Goal: Information Seeking & Learning: Learn about a topic

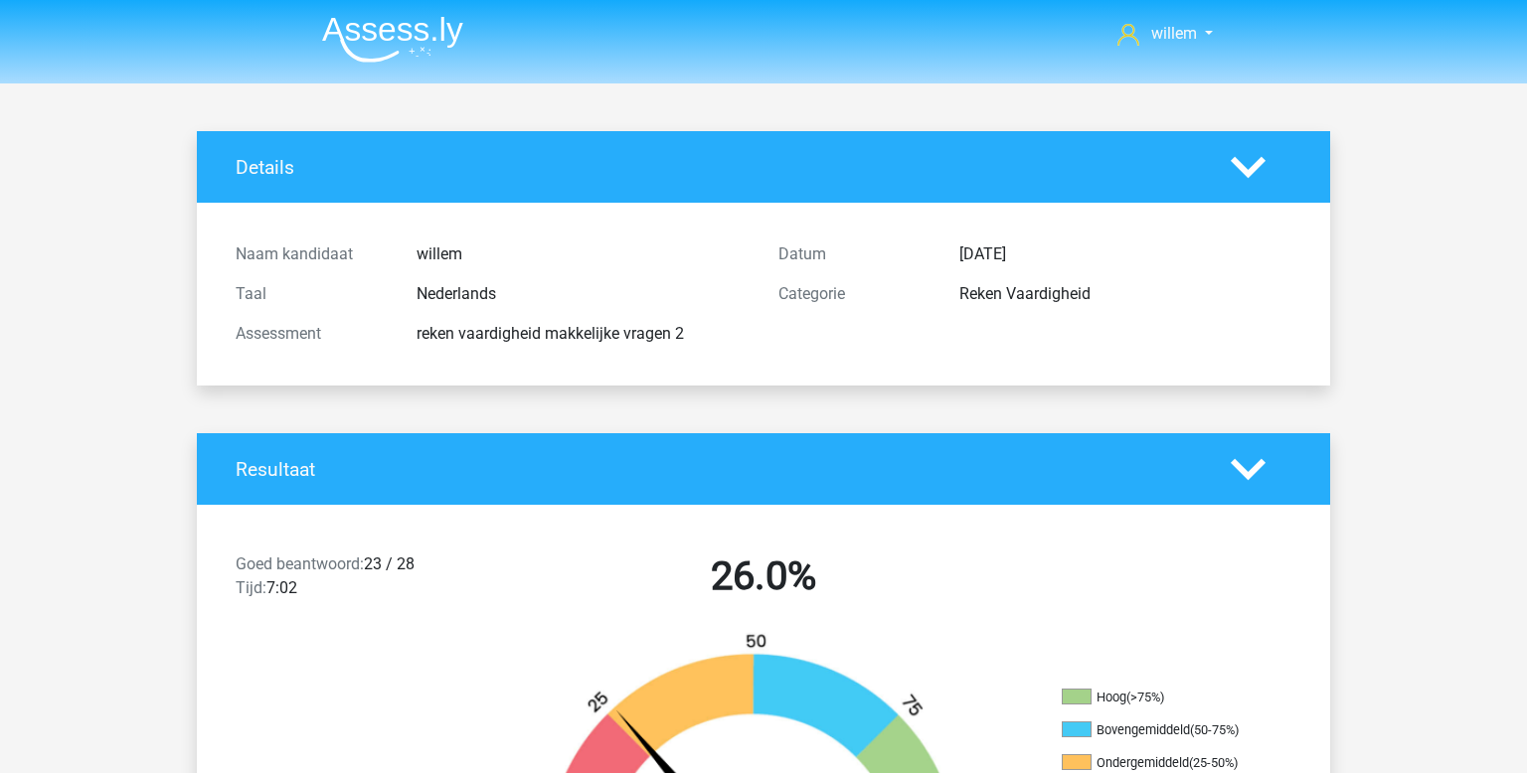
click at [360, 28] on img at bounding box center [392, 39] width 141 height 47
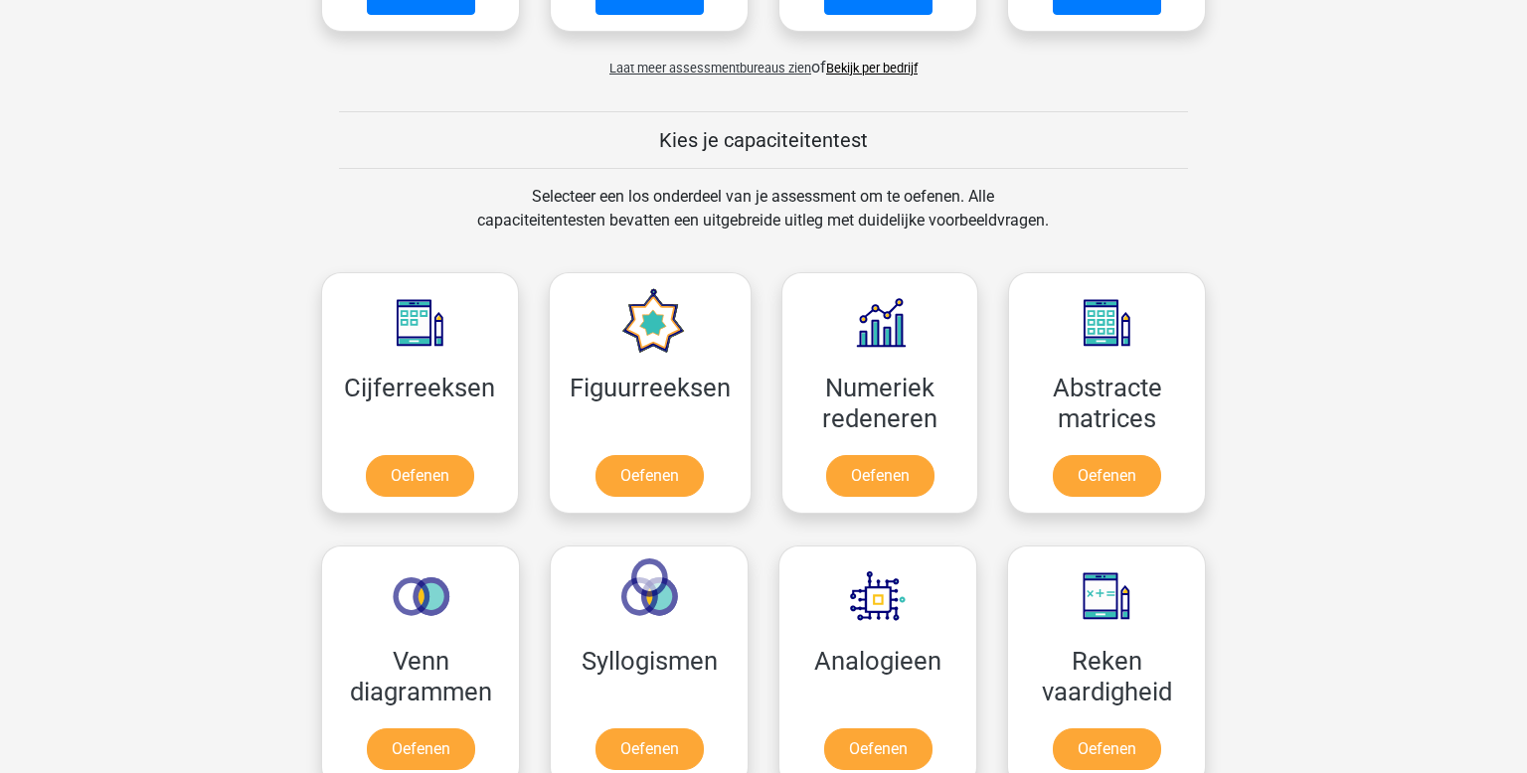
scroll to position [675, 0]
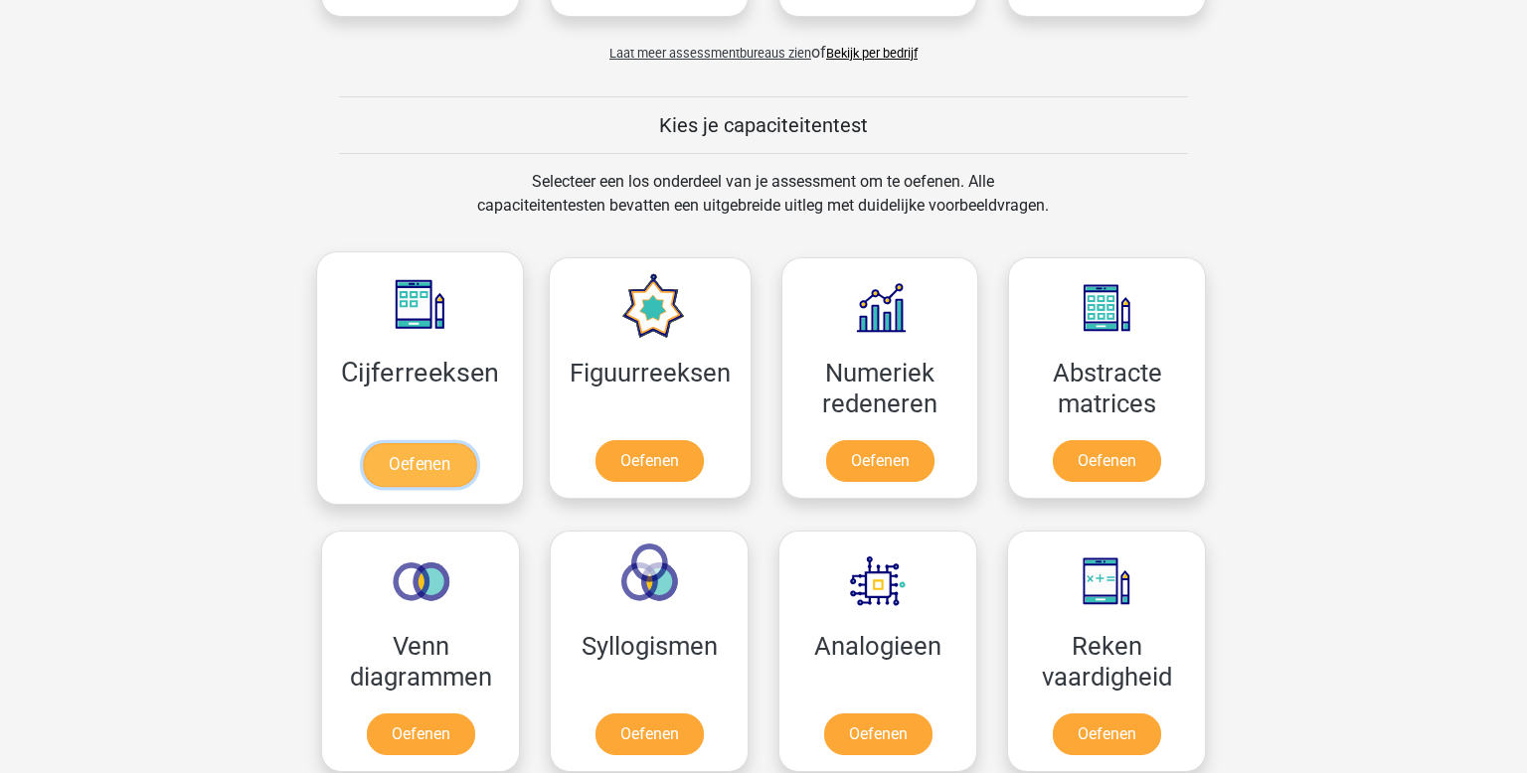
click at [462, 443] on link "Oefenen" at bounding box center [419, 465] width 113 height 44
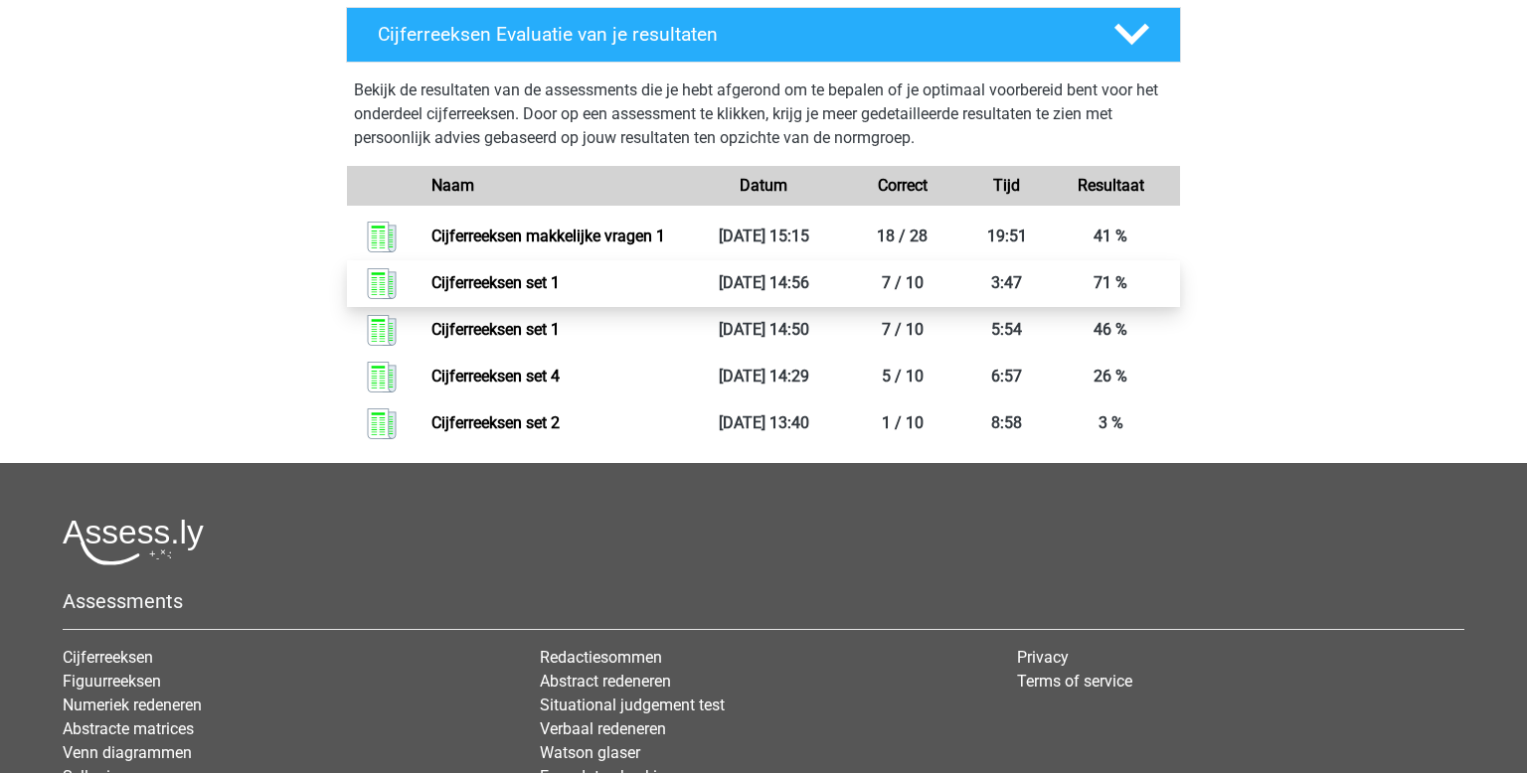
scroll to position [963, 0]
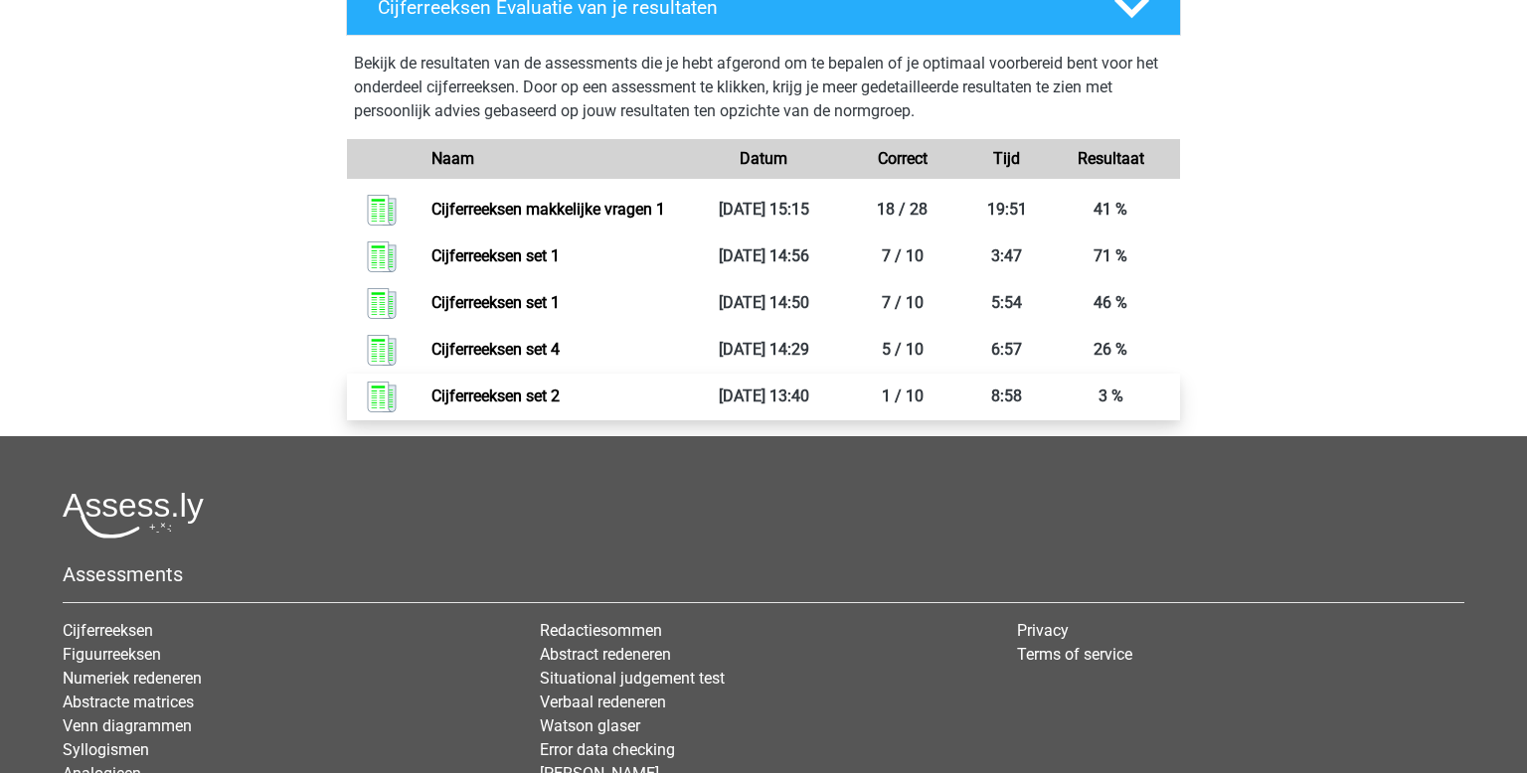
click at [494, 406] on link "Cijferreeksen set 2" at bounding box center [495, 396] width 128 height 19
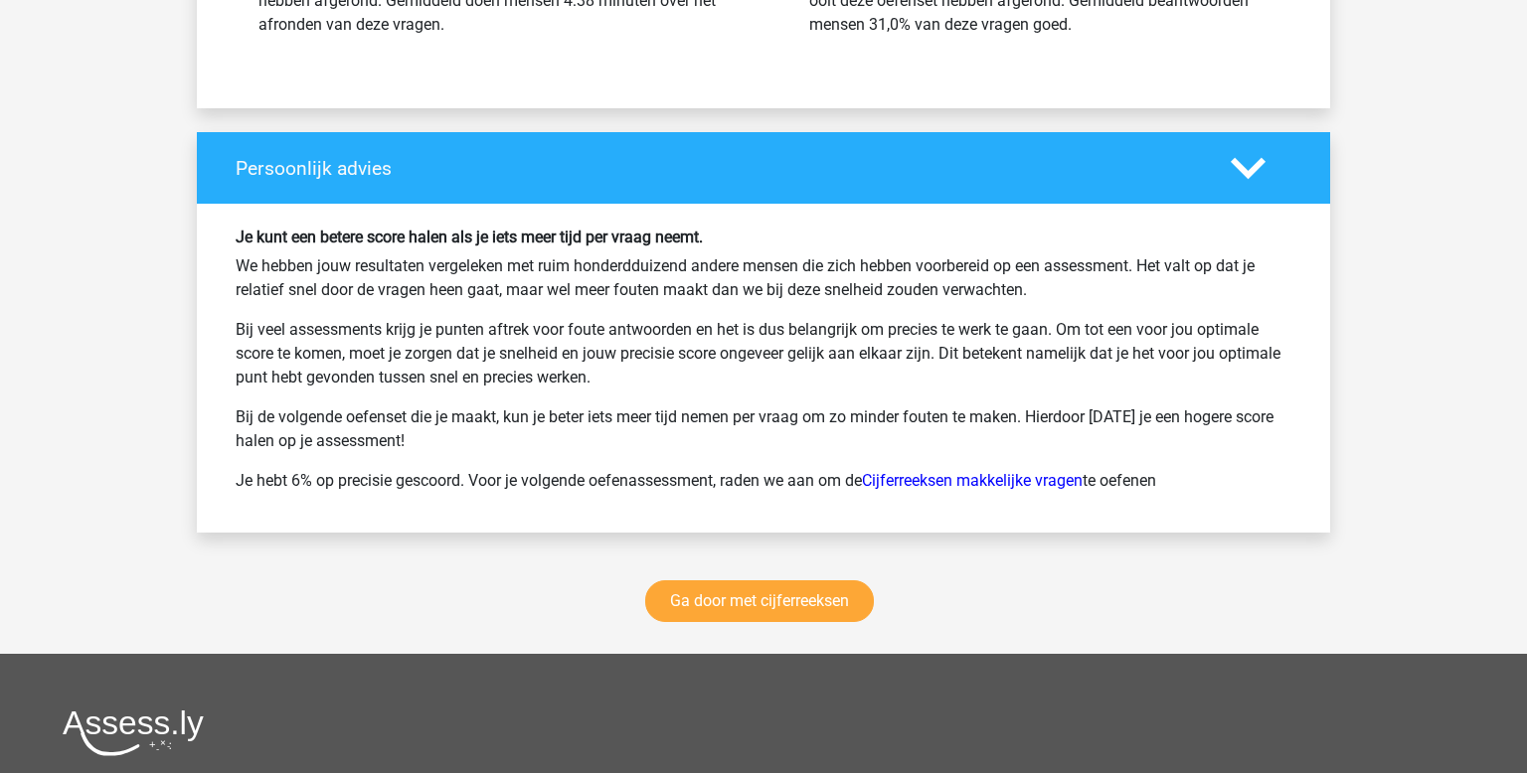
scroll to position [2521, 0]
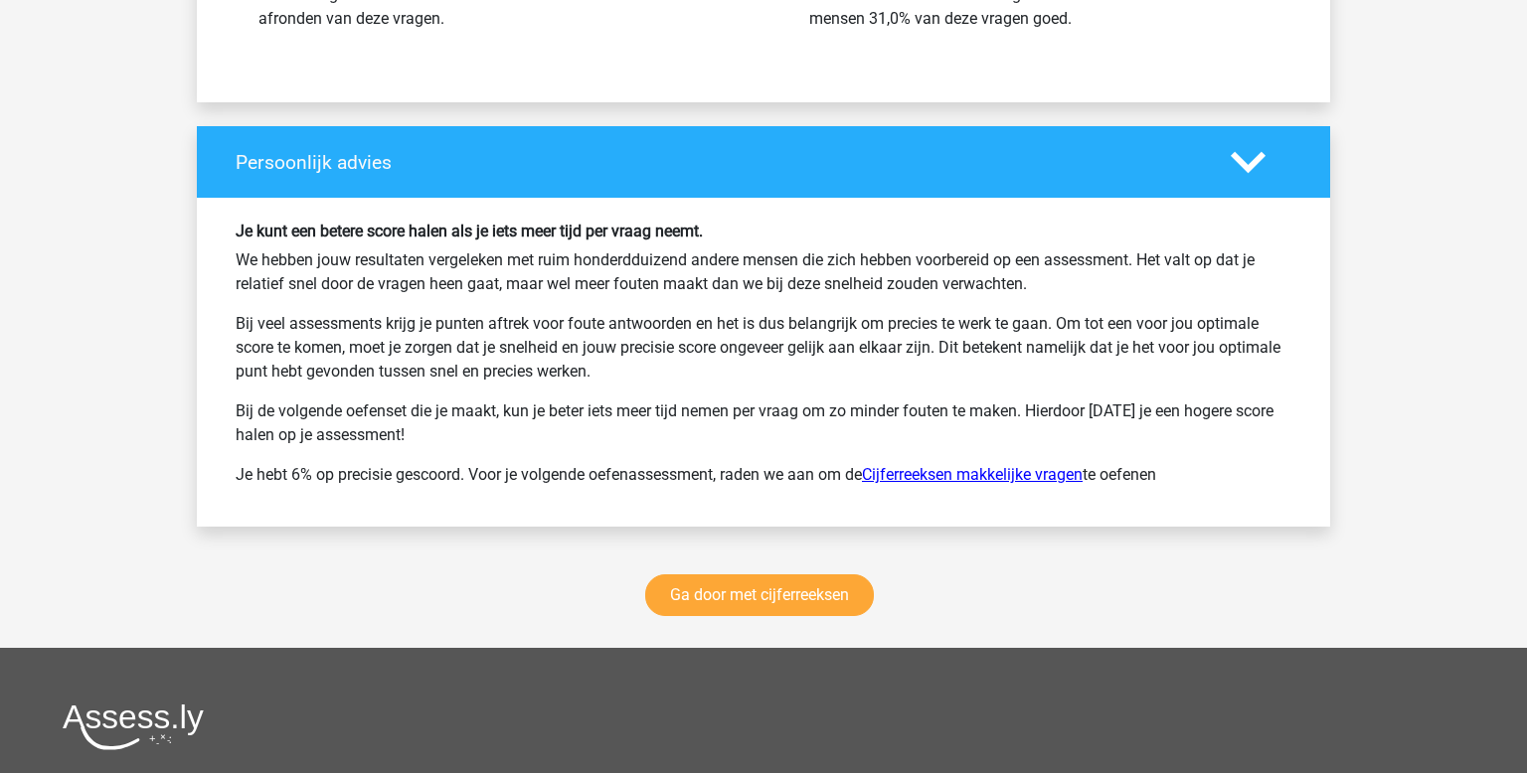
click at [1009, 470] on link "Cijferreeksen makkelijke vragen" at bounding box center [972, 474] width 221 height 19
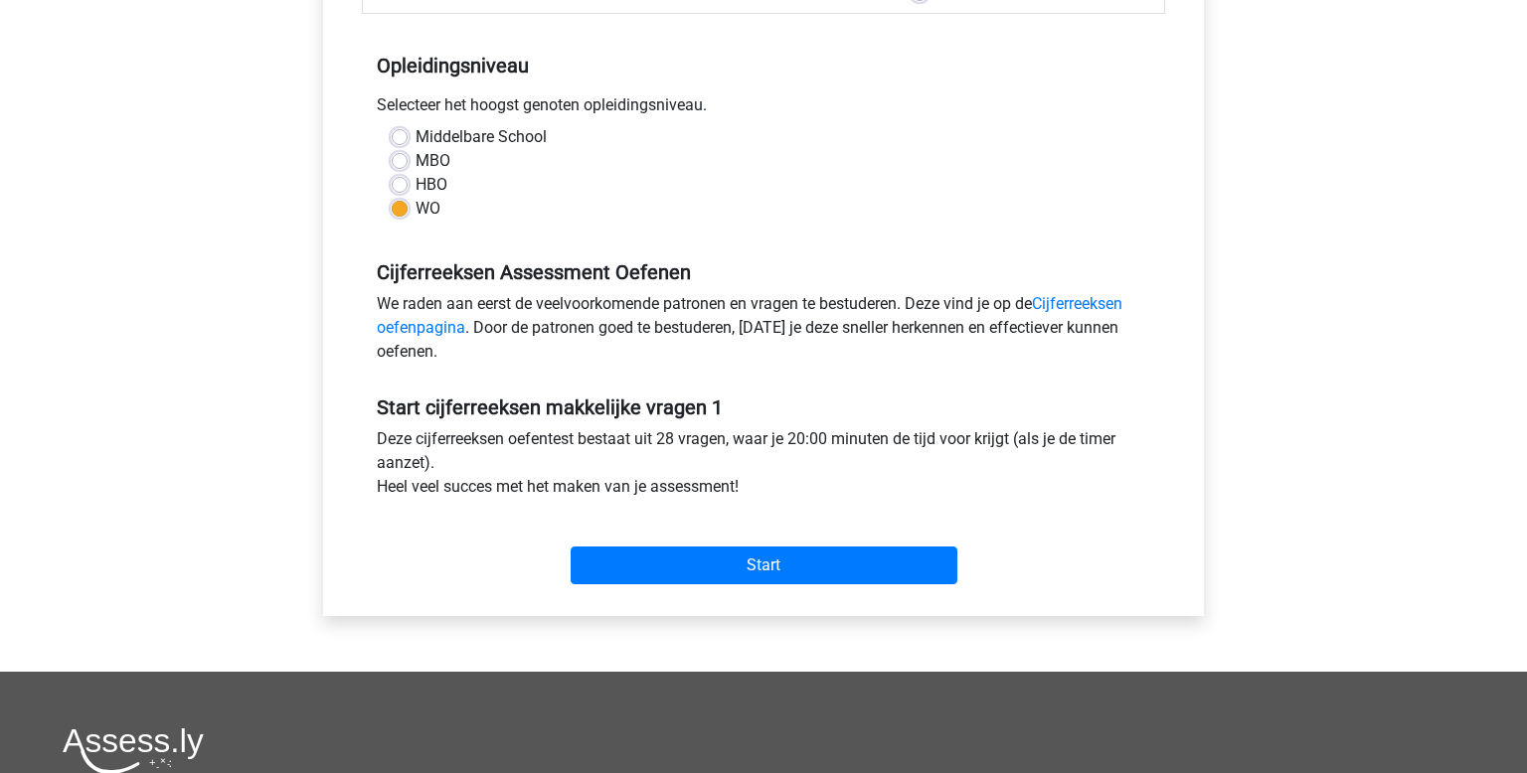
scroll to position [376, 0]
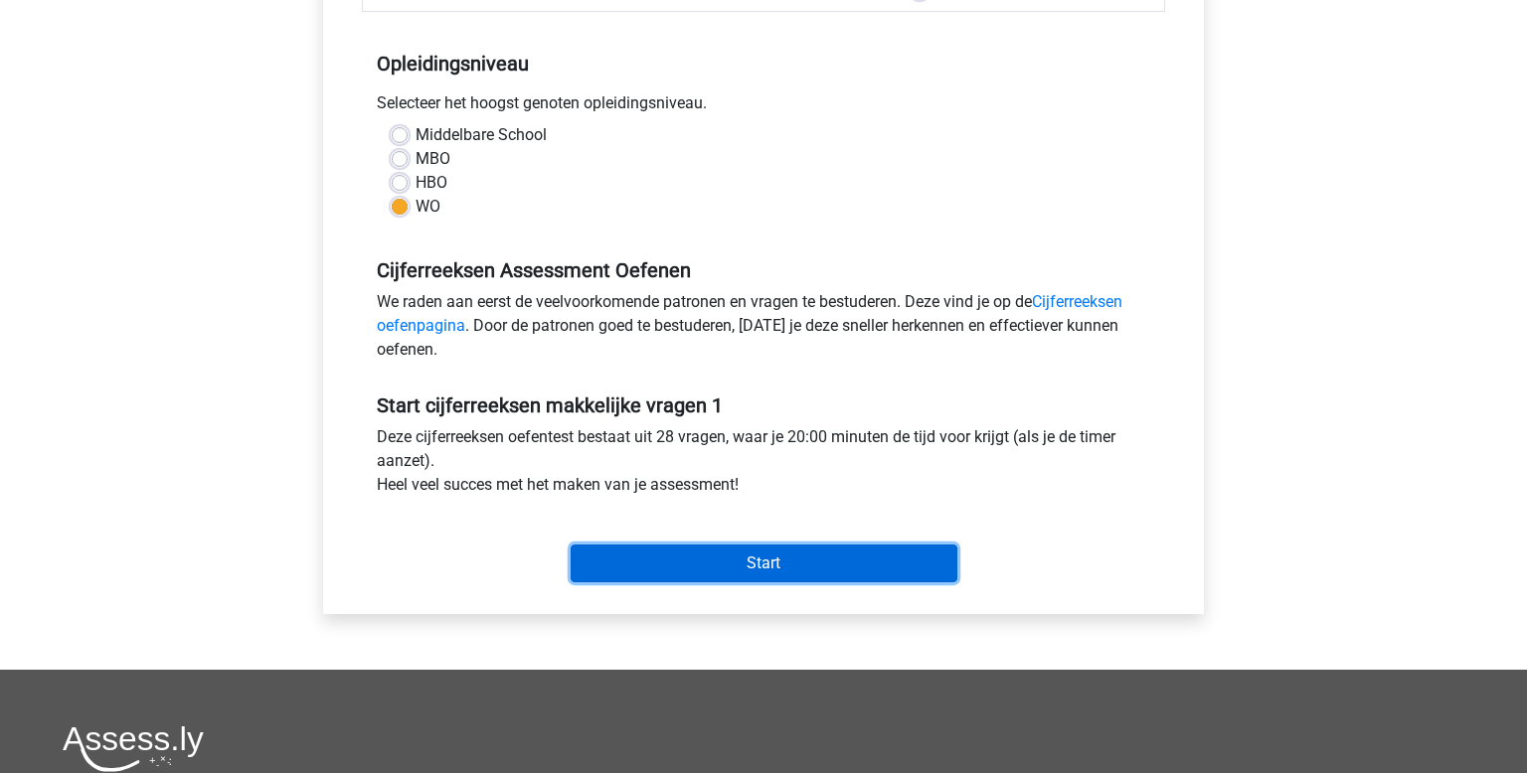
click at [703, 557] on input "Start" at bounding box center [764, 564] width 387 height 38
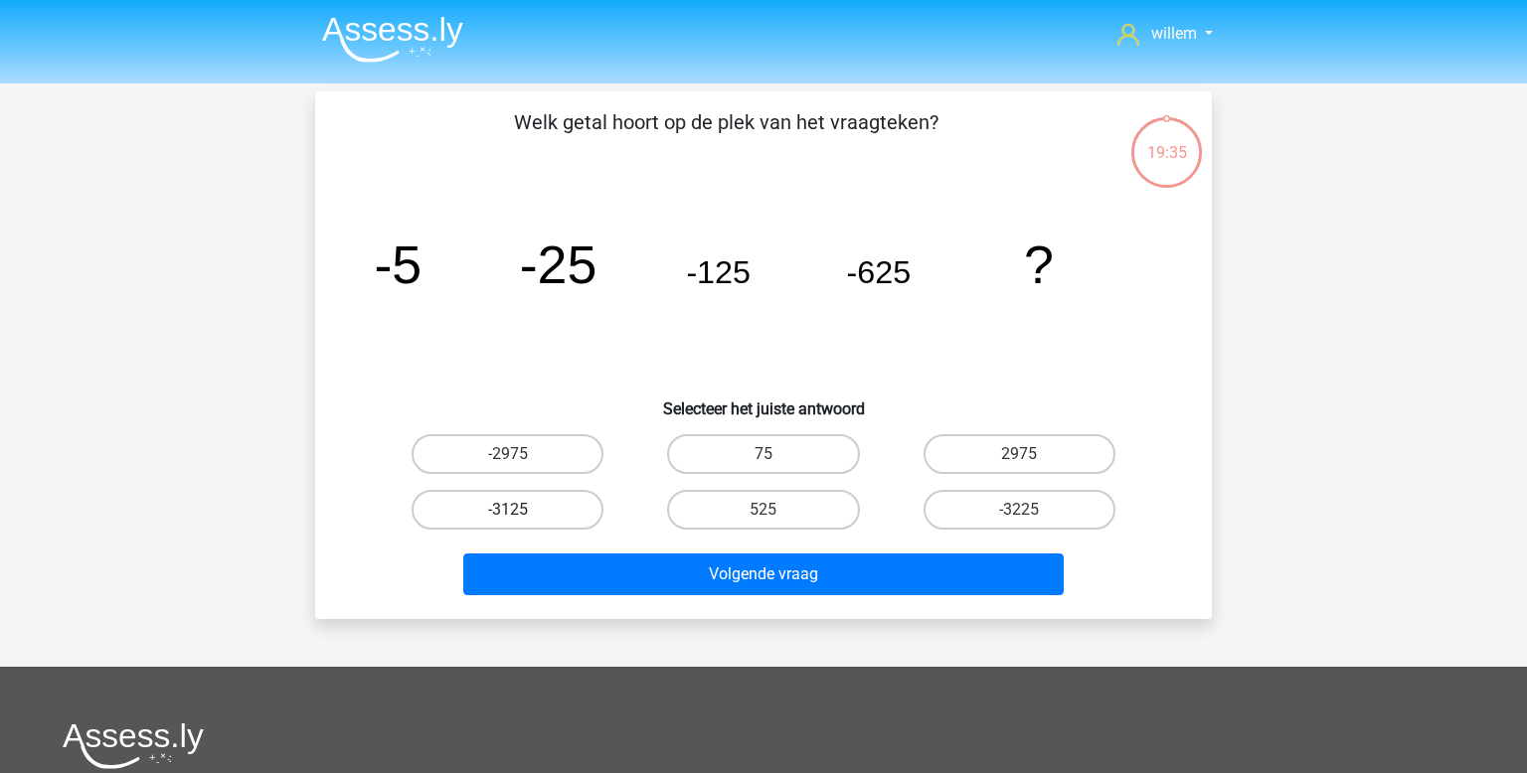
click at [574, 514] on label "-3125" at bounding box center [508, 510] width 192 height 40
click at [521, 514] on input "-3125" at bounding box center [514, 516] width 13 height 13
radio input "true"
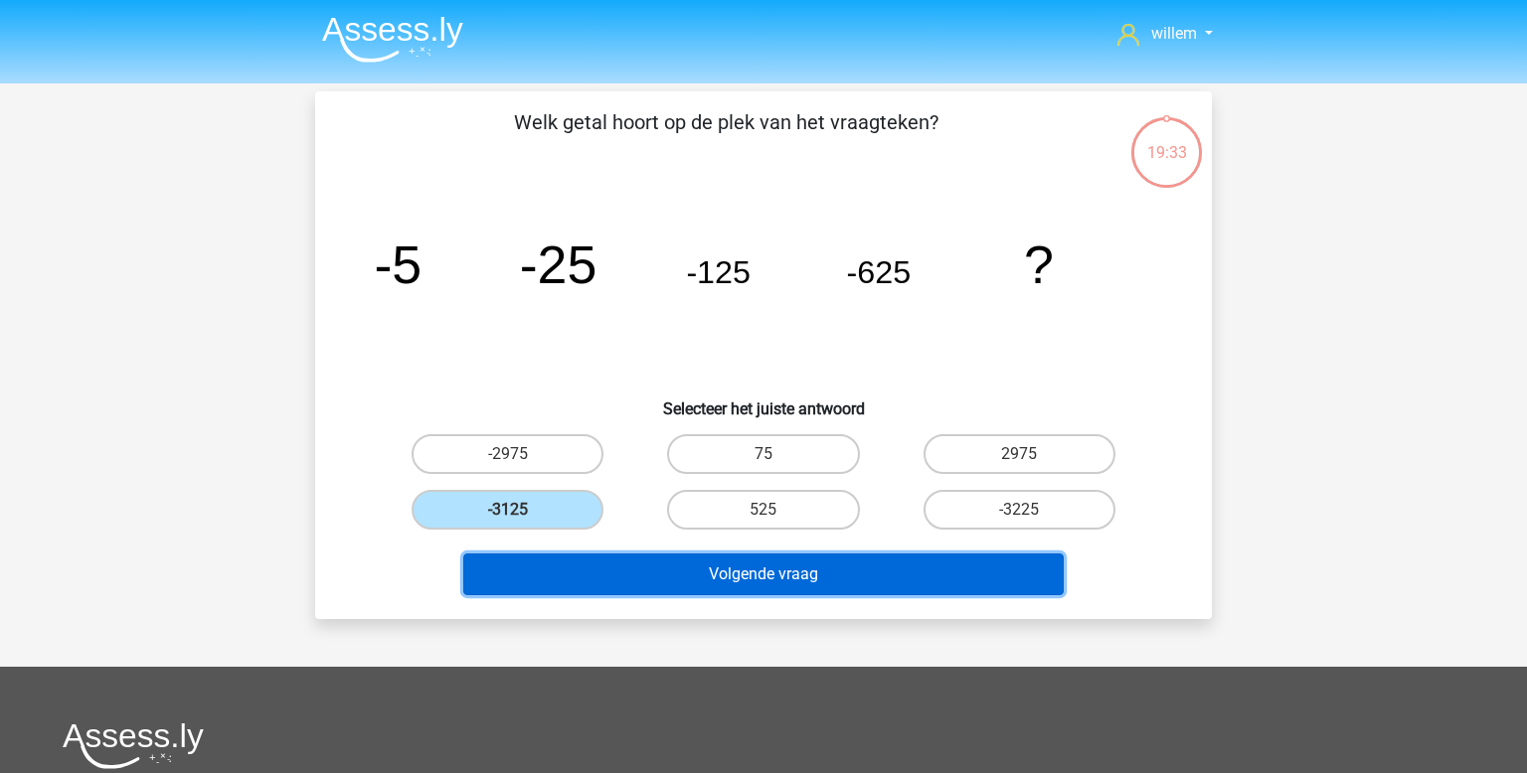
click at [843, 560] on button "Volgende vraag" at bounding box center [763, 575] width 601 height 42
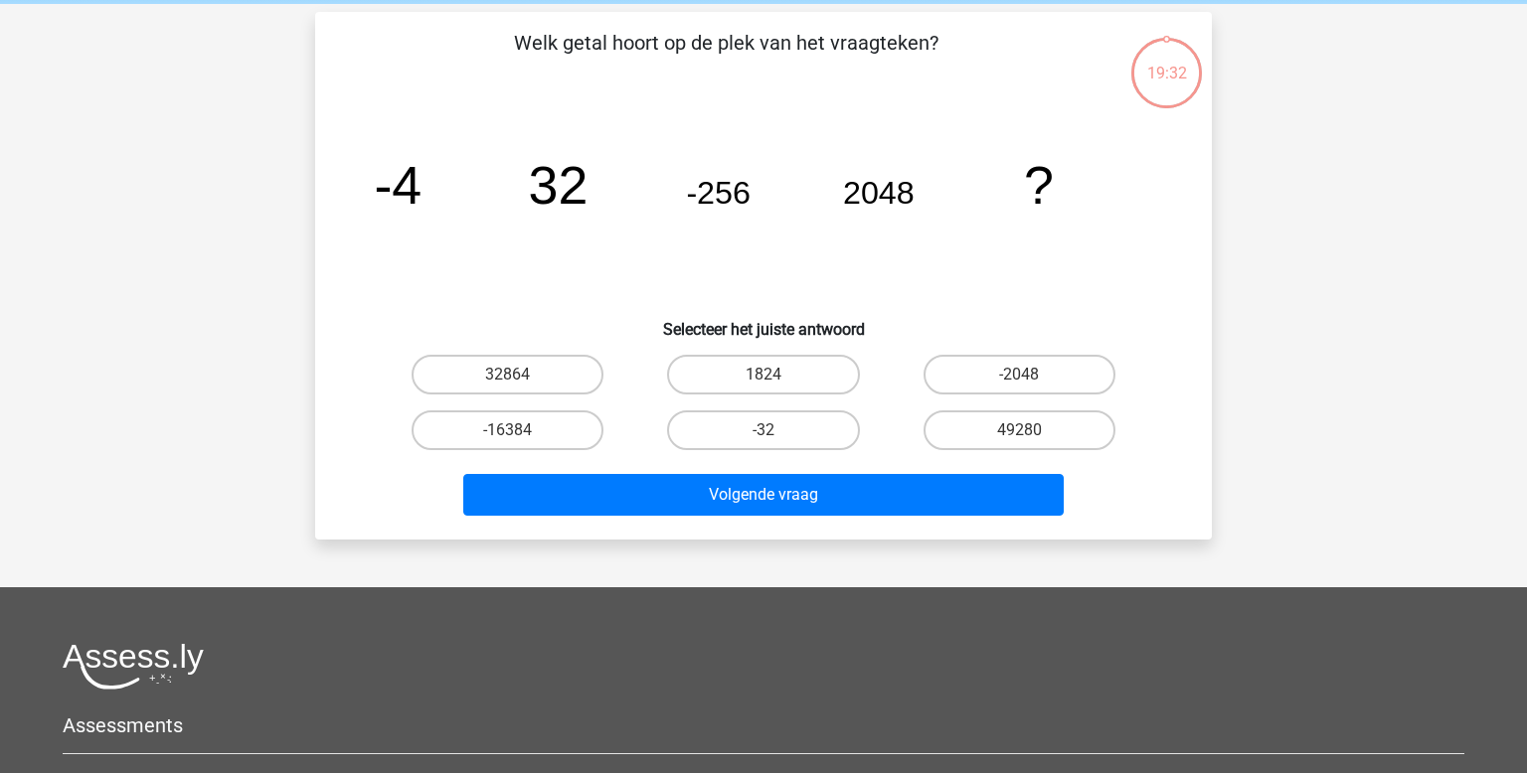
scroll to position [91, 0]
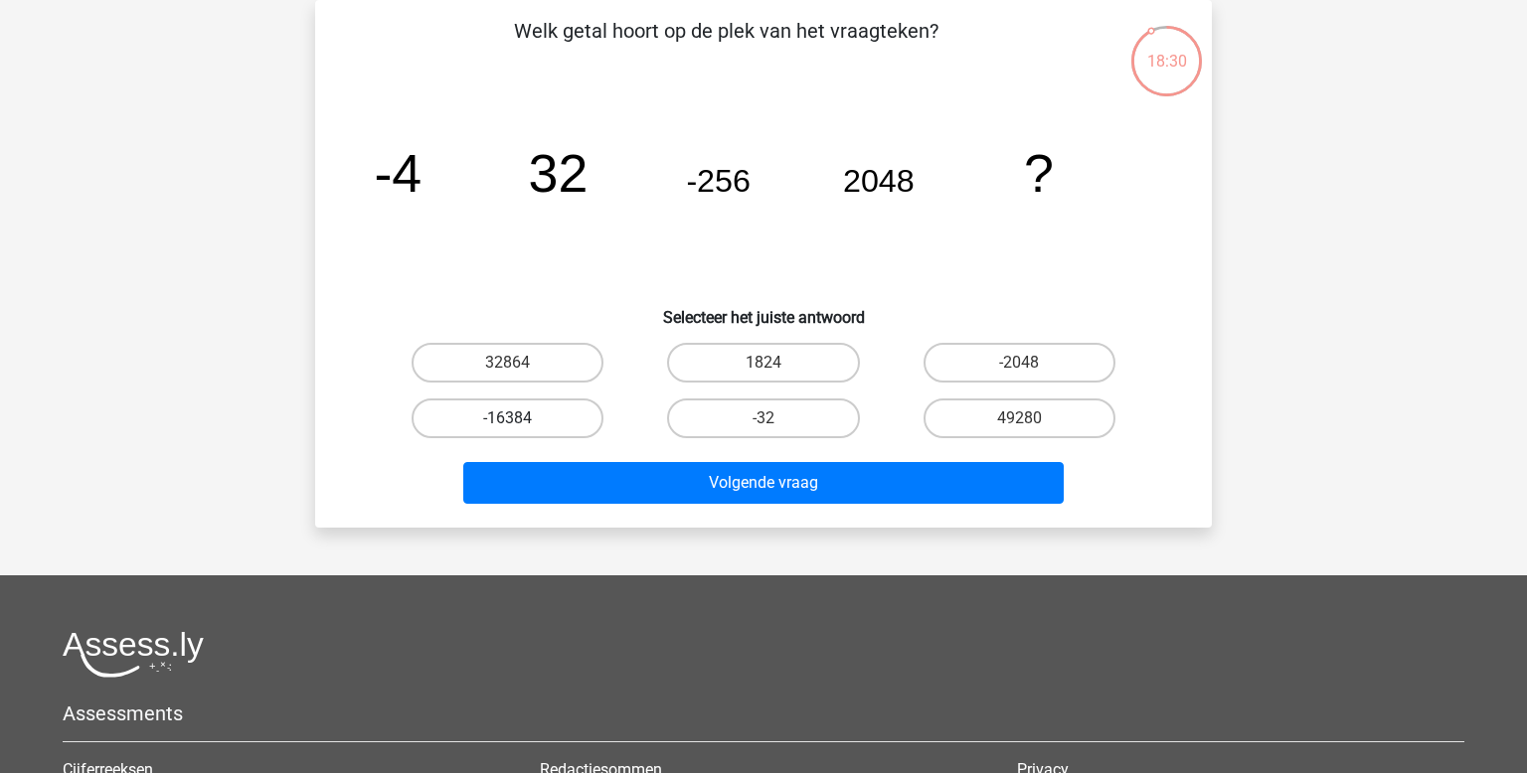
click at [532, 420] on label "-16384" at bounding box center [508, 419] width 192 height 40
click at [521, 420] on input "-16384" at bounding box center [514, 425] width 13 height 13
radio input "true"
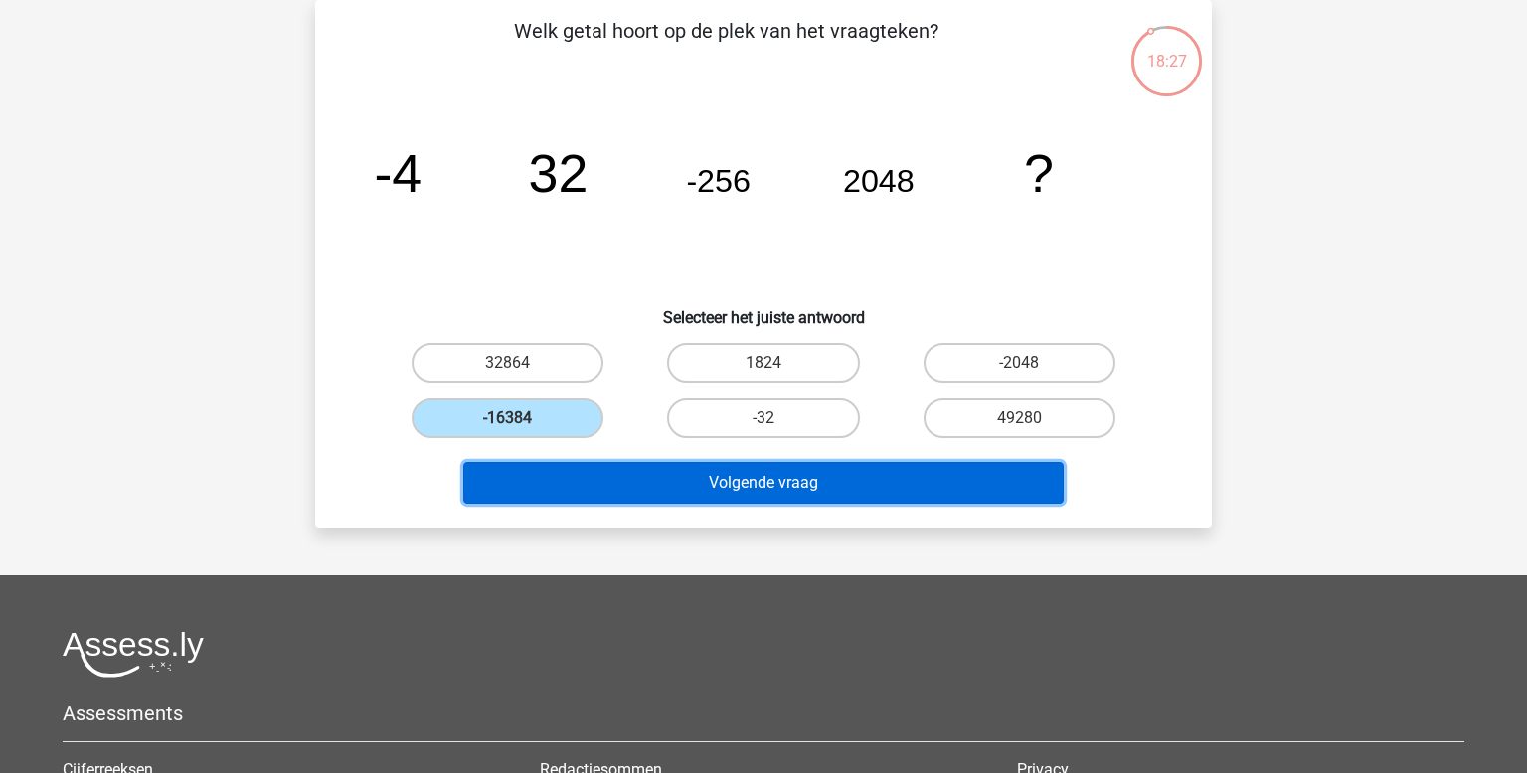
click at [721, 485] on button "Volgende vraag" at bounding box center [763, 483] width 601 height 42
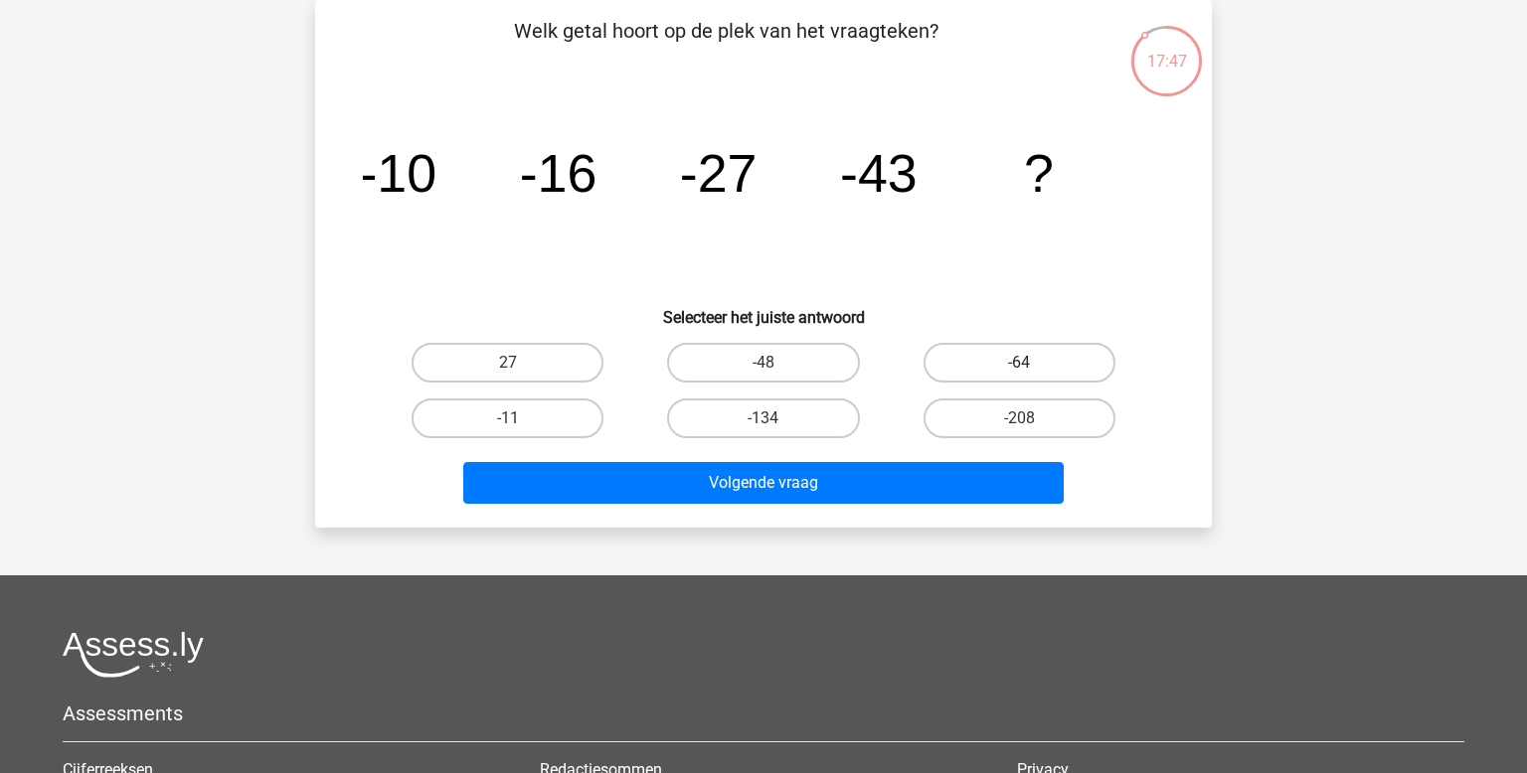
click at [1005, 343] on label "-64" at bounding box center [1020, 363] width 192 height 40
click at [1019, 363] on input "-64" at bounding box center [1025, 369] width 13 height 13
radio input "true"
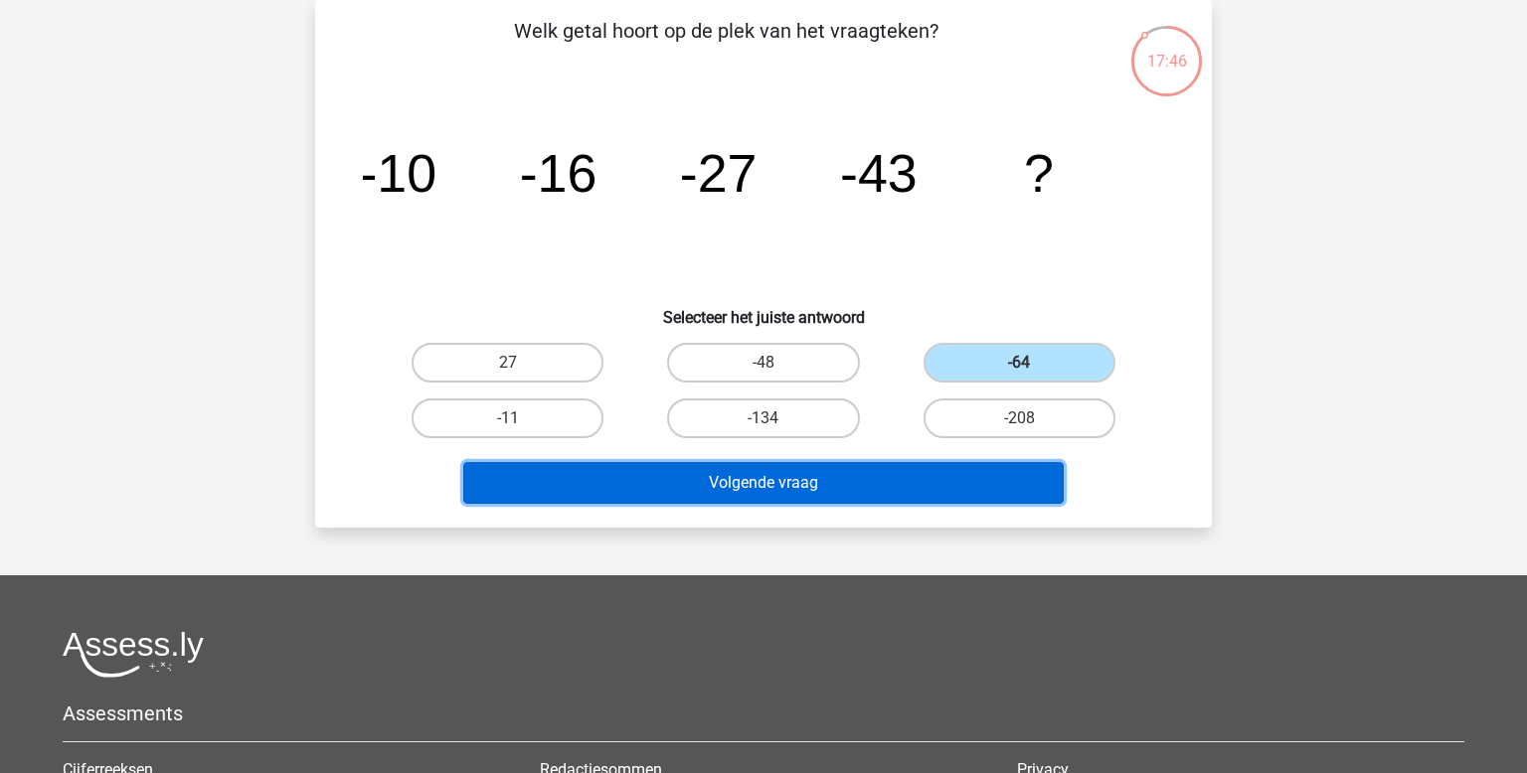
click at [865, 472] on button "Volgende vraag" at bounding box center [763, 483] width 601 height 42
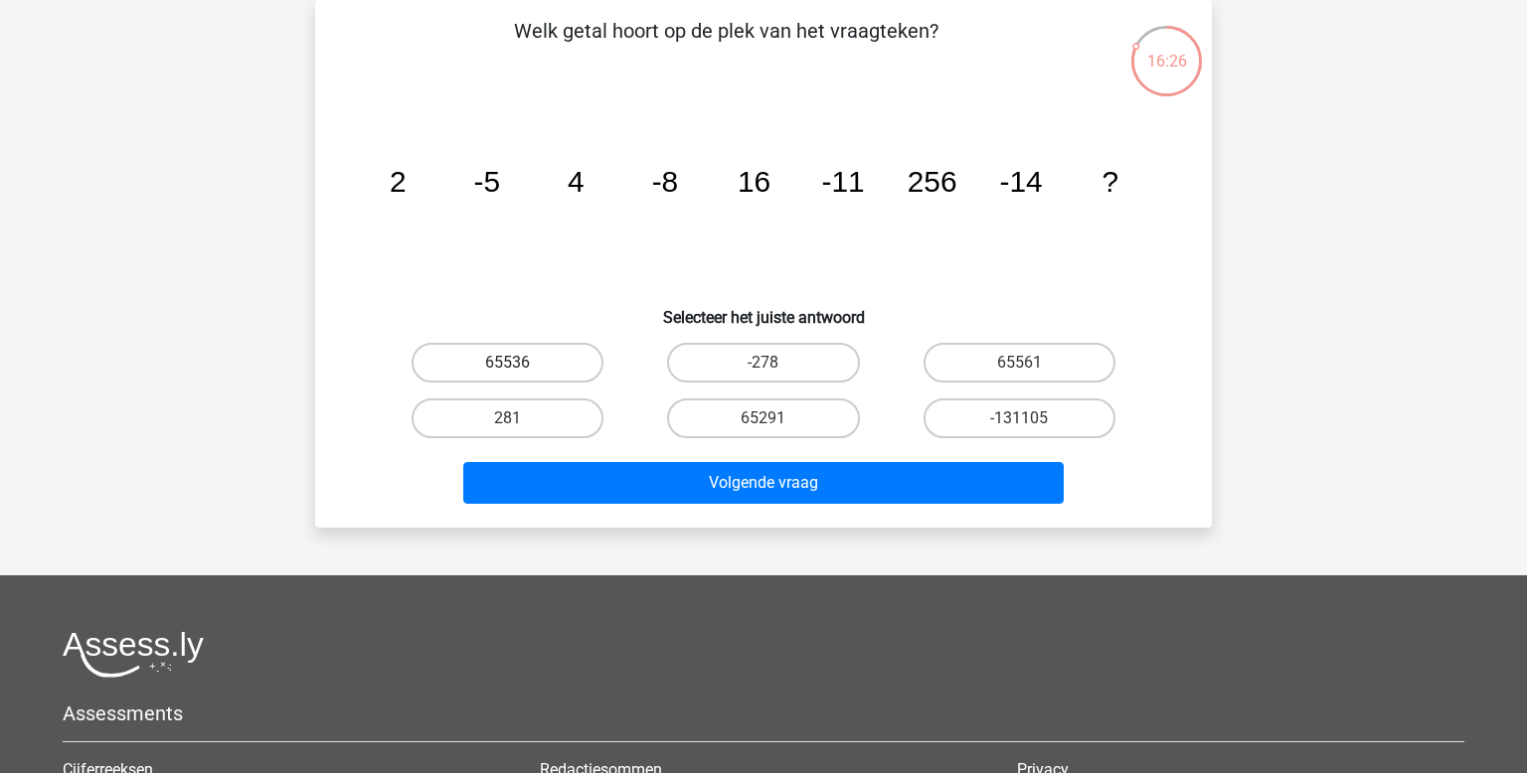
click at [565, 365] on label "65536" at bounding box center [508, 363] width 192 height 40
click at [521, 365] on input "65536" at bounding box center [514, 369] width 13 height 13
radio input "true"
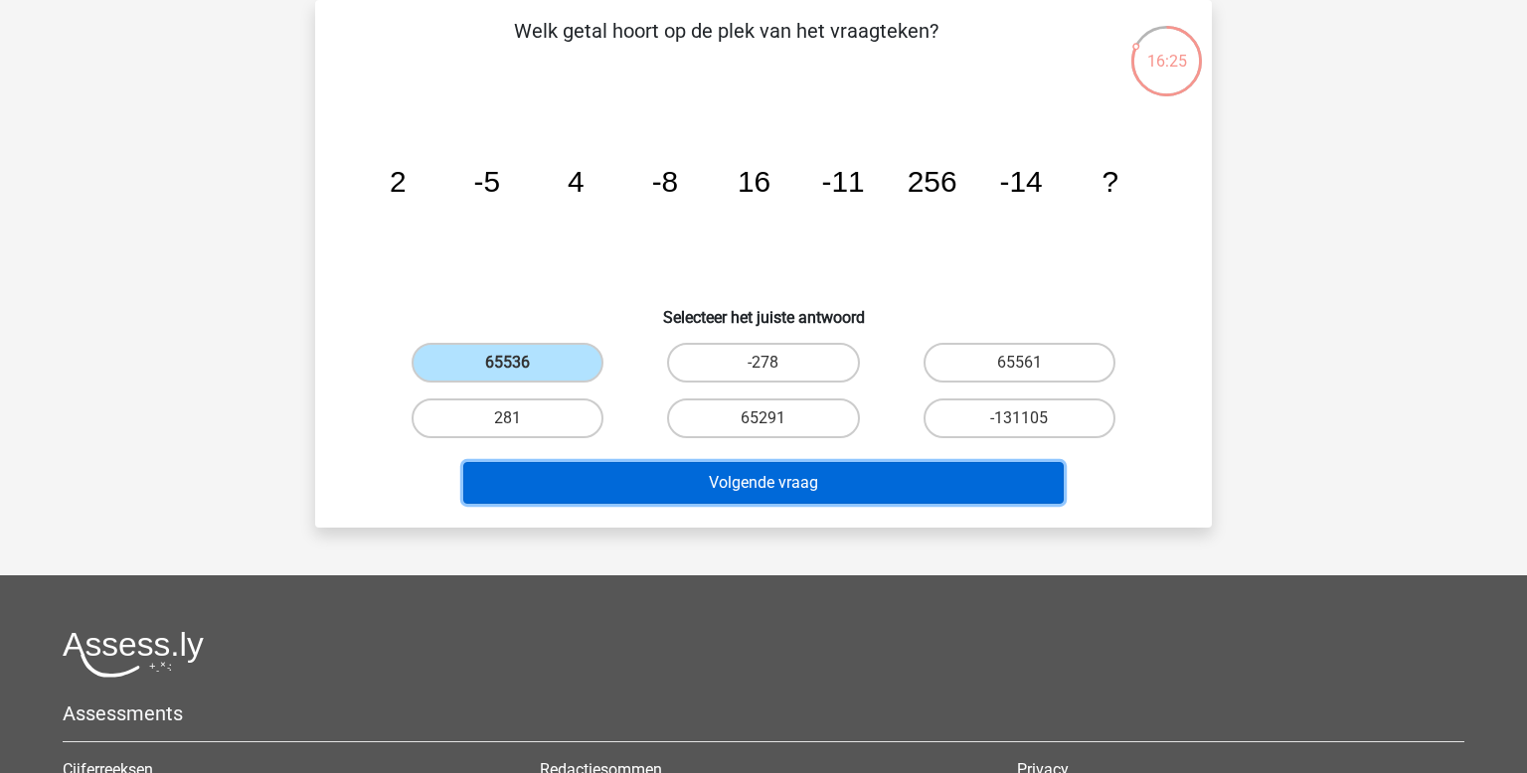
click at [755, 491] on button "Volgende vraag" at bounding box center [763, 483] width 601 height 42
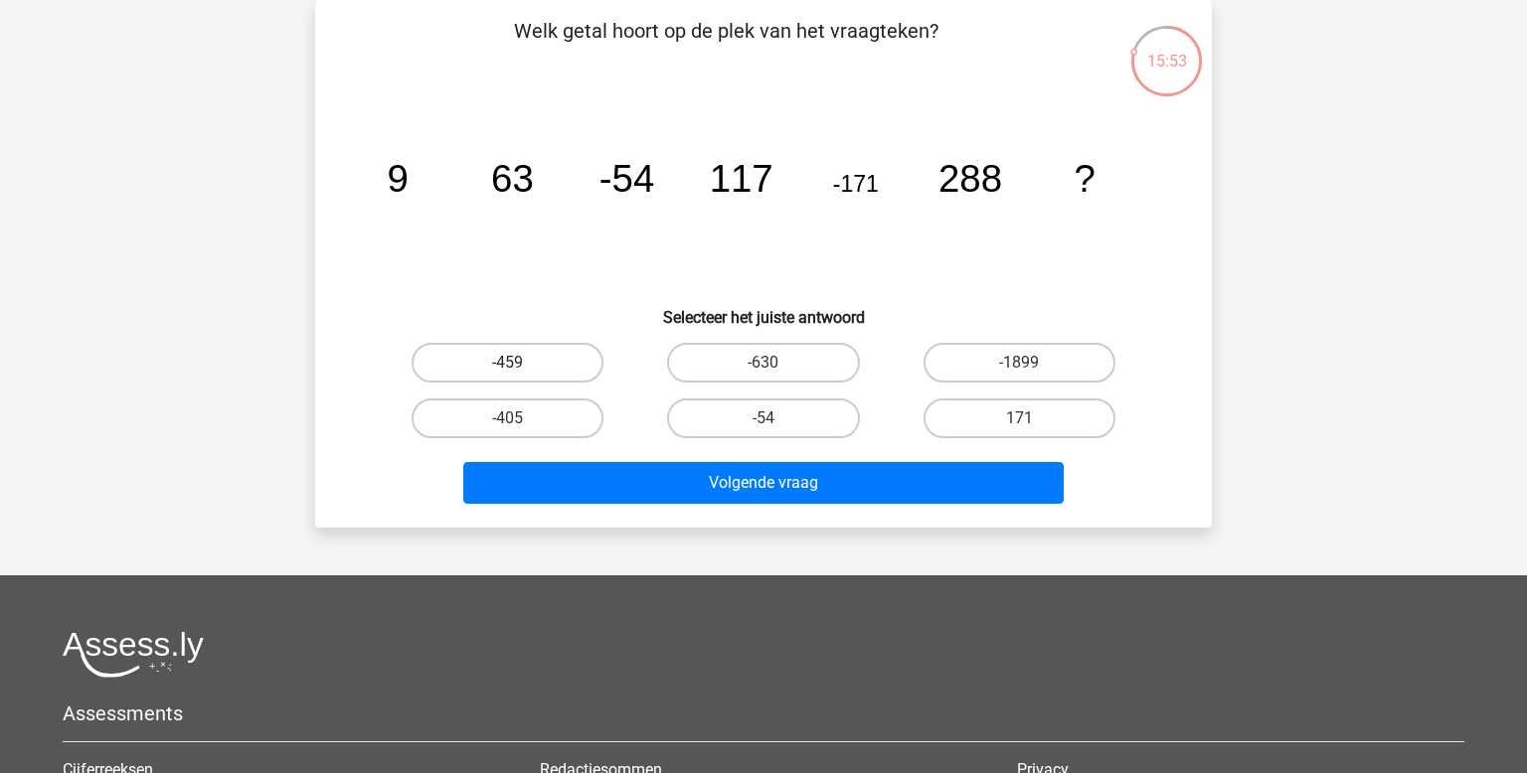
click at [557, 361] on label "-459" at bounding box center [508, 363] width 192 height 40
click at [521, 363] on input "-459" at bounding box center [514, 369] width 13 height 13
radio input "true"
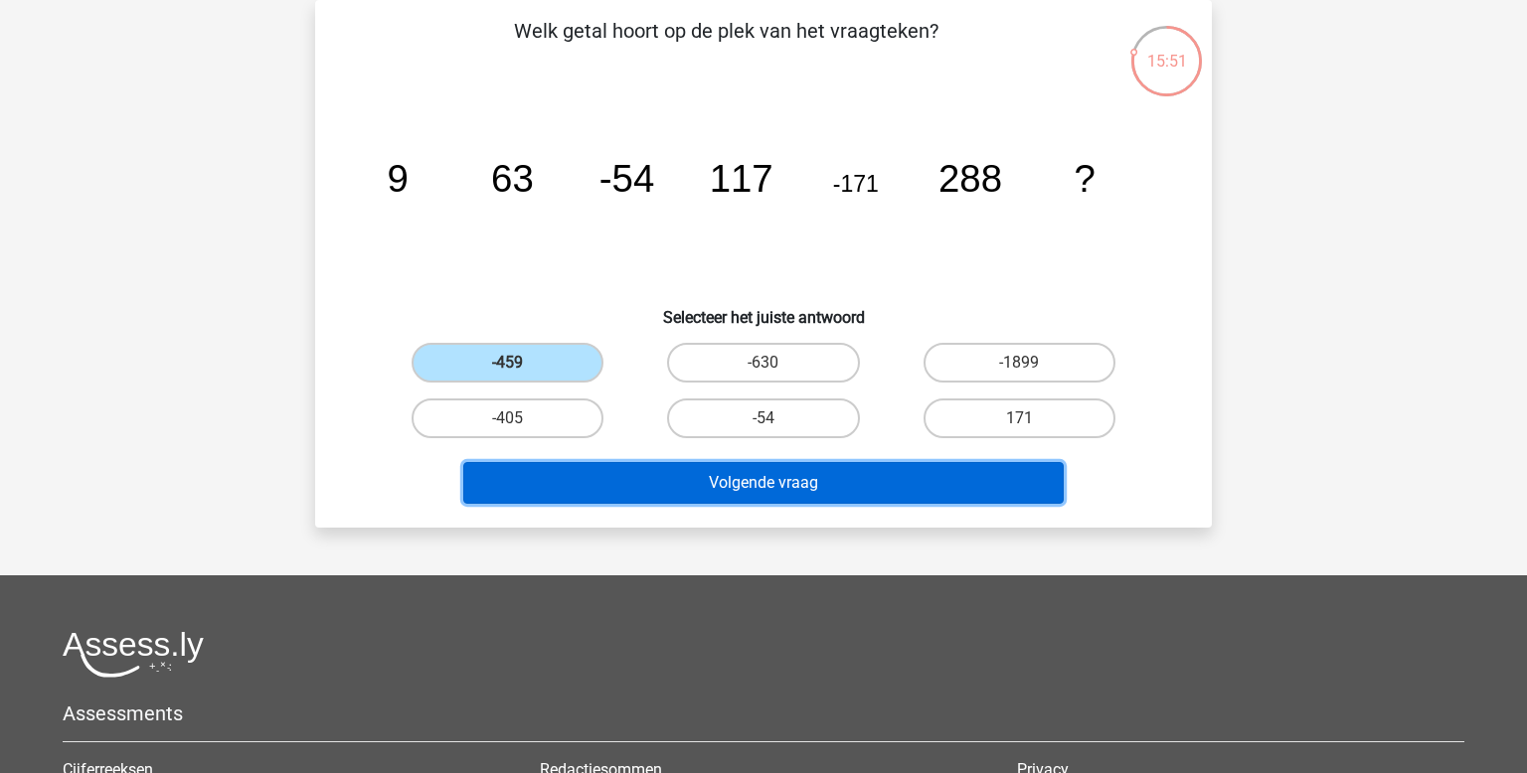
click at [719, 477] on button "Volgende vraag" at bounding box center [763, 483] width 601 height 42
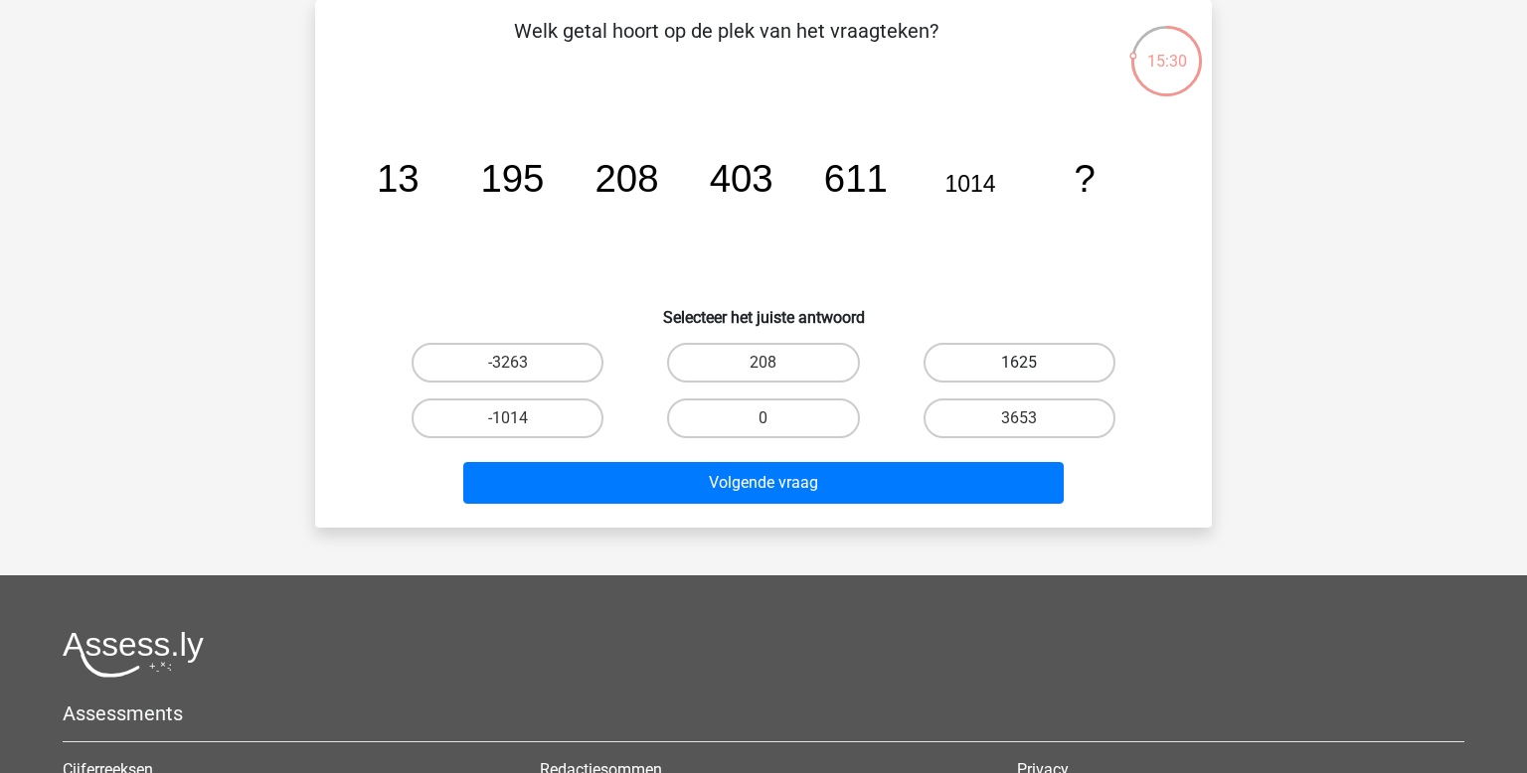
click at [980, 364] on label "1625" at bounding box center [1020, 363] width 192 height 40
click at [1019, 364] on input "1625" at bounding box center [1025, 369] width 13 height 13
radio input "true"
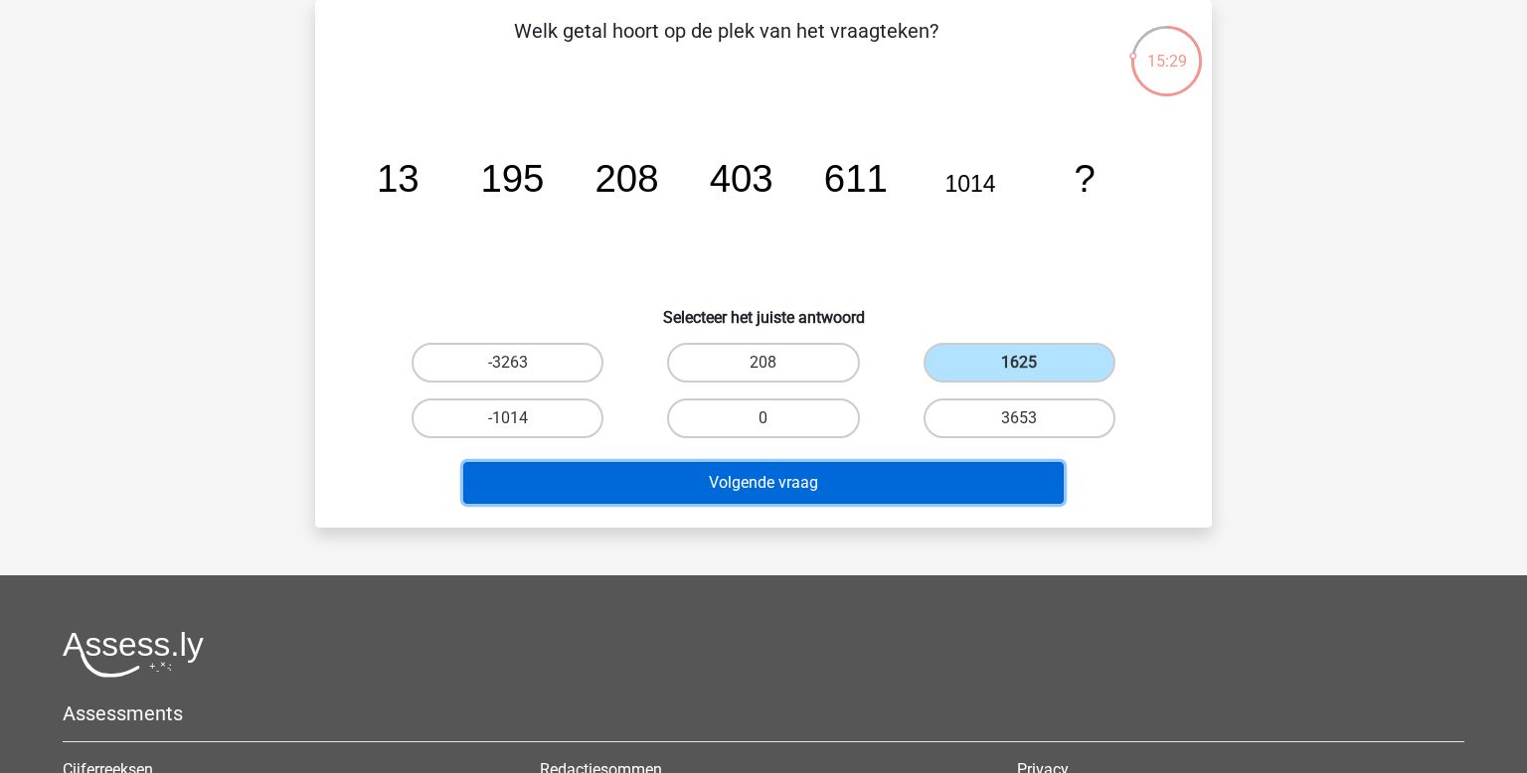
click at [869, 492] on button "Volgende vraag" at bounding box center [763, 483] width 601 height 42
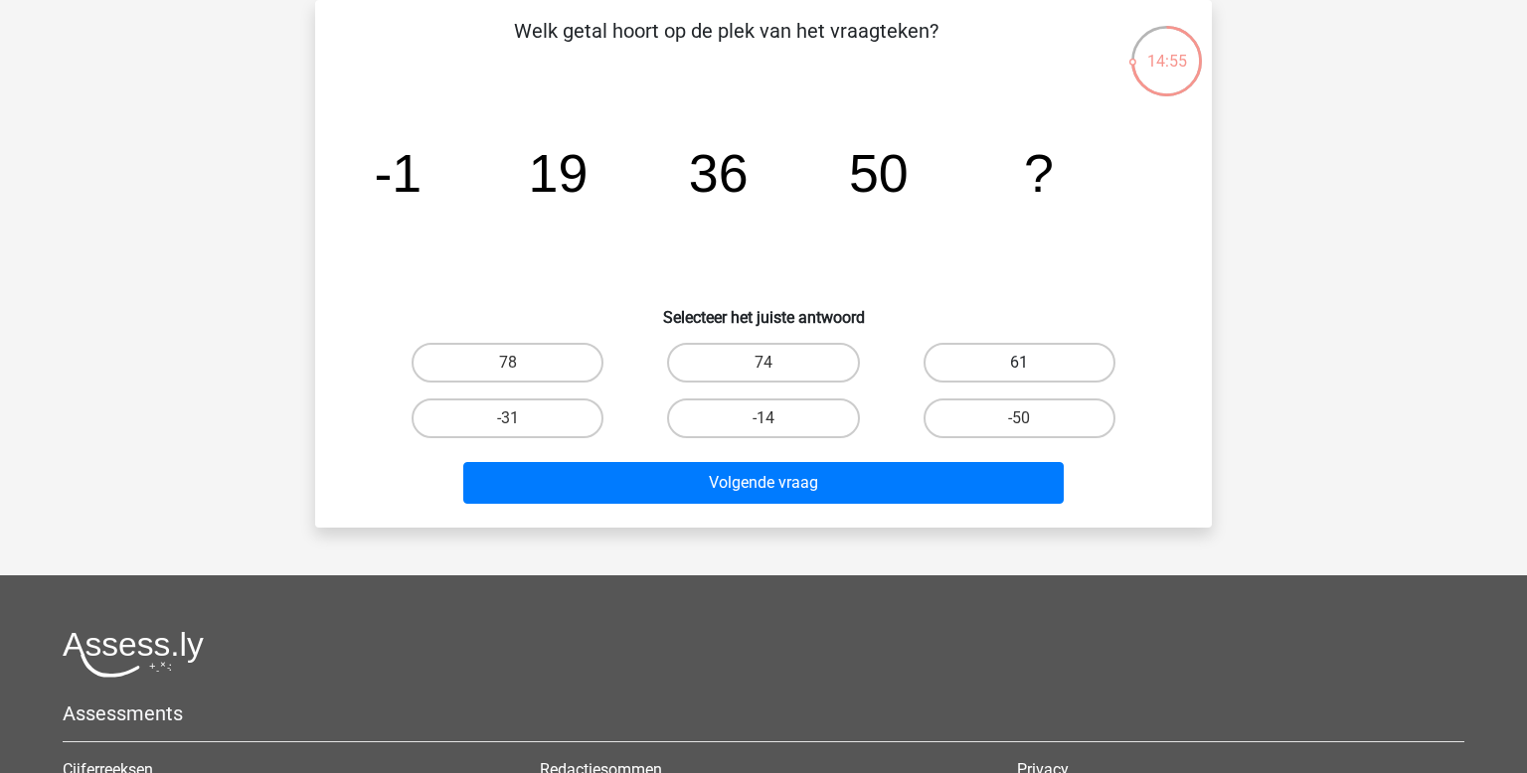
click at [1066, 367] on label "61" at bounding box center [1020, 363] width 192 height 40
click at [1032, 367] on input "61" at bounding box center [1025, 369] width 13 height 13
radio input "true"
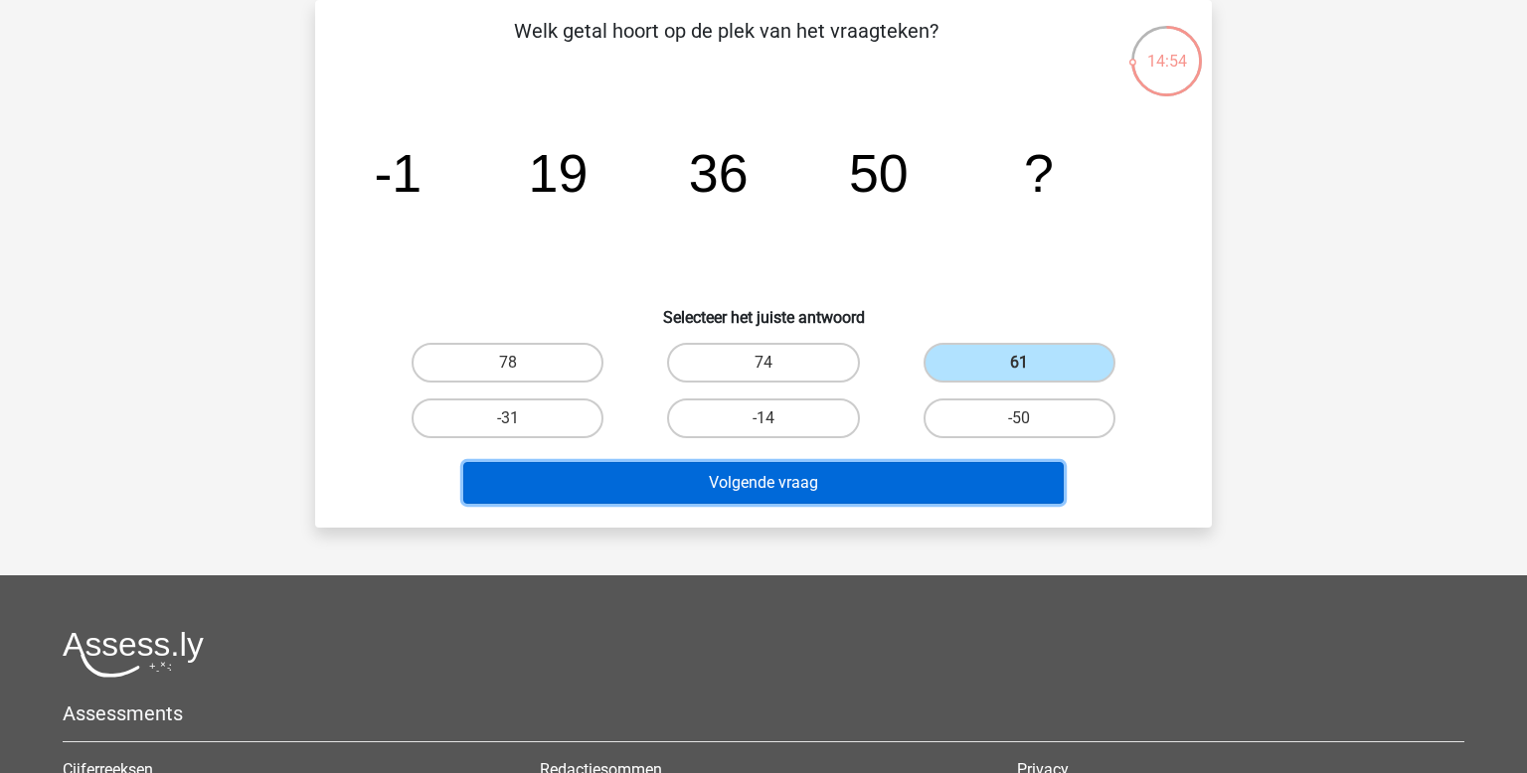
click at [893, 469] on button "Volgende vraag" at bounding box center [763, 483] width 601 height 42
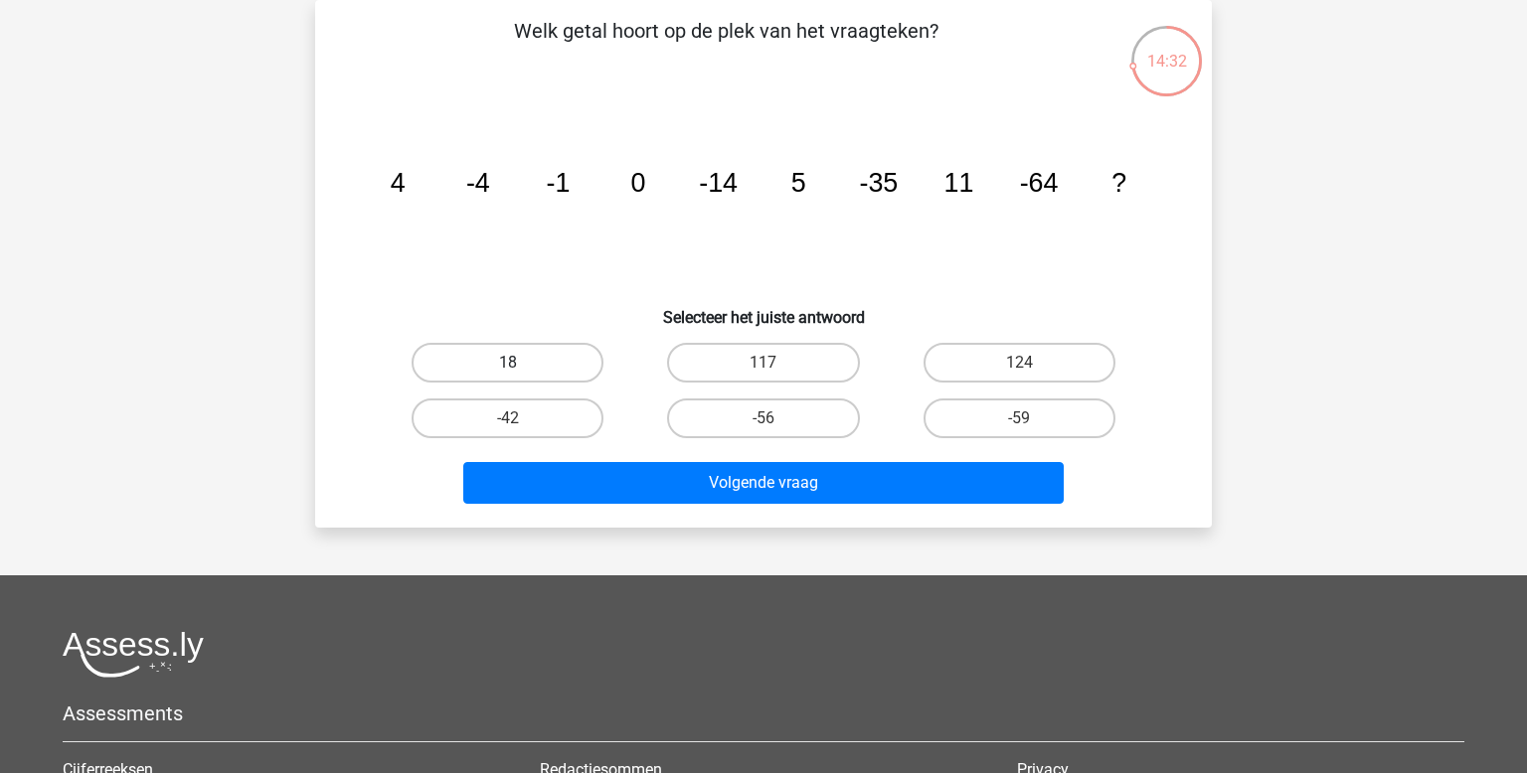
click at [547, 376] on label "18" at bounding box center [508, 363] width 192 height 40
click at [521, 376] on input "18" at bounding box center [514, 369] width 13 height 13
radio input "true"
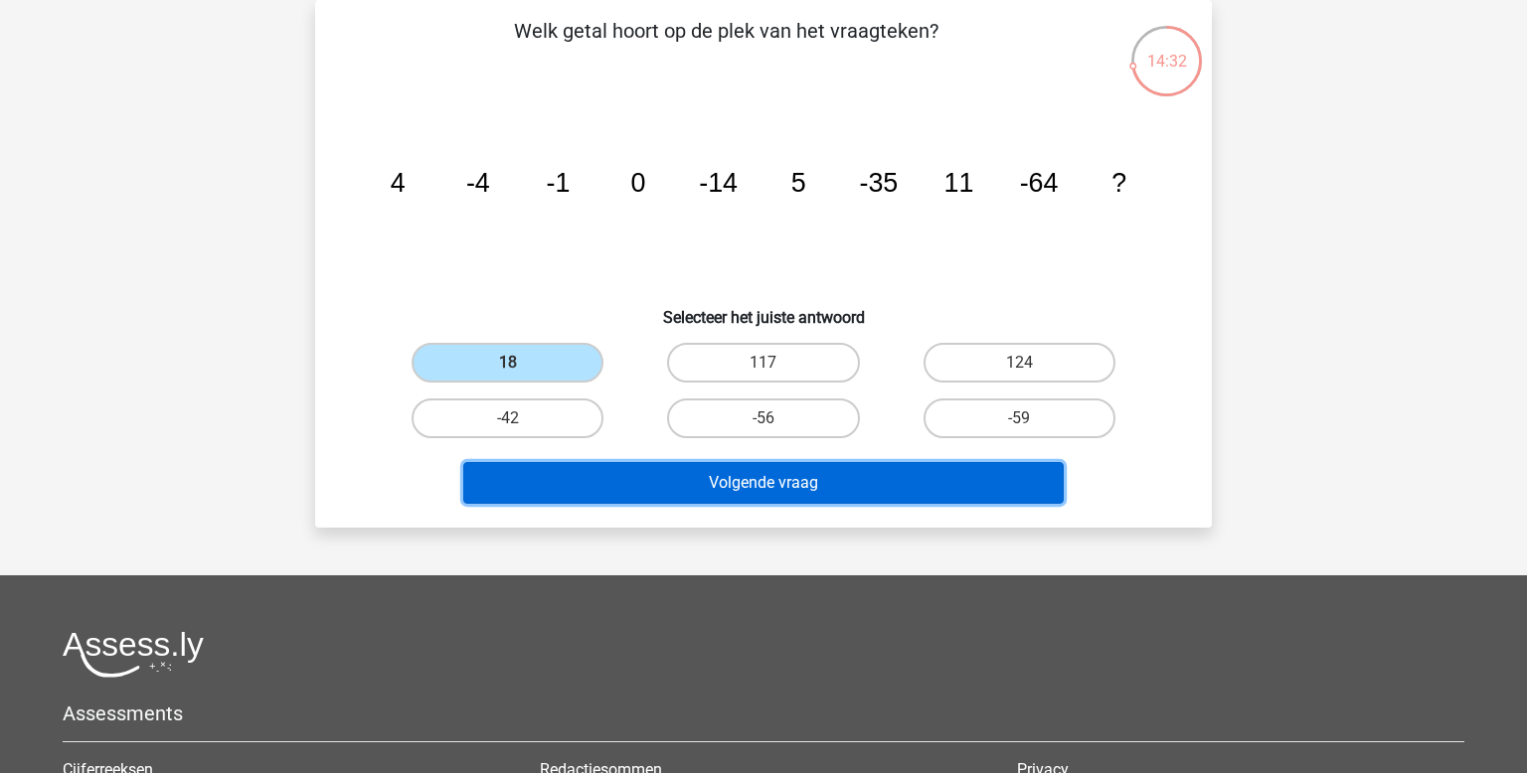
click at [693, 488] on button "Volgende vraag" at bounding box center [763, 483] width 601 height 42
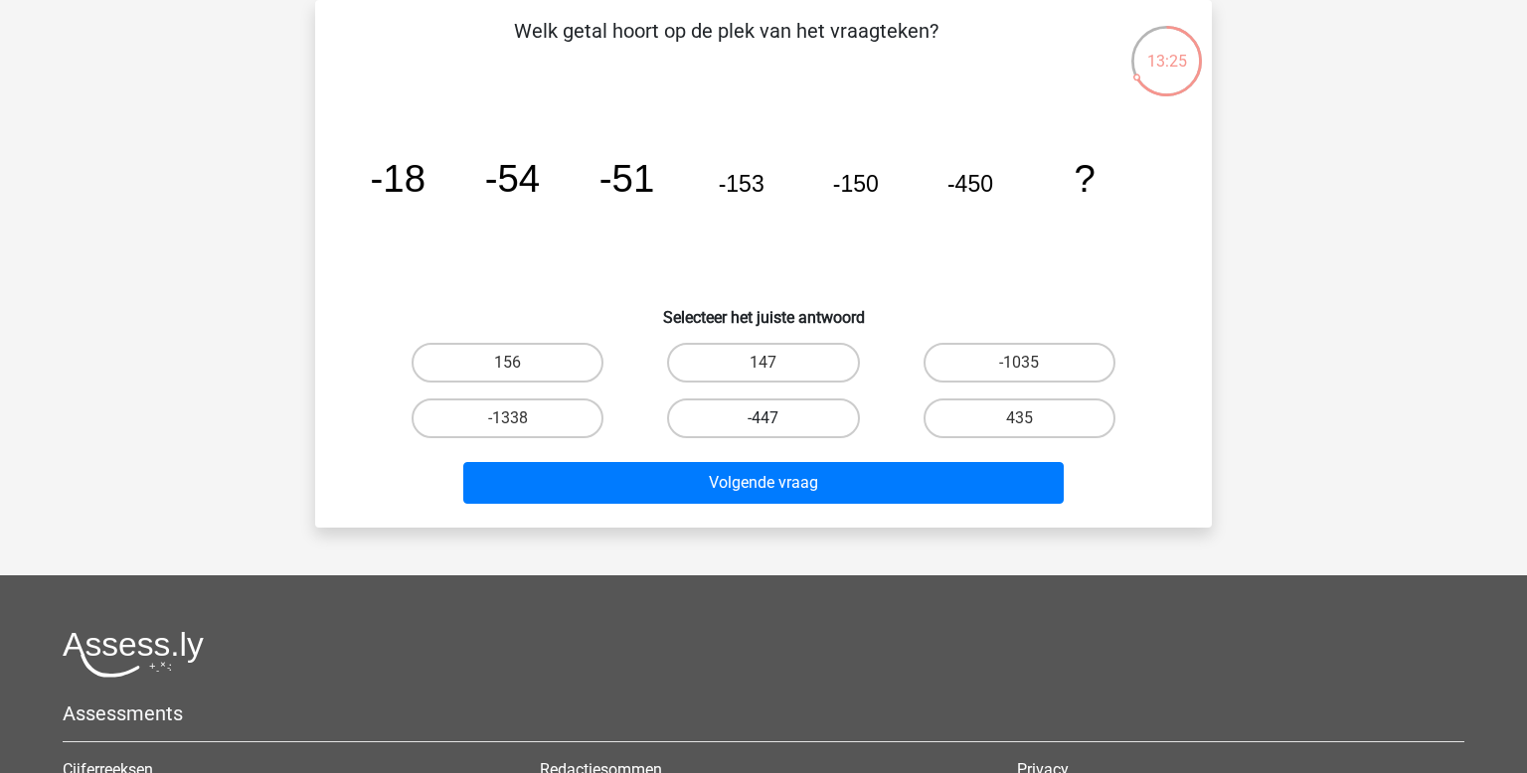
click at [751, 419] on label "-447" at bounding box center [763, 419] width 192 height 40
click at [764, 419] on input "-447" at bounding box center [770, 425] width 13 height 13
radio input "true"
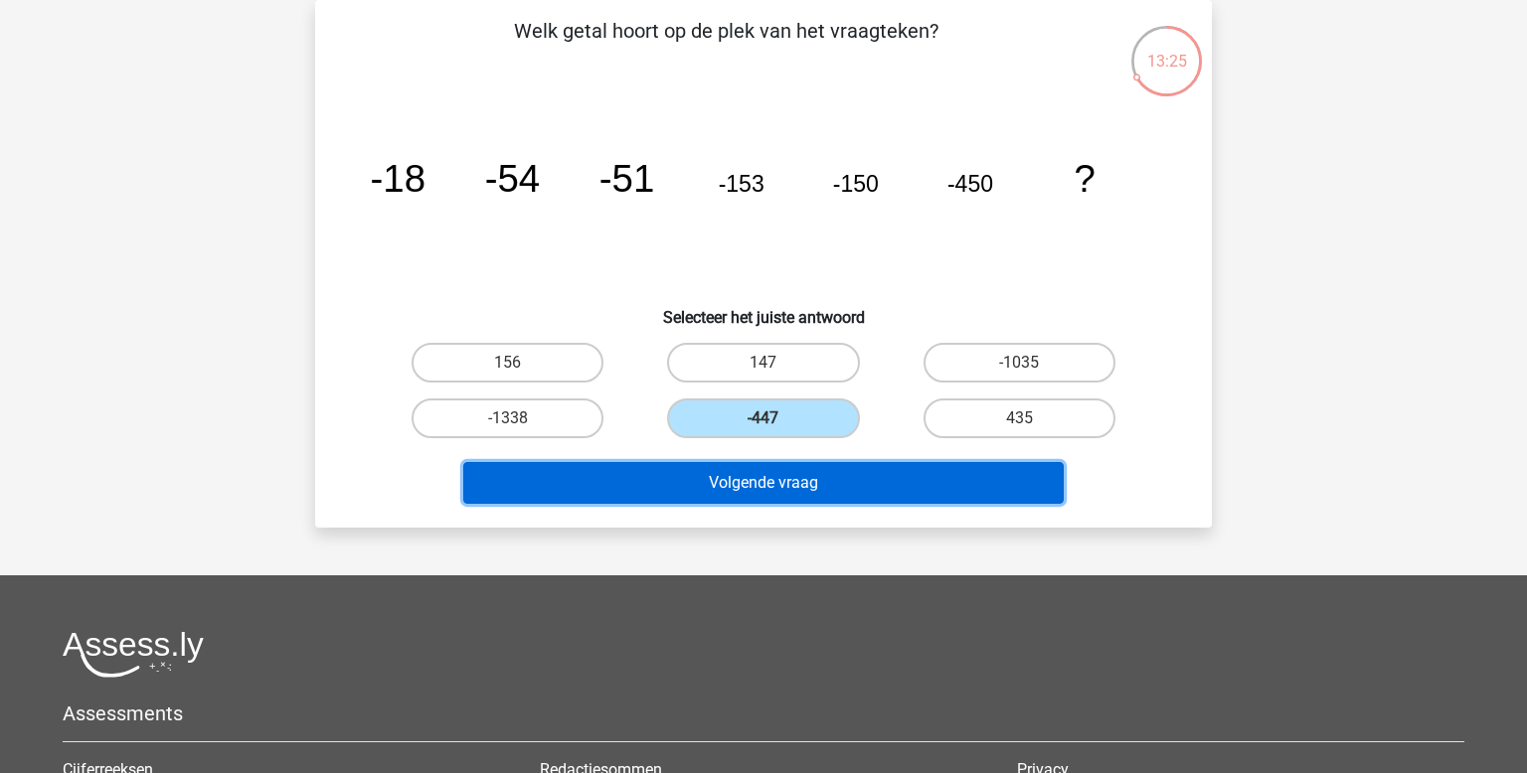
click at [744, 475] on button "Volgende vraag" at bounding box center [763, 483] width 601 height 42
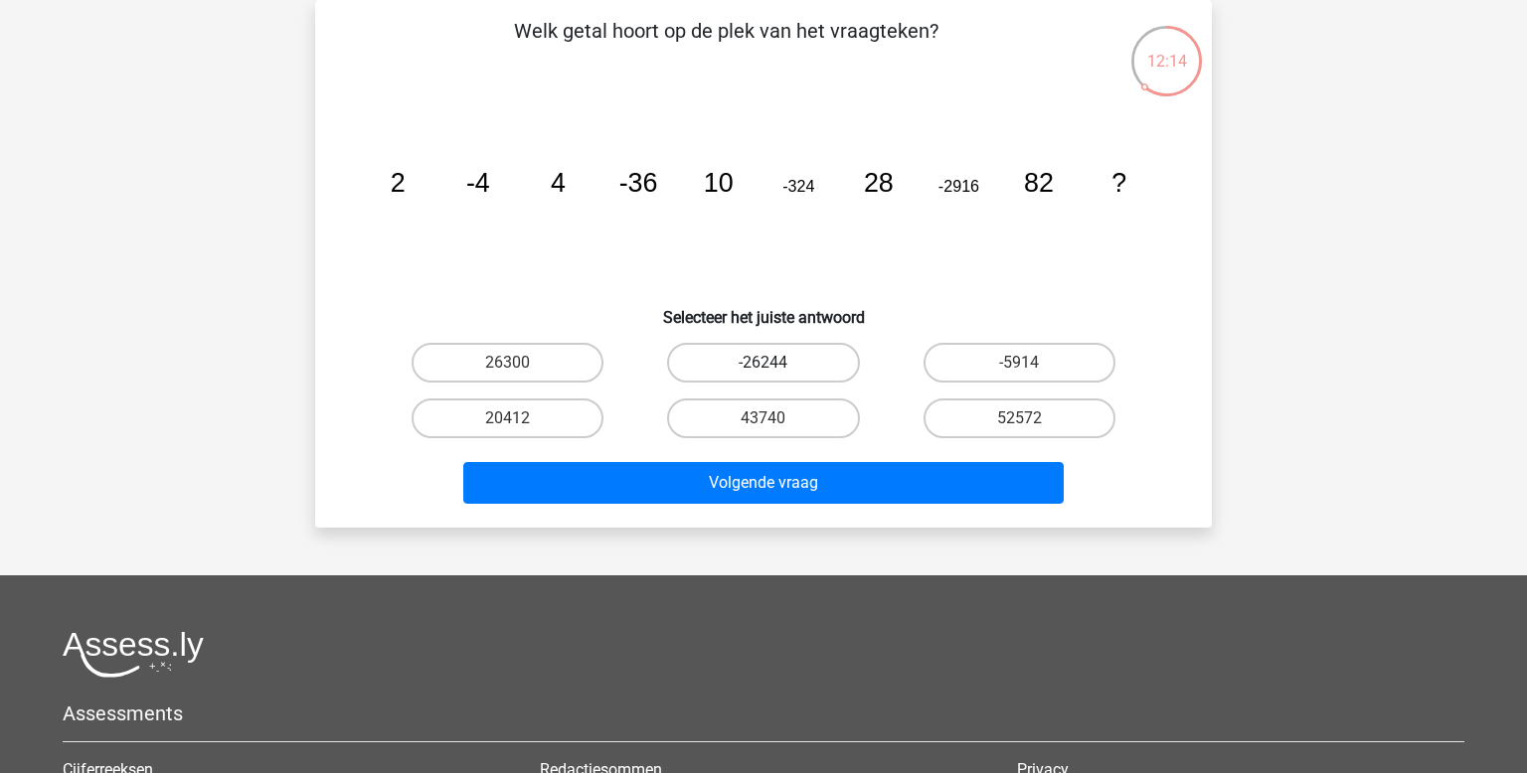
click at [786, 373] on label "-26244" at bounding box center [763, 363] width 192 height 40
click at [776, 373] on input "-26244" at bounding box center [770, 369] width 13 height 13
radio input "true"
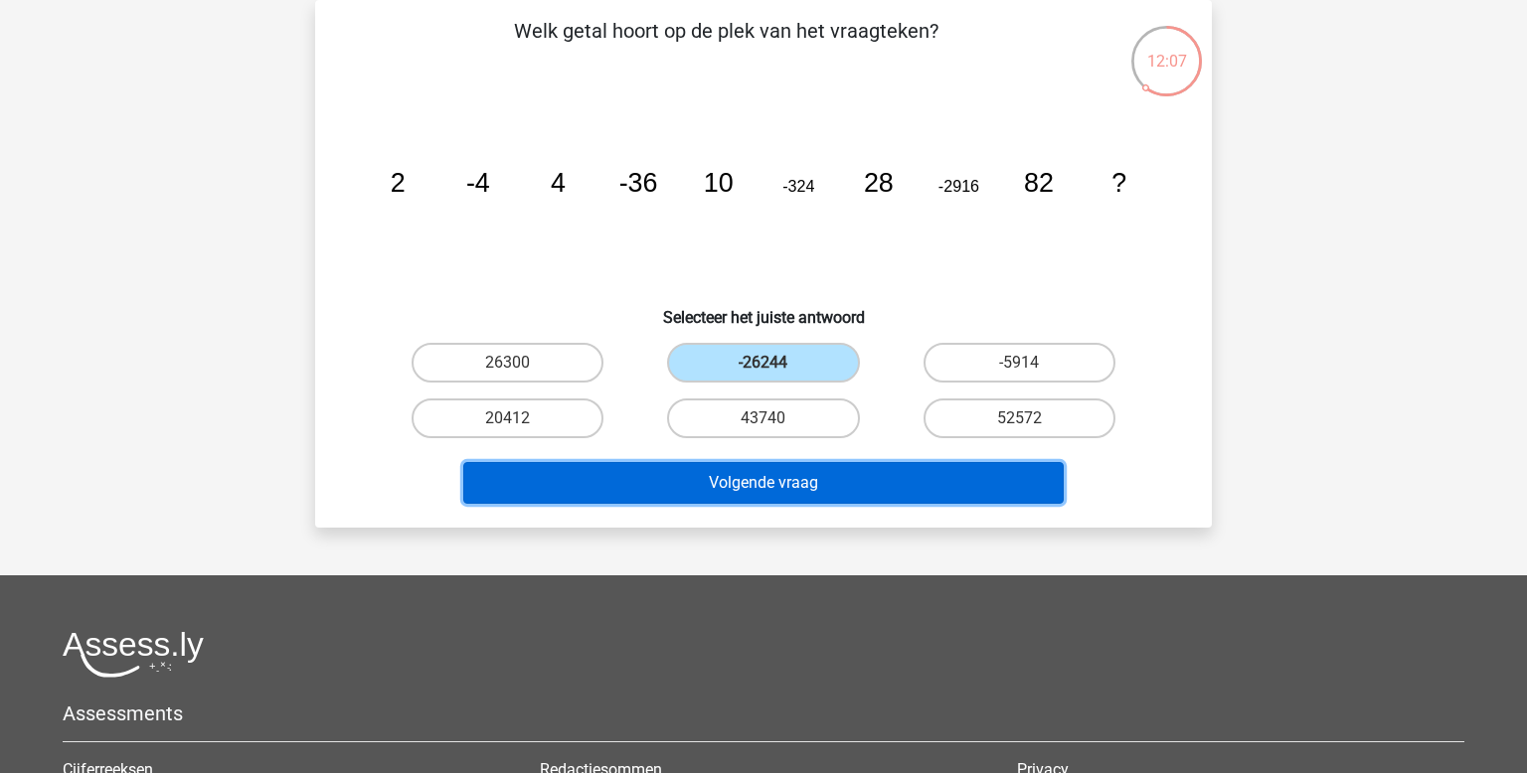
click at [764, 474] on button "Volgende vraag" at bounding box center [763, 483] width 601 height 42
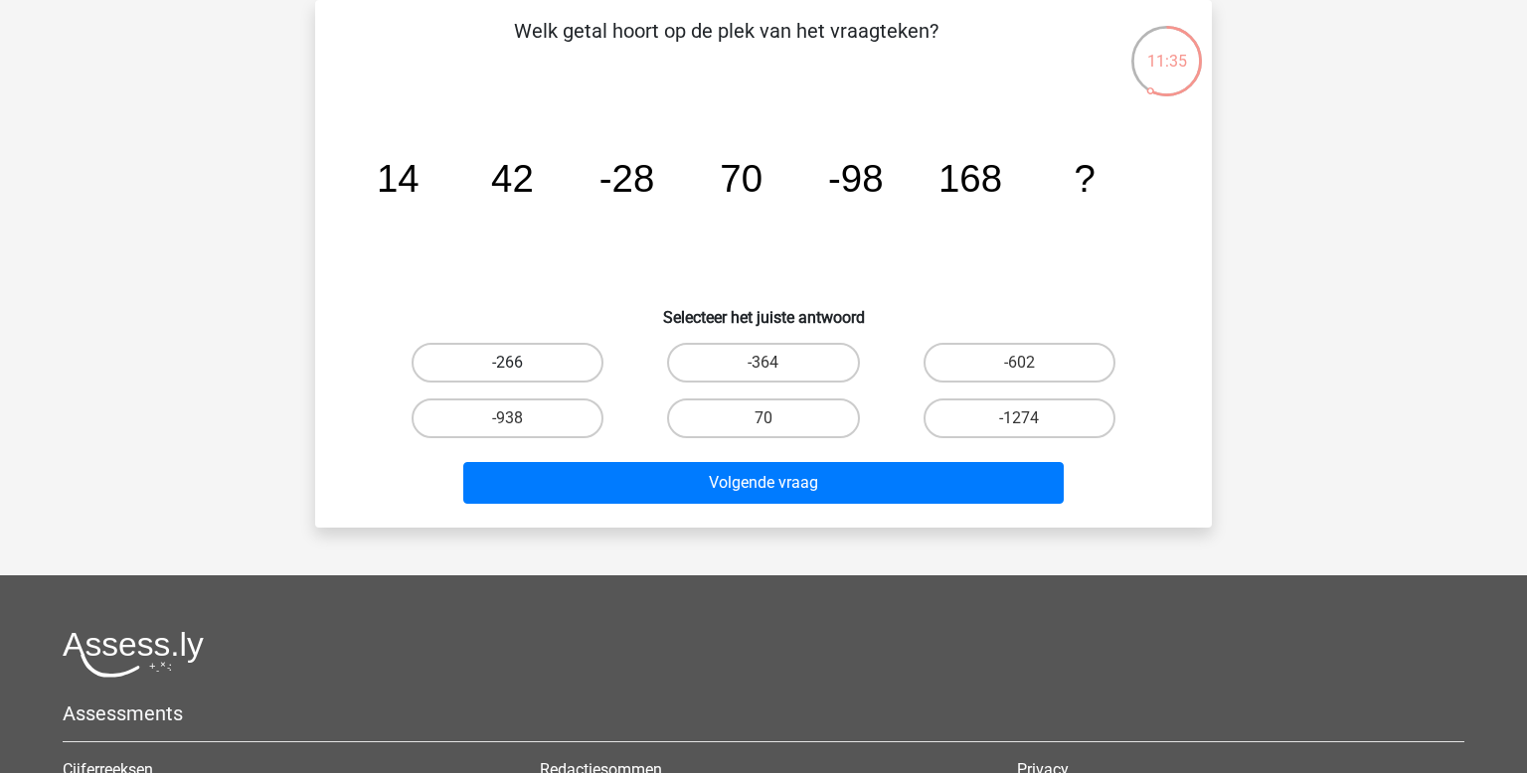
click at [561, 361] on label "-266" at bounding box center [508, 363] width 192 height 40
click at [521, 363] on input "-266" at bounding box center [514, 369] width 13 height 13
radio input "true"
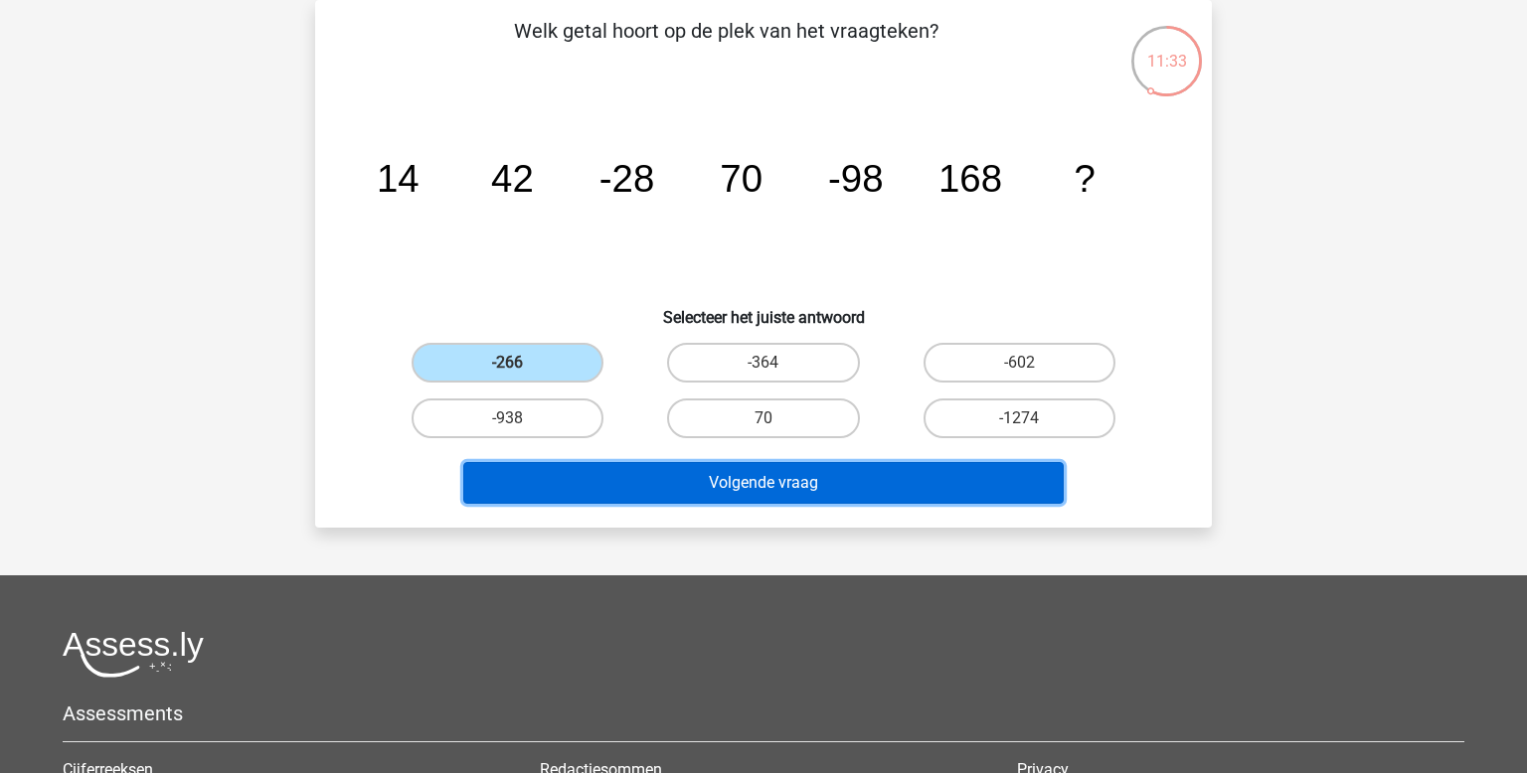
click at [705, 474] on button "Volgende vraag" at bounding box center [763, 483] width 601 height 42
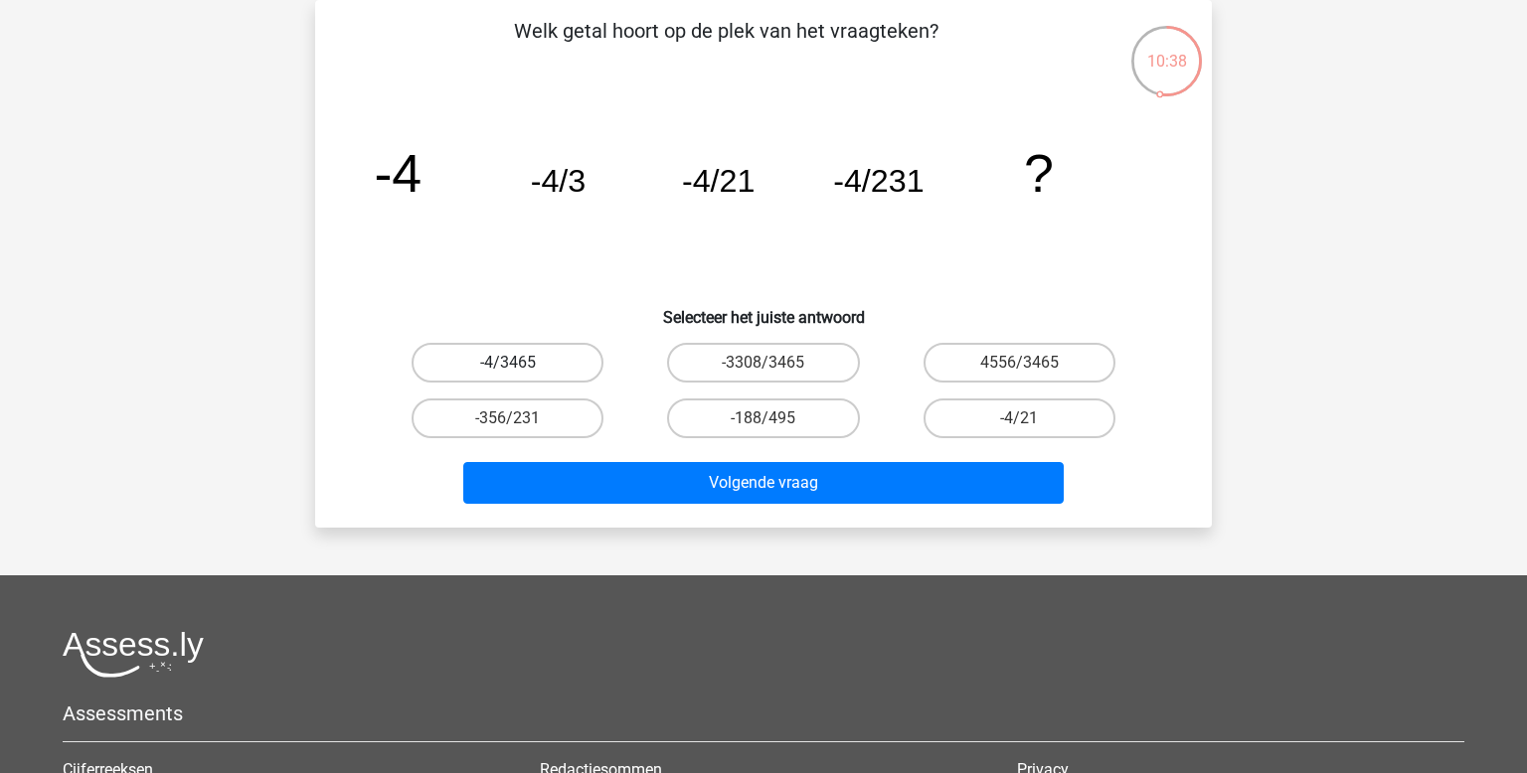
click at [572, 362] on label "-4/3465" at bounding box center [508, 363] width 192 height 40
click at [521, 363] on input "-4/3465" at bounding box center [514, 369] width 13 height 13
radio input "true"
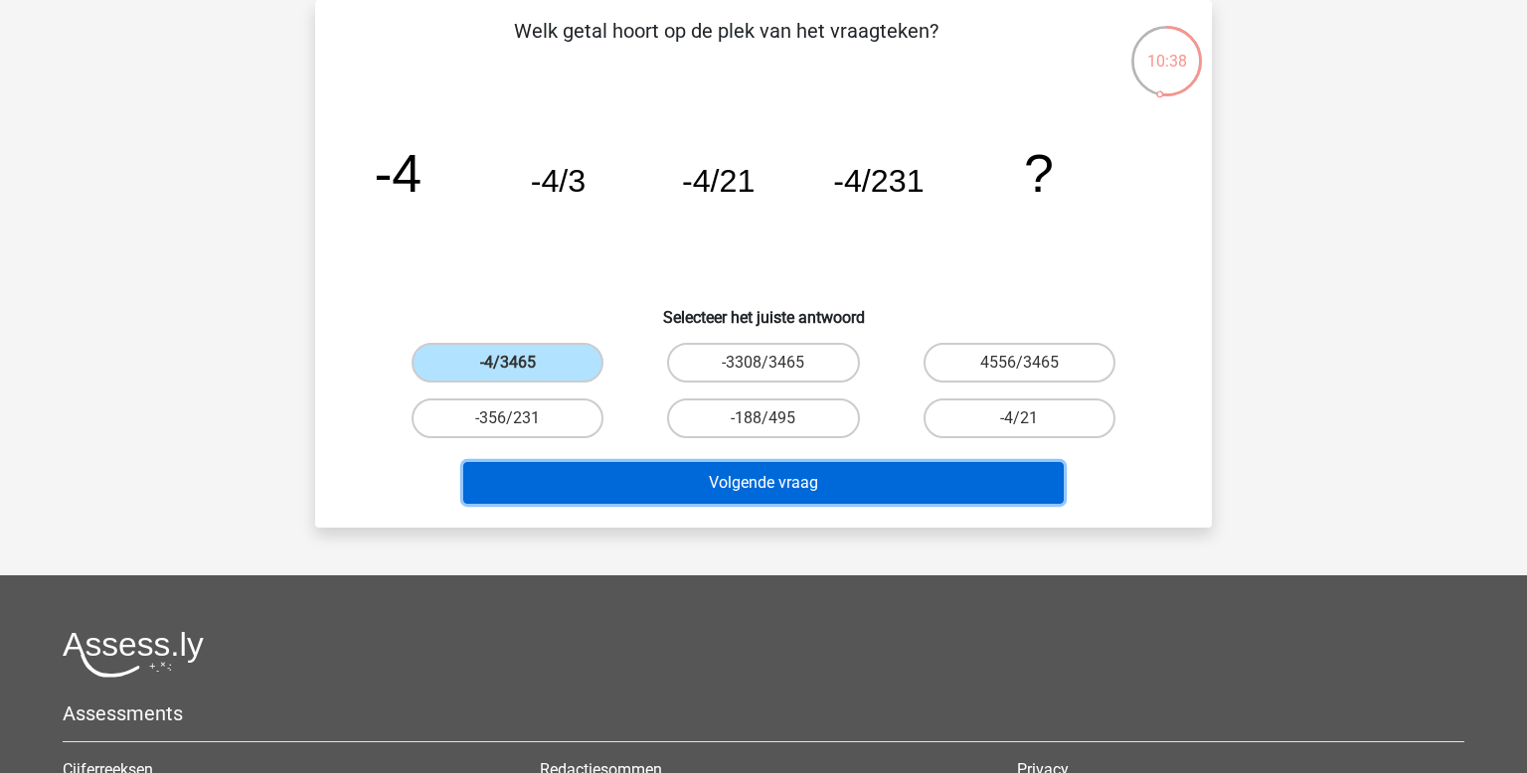
click at [775, 475] on button "Volgende vraag" at bounding box center [763, 483] width 601 height 42
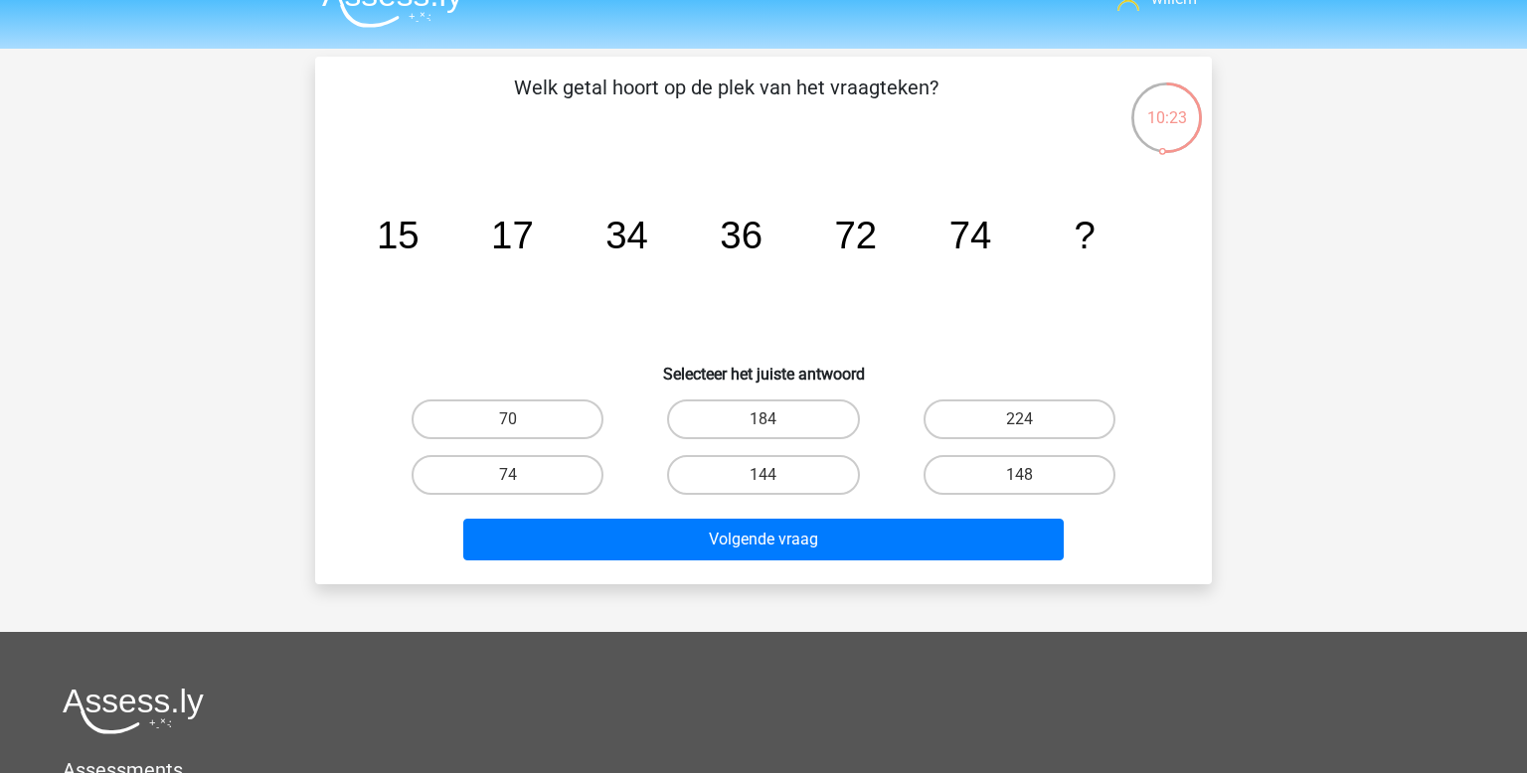
scroll to position [39, 0]
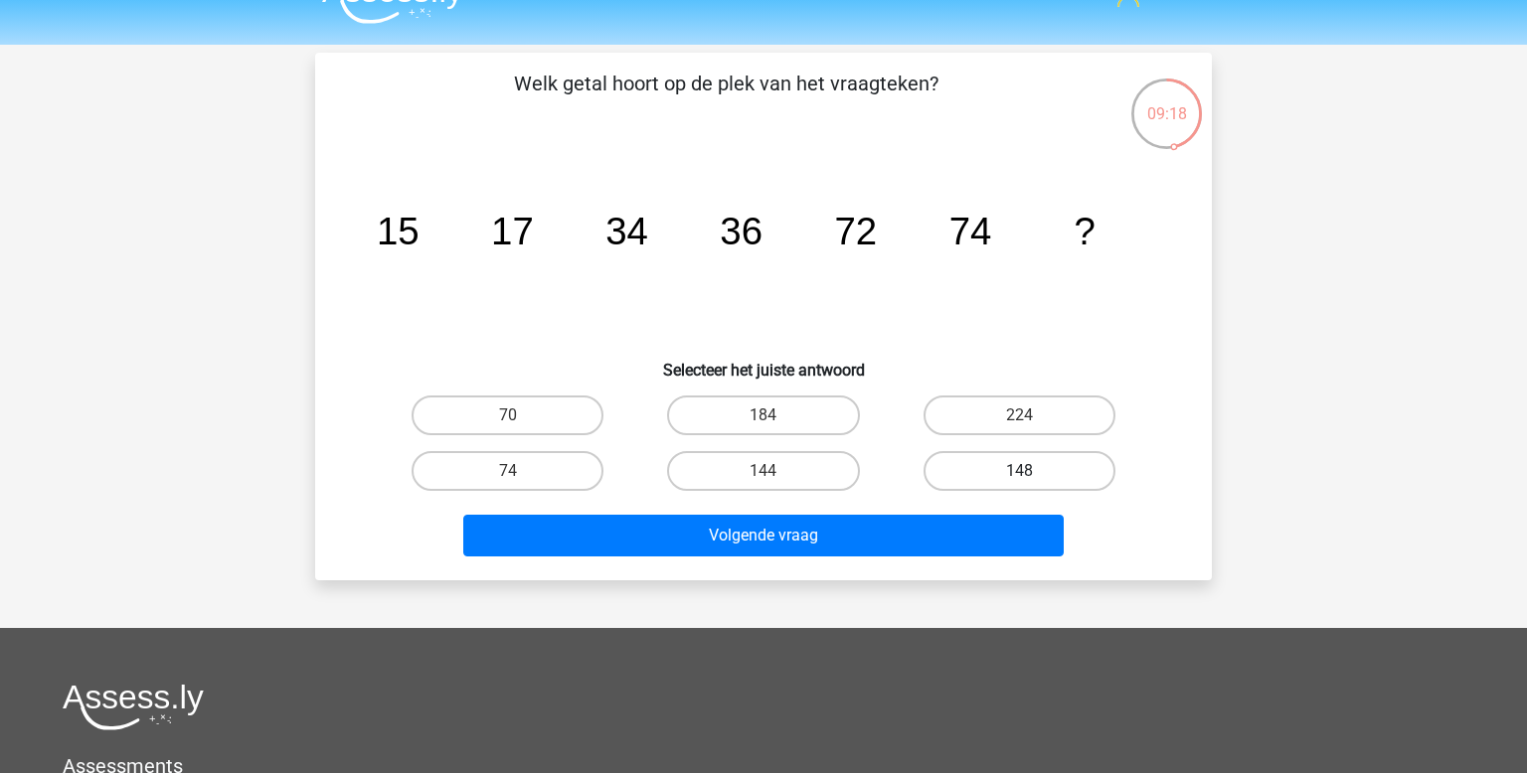
click at [940, 459] on label "148" at bounding box center [1020, 471] width 192 height 40
click at [1019, 471] on input "148" at bounding box center [1025, 477] width 13 height 13
radio input "true"
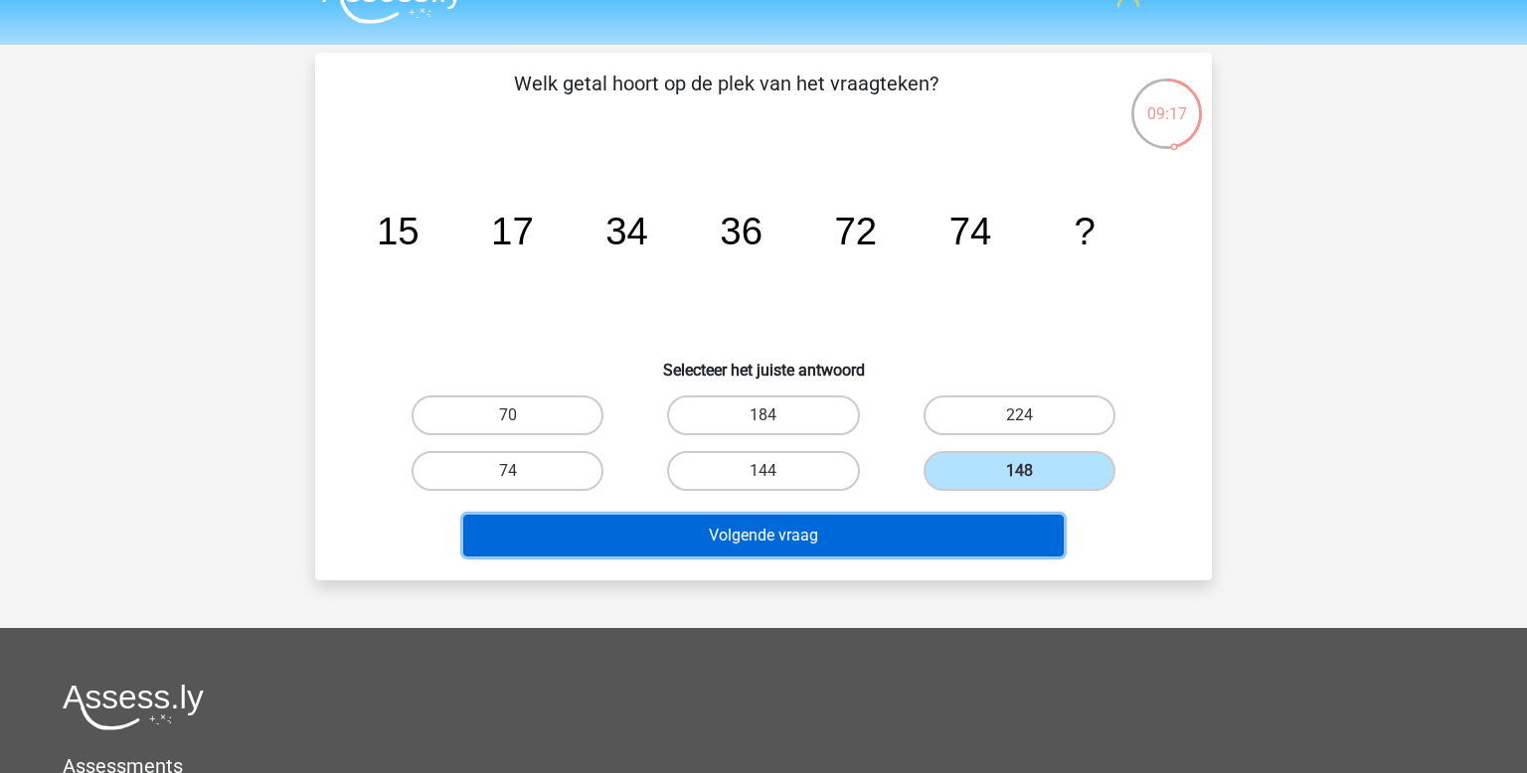
click at [848, 551] on button "Volgende vraag" at bounding box center [763, 536] width 601 height 42
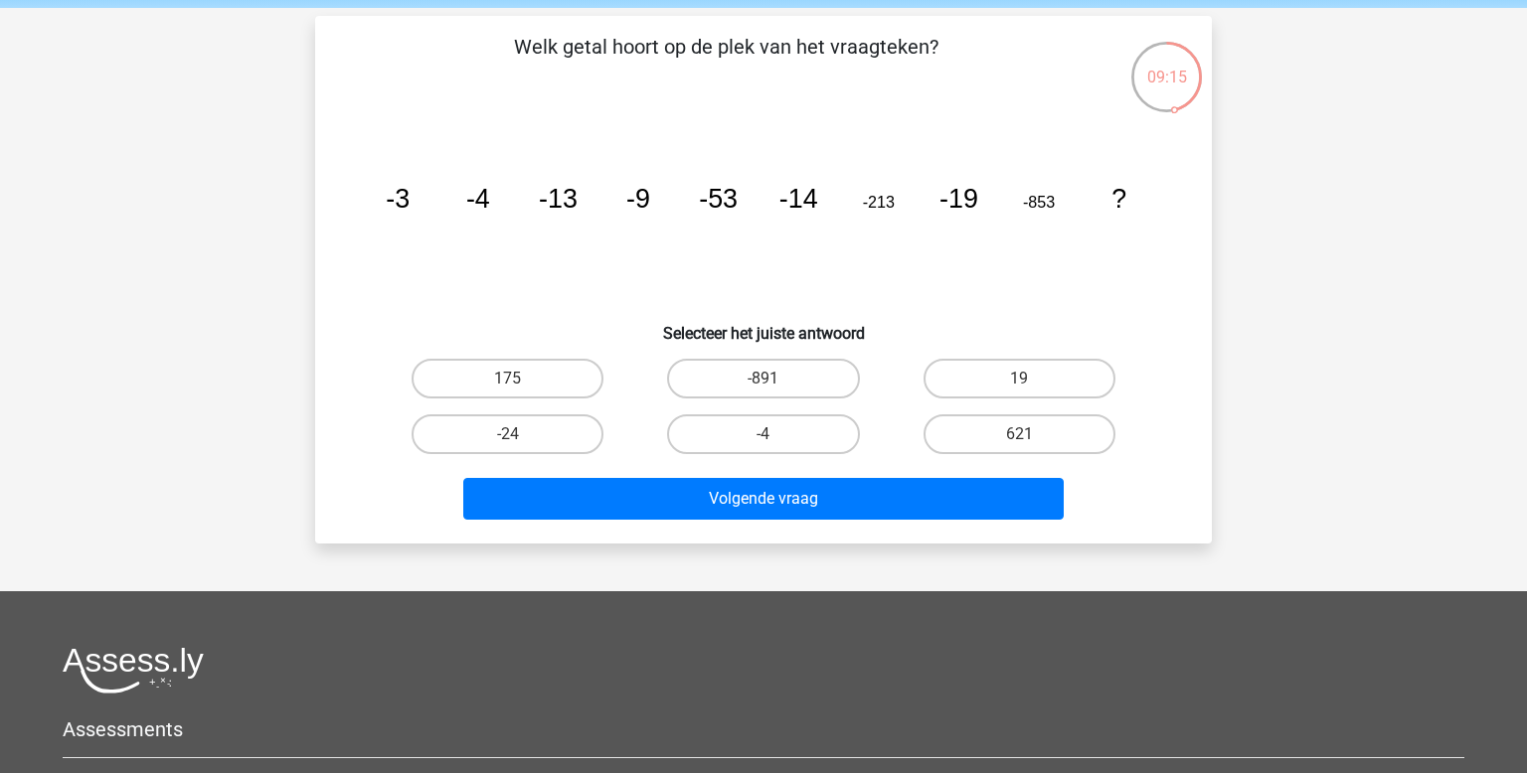
scroll to position [72, 0]
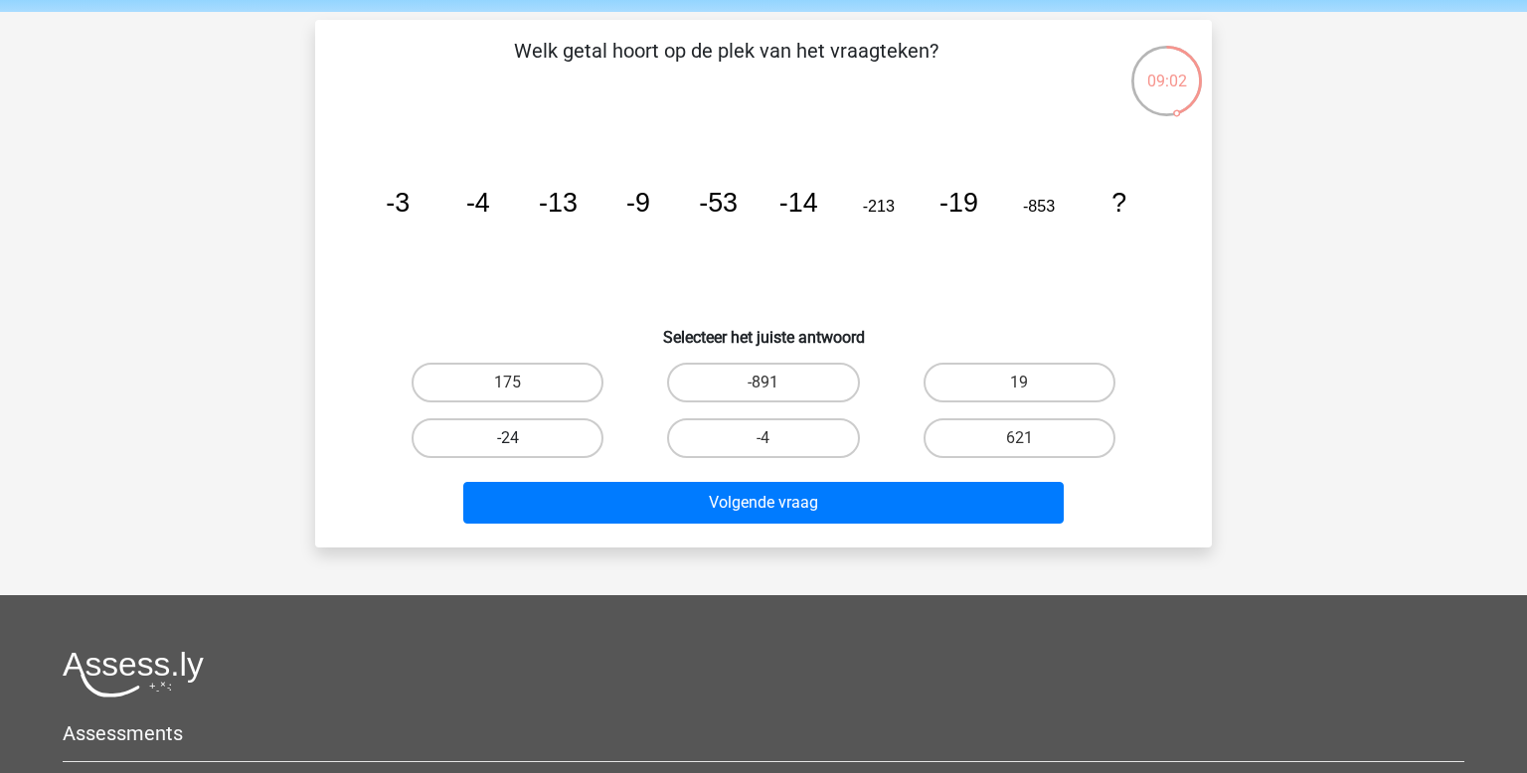
click at [539, 428] on label "-24" at bounding box center [508, 439] width 192 height 40
click at [521, 438] on input "-24" at bounding box center [514, 444] width 13 height 13
radio input "true"
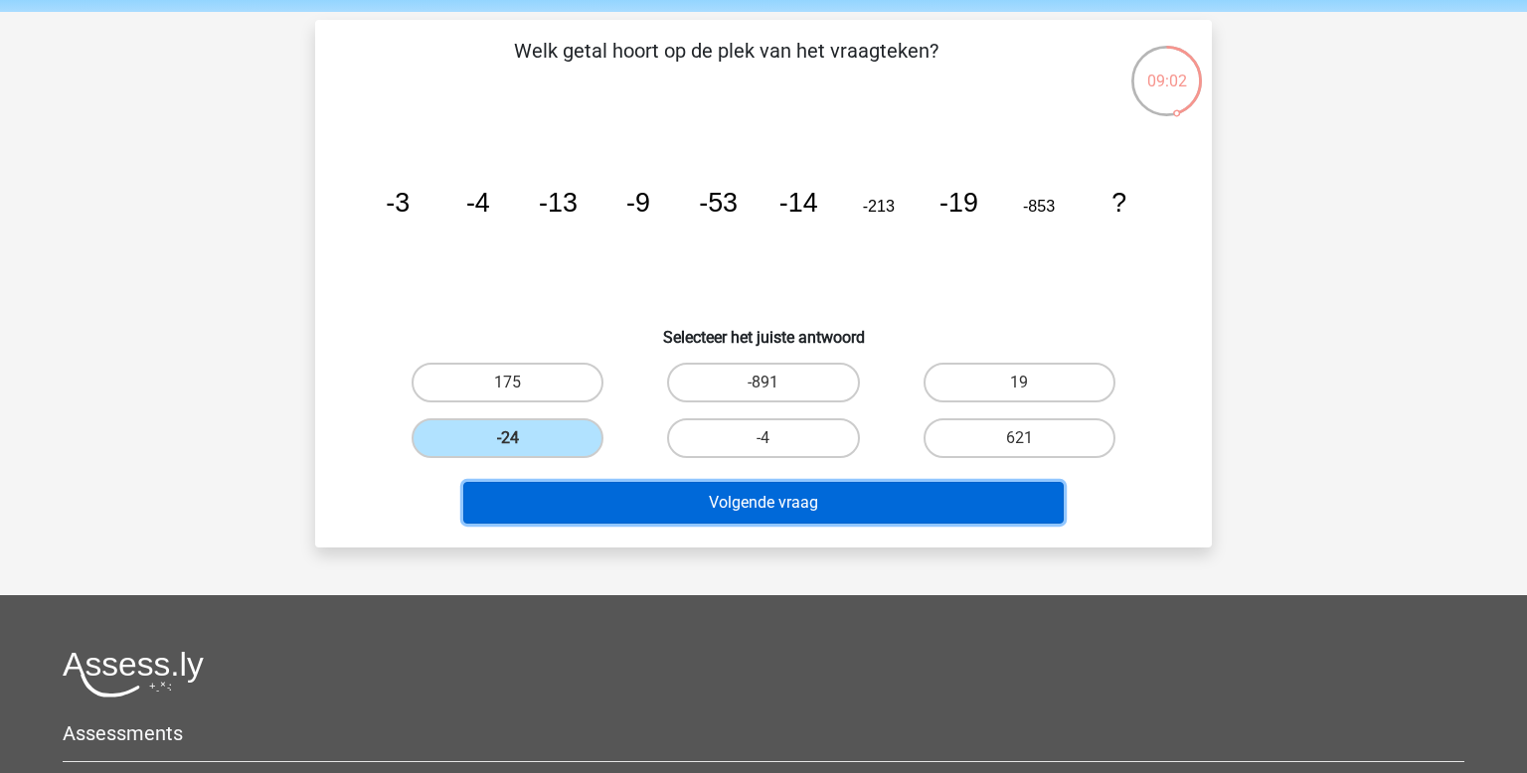
click at [663, 492] on button "Volgende vraag" at bounding box center [763, 503] width 601 height 42
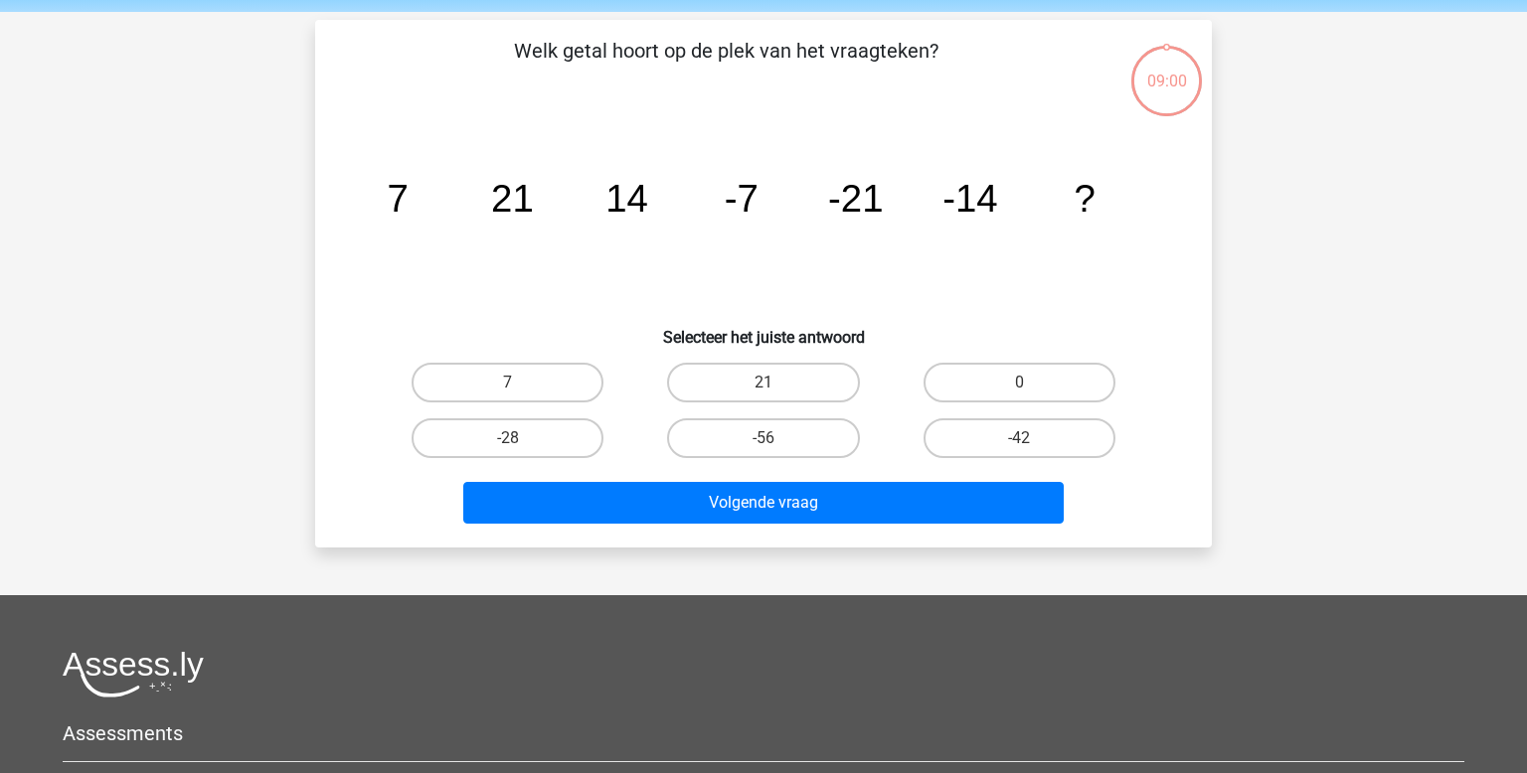
scroll to position [91, 0]
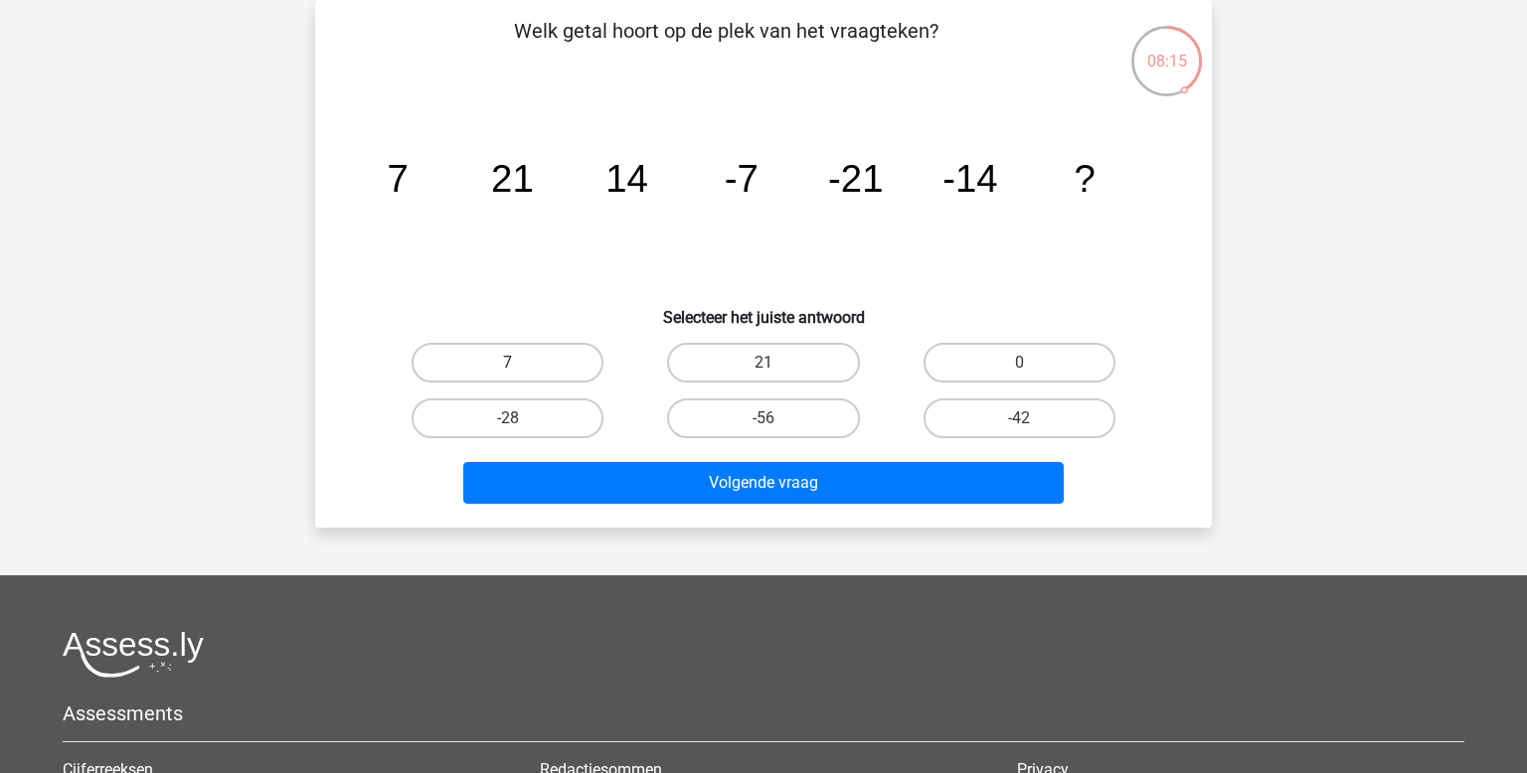
click at [547, 357] on label "7" at bounding box center [508, 363] width 192 height 40
click at [521, 363] on input "7" at bounding box center [514, 369] width 13 height 13
radio input "true"
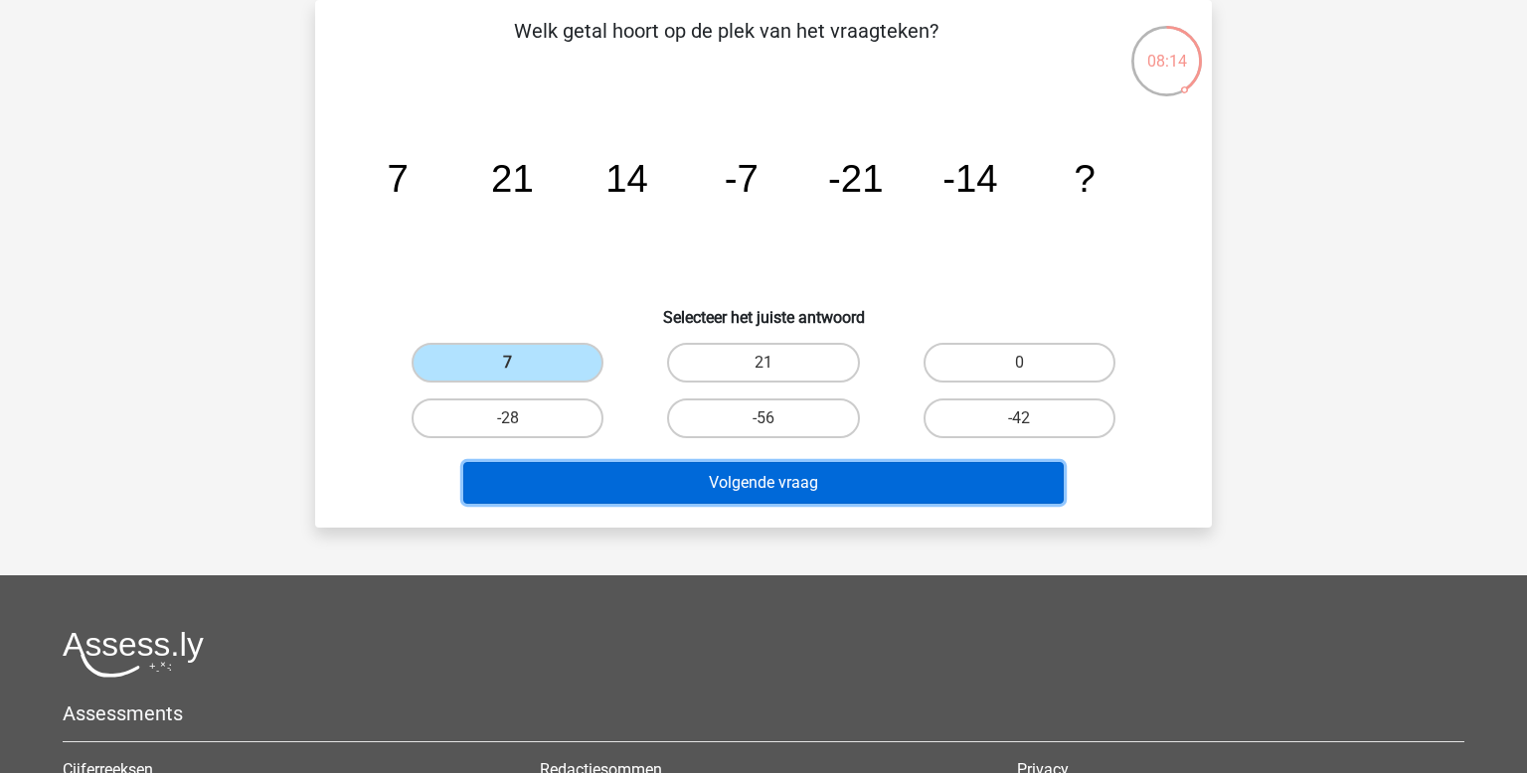
click at [848, 471] on button "Volgende vraag" at bounding box center [763, 483] width 601 height 42
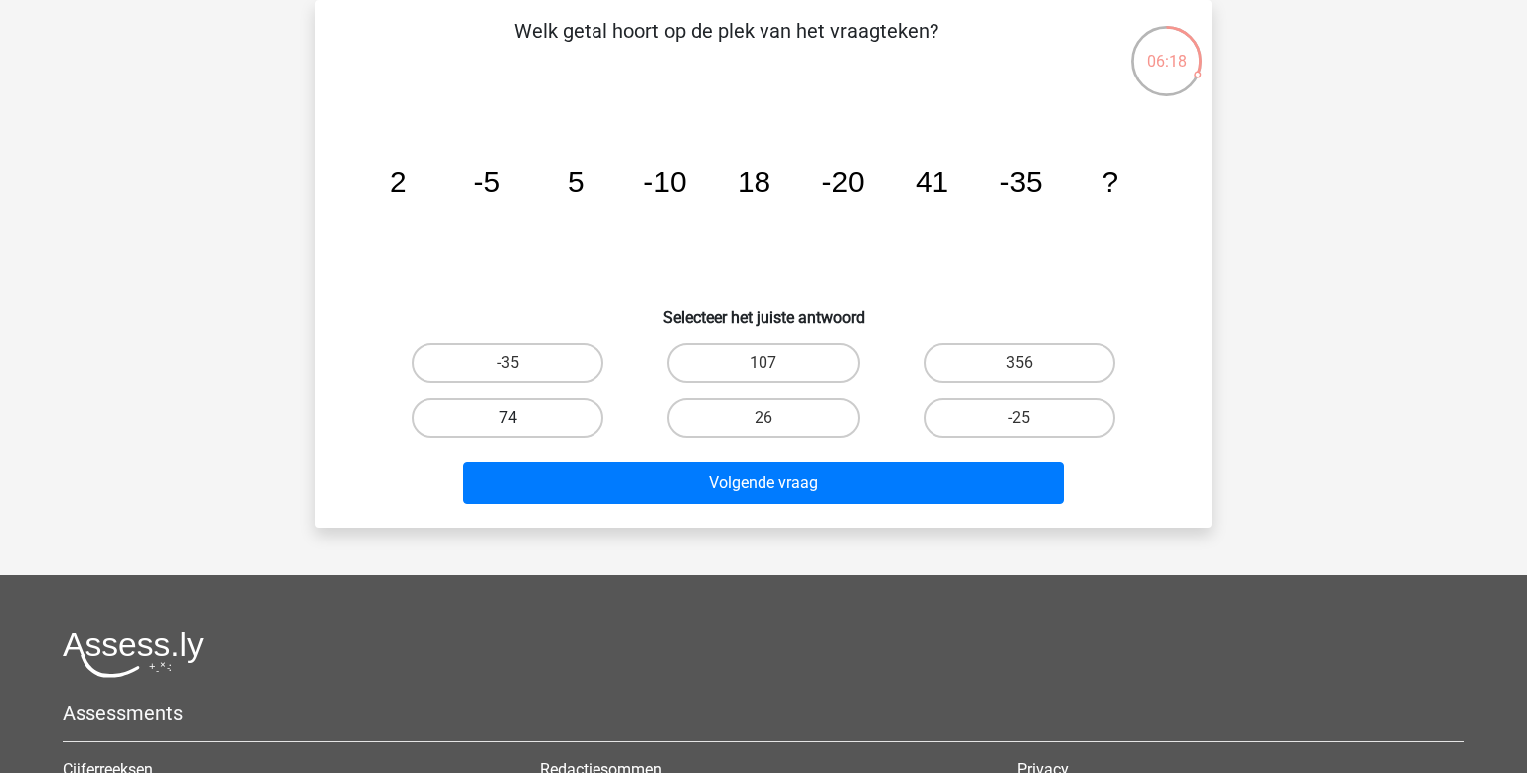
click at [568, 427] on label "74" at bounding box center [508, 419] width 192 height 40
click at [521, 427] on input "74" at bounding box center [514, 425] width 13 height 13
radio input "true"
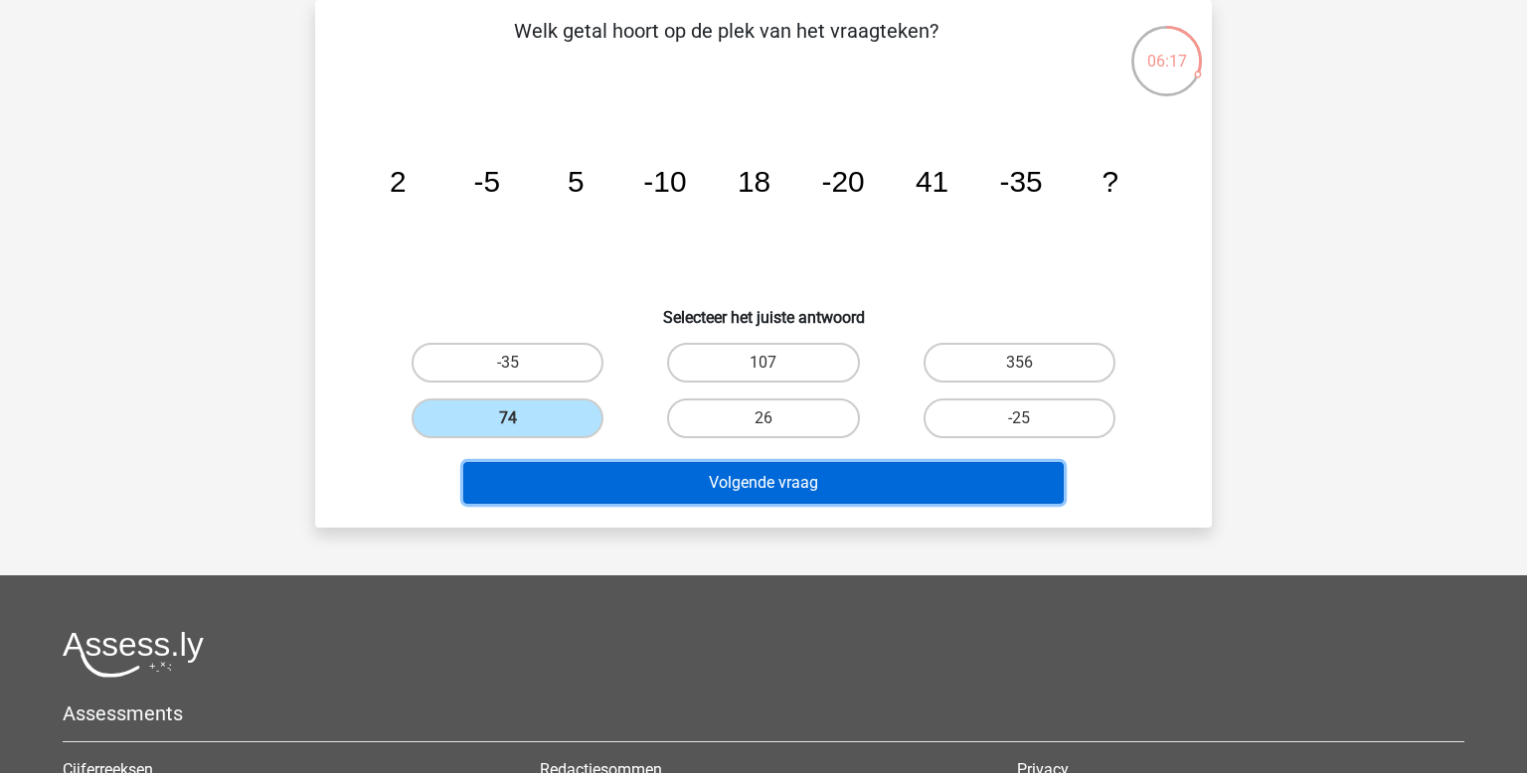
click at [731, 489] on button "Volgende vraag" at bounding box center [763, 483] width 601 height 42
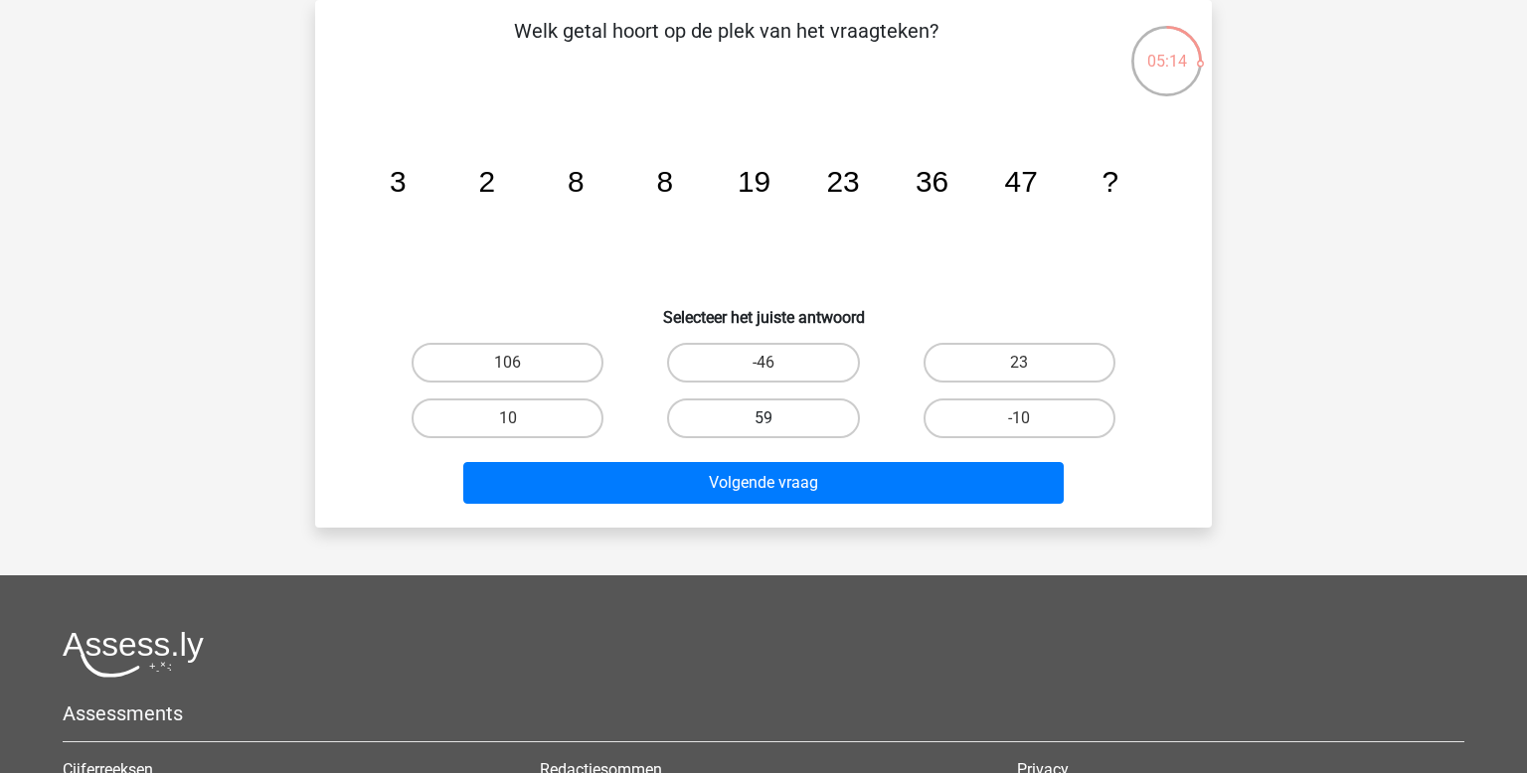
click at [794, 429] on label "59" at bounding box center [763, 419] width 192 height 40
click at [776, 429] on input "59" at bounding box center [770, 425] width 13 height 13
radio input "true"
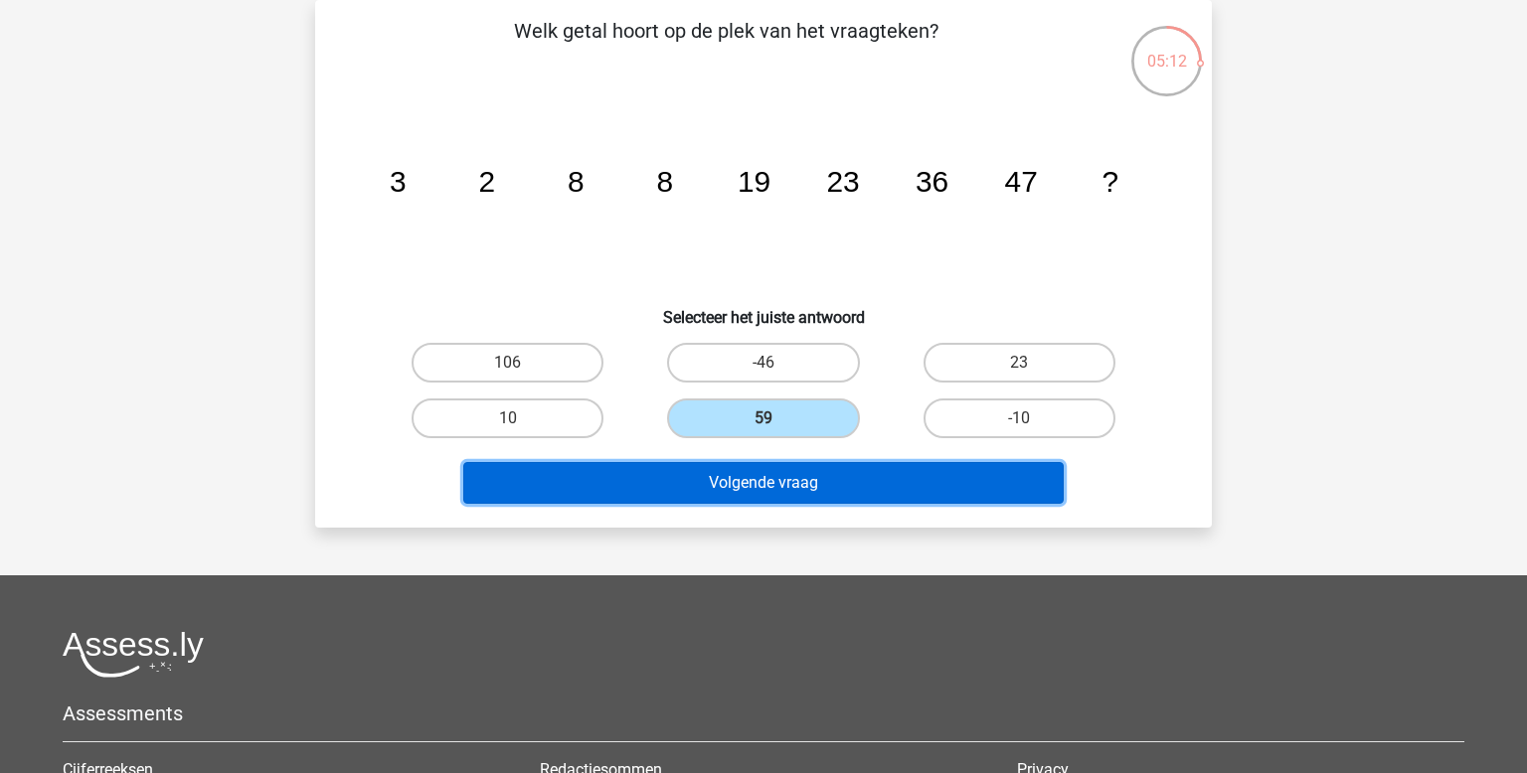
click at [787, 467] on button "Volgende vraag" at bounding box center [763, 483] width 601 height 42
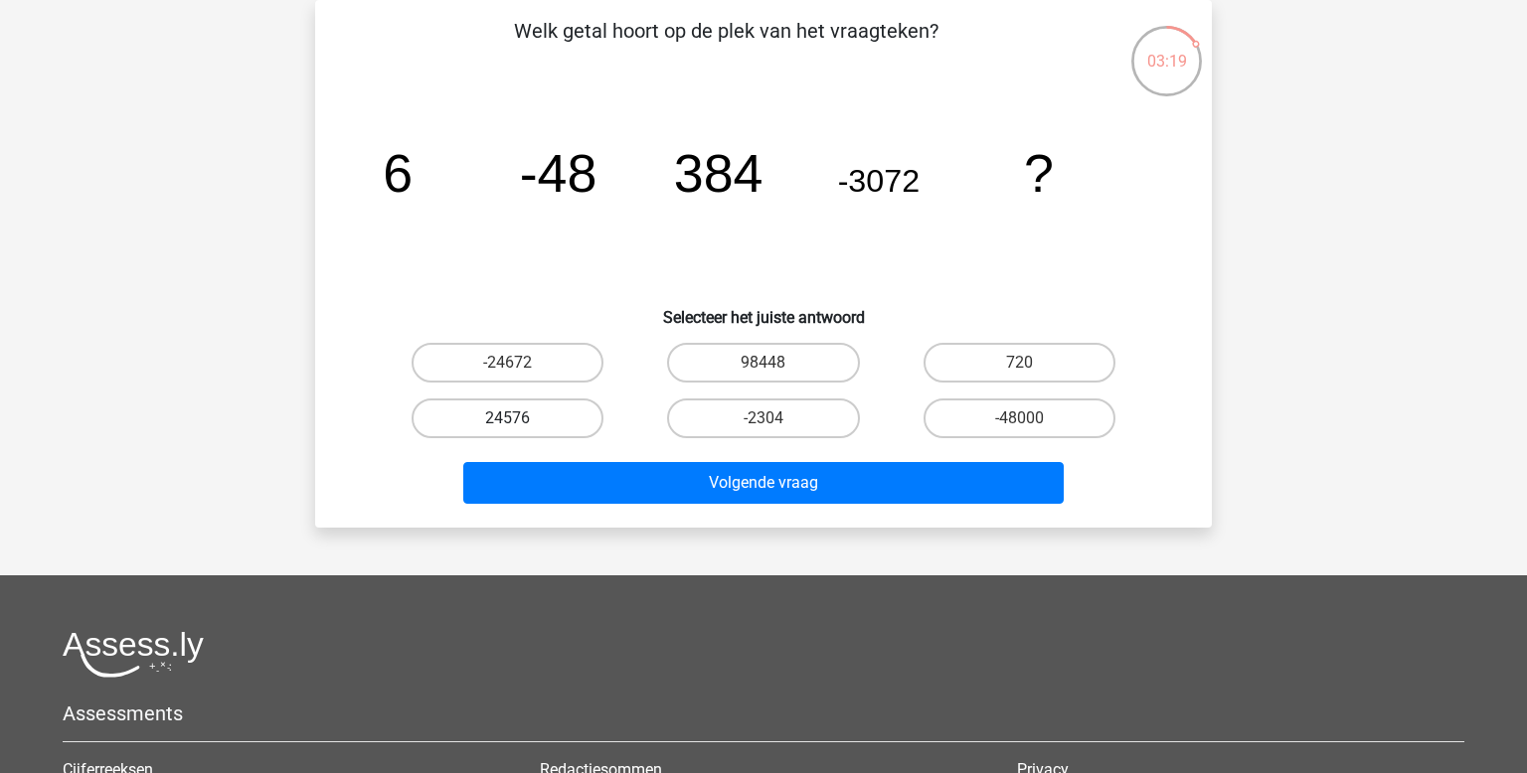
click at [505, 415] on label "24576" at bounding box center [508, 419] width 192 height 40
click at [508, 419] on input "24576" at bounding box center [514, 425] width 13 height 13
radio input "true"
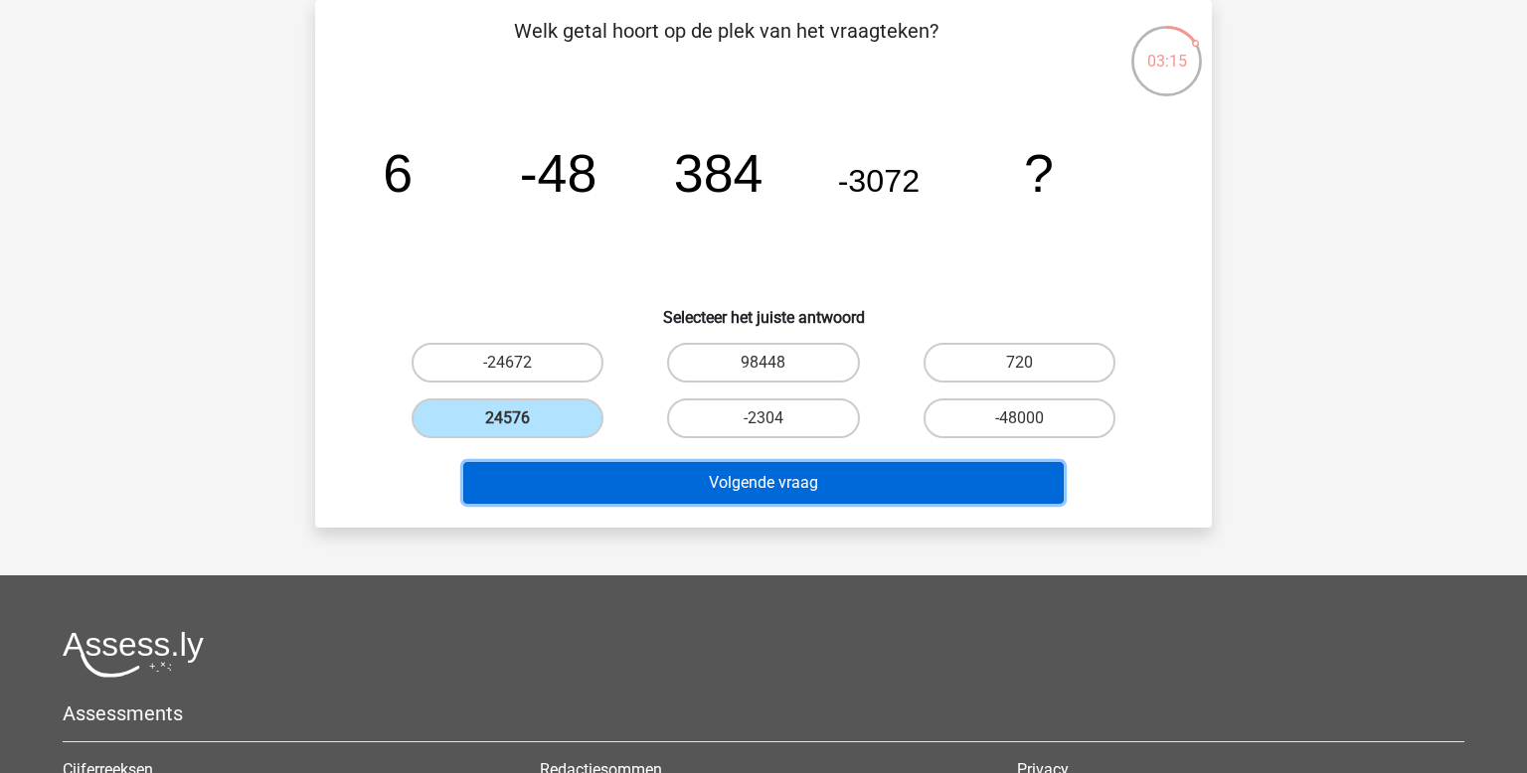
click at [686, 473] on button "Volgende vraag" at bounding box center [763, 483] width 601 height 42
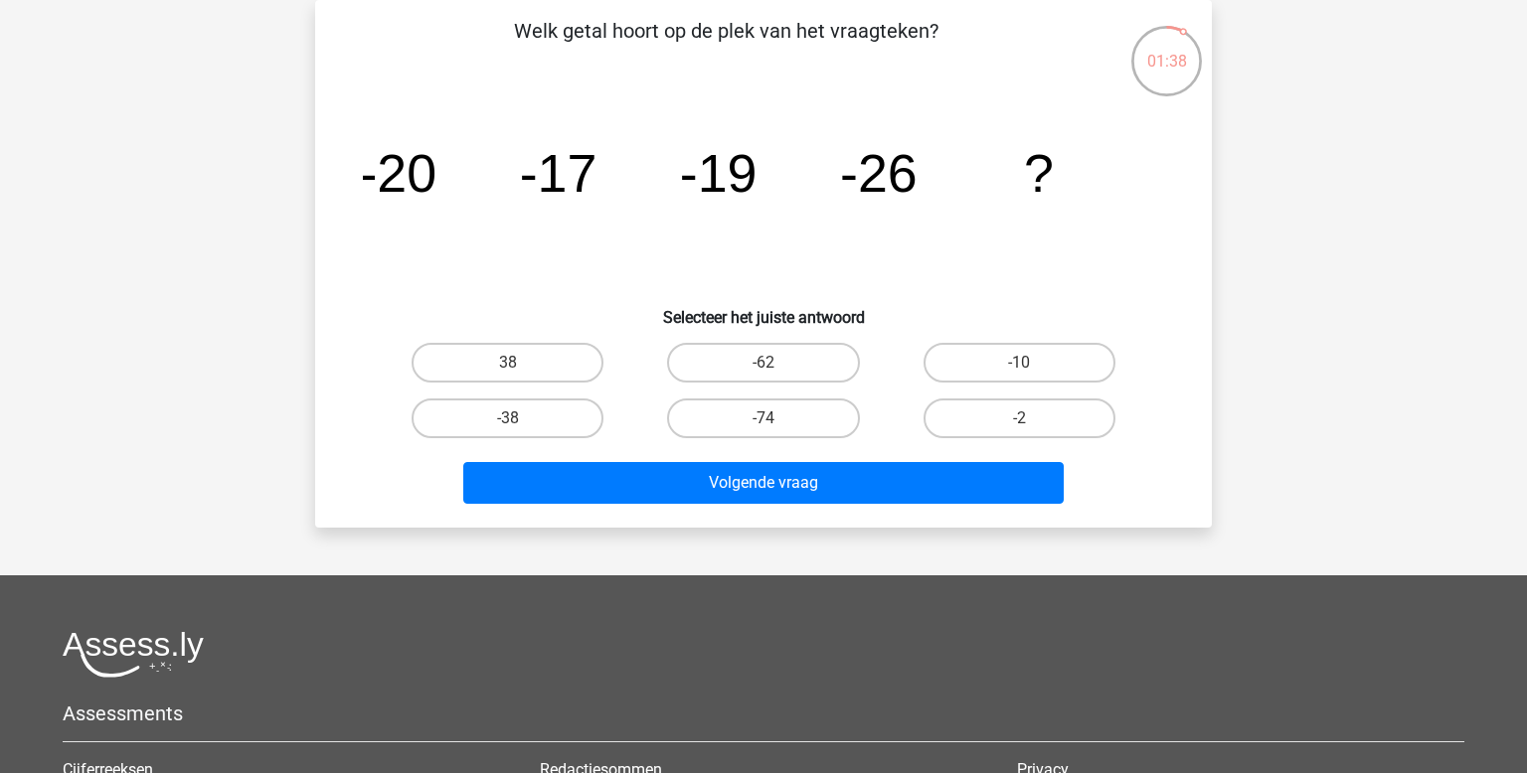
click at [1030, 340] on div "-10" at bounding box center [1020, 363] width 256 height 56
click at [949, 367] on label "-10" at bounding box center [1020, 363] width 192 height 40
click at [1019, 367] on input "-10" at bounding box center [1025, 369] width 13 height 13
radio input "true"
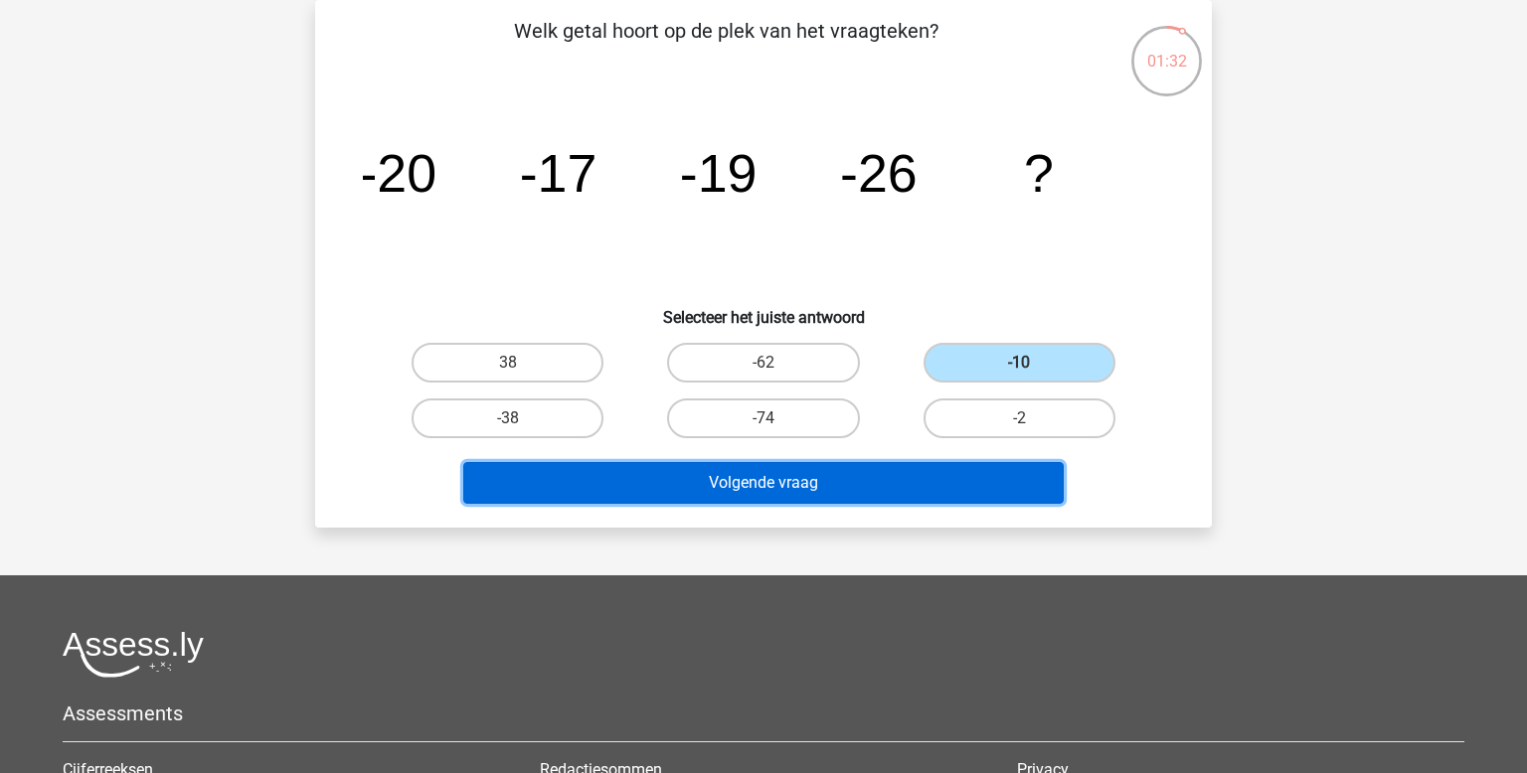
click at [820, 484] on button "Volgende vraag" at bounding box center [763, 483] width 601 height 42
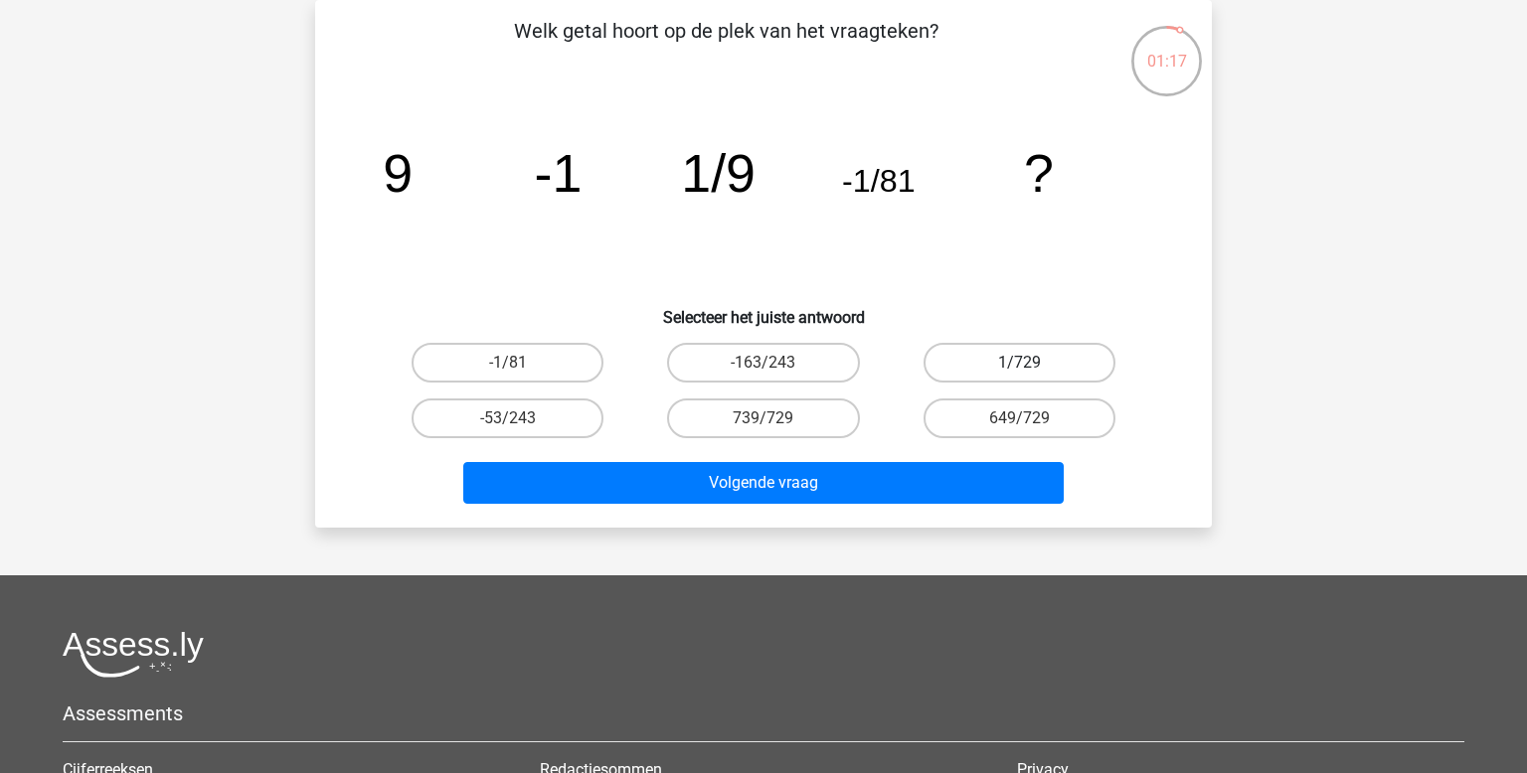
click at [1070, 359] on label "1/729" at bounding box center [1020, 363] width 192 height 40
click at [1032, 363] on input "1/729" at bounding box center [1025, 369] width 13 height 13
radio input "true"
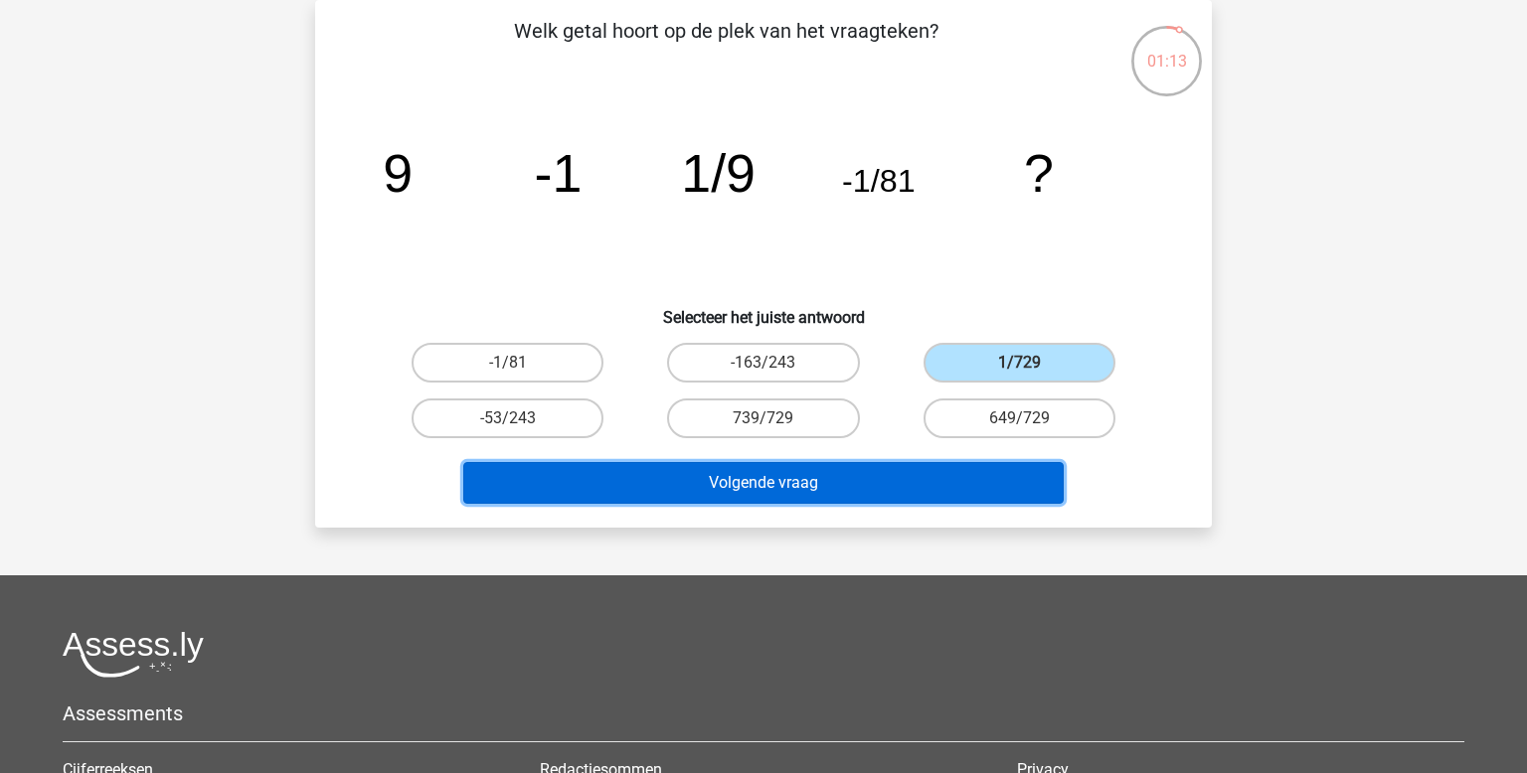
click at [853, 481] on button "Volgende vraag" at bounding box center [763, 483] width 601 height 42
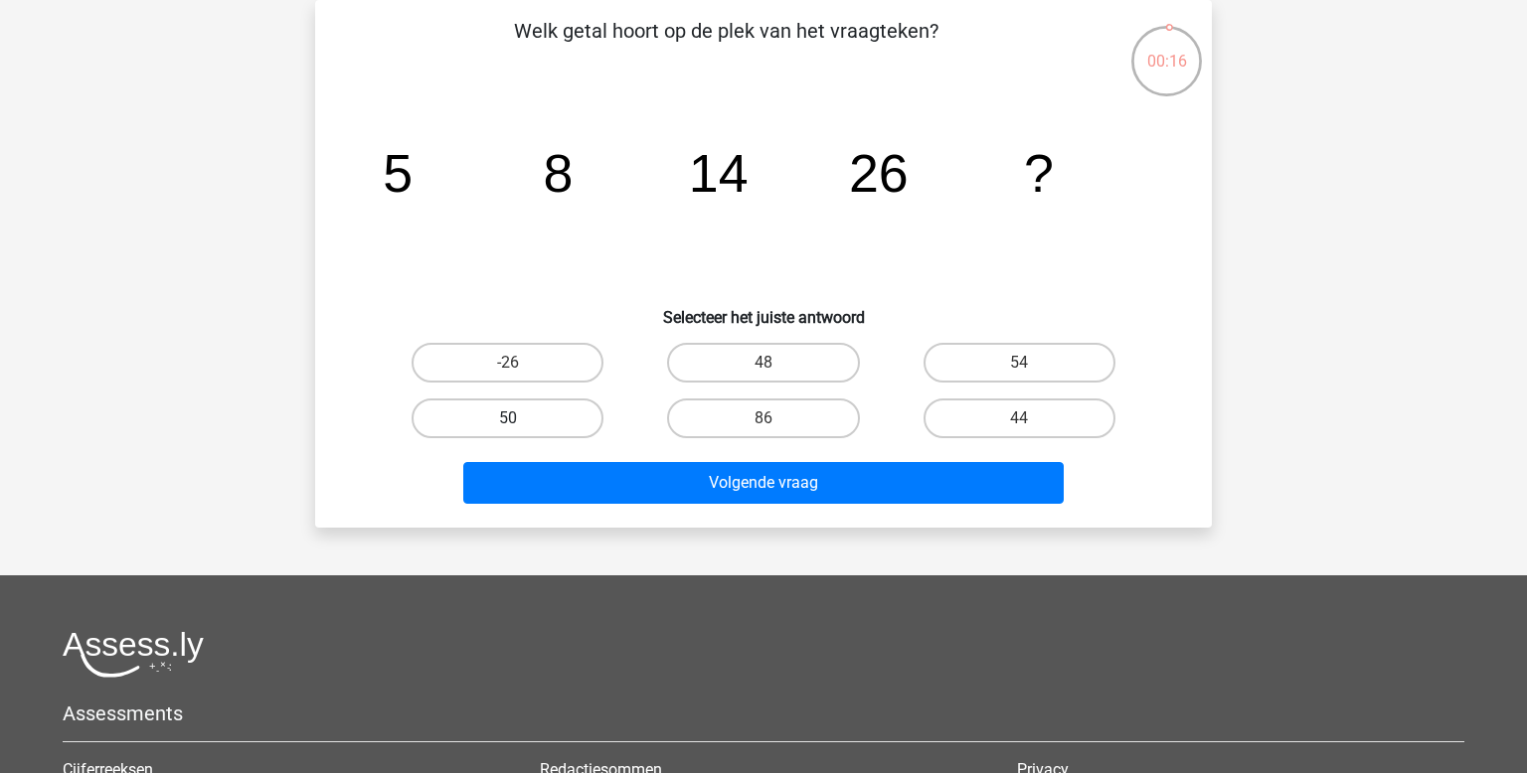
click at [553, 414] on label "50" at bounding box center [508, 419] width 192 height 40
click at [521, 419] on input "50" at bounding box center [514, 425] width 13 height 13
radio input "true"
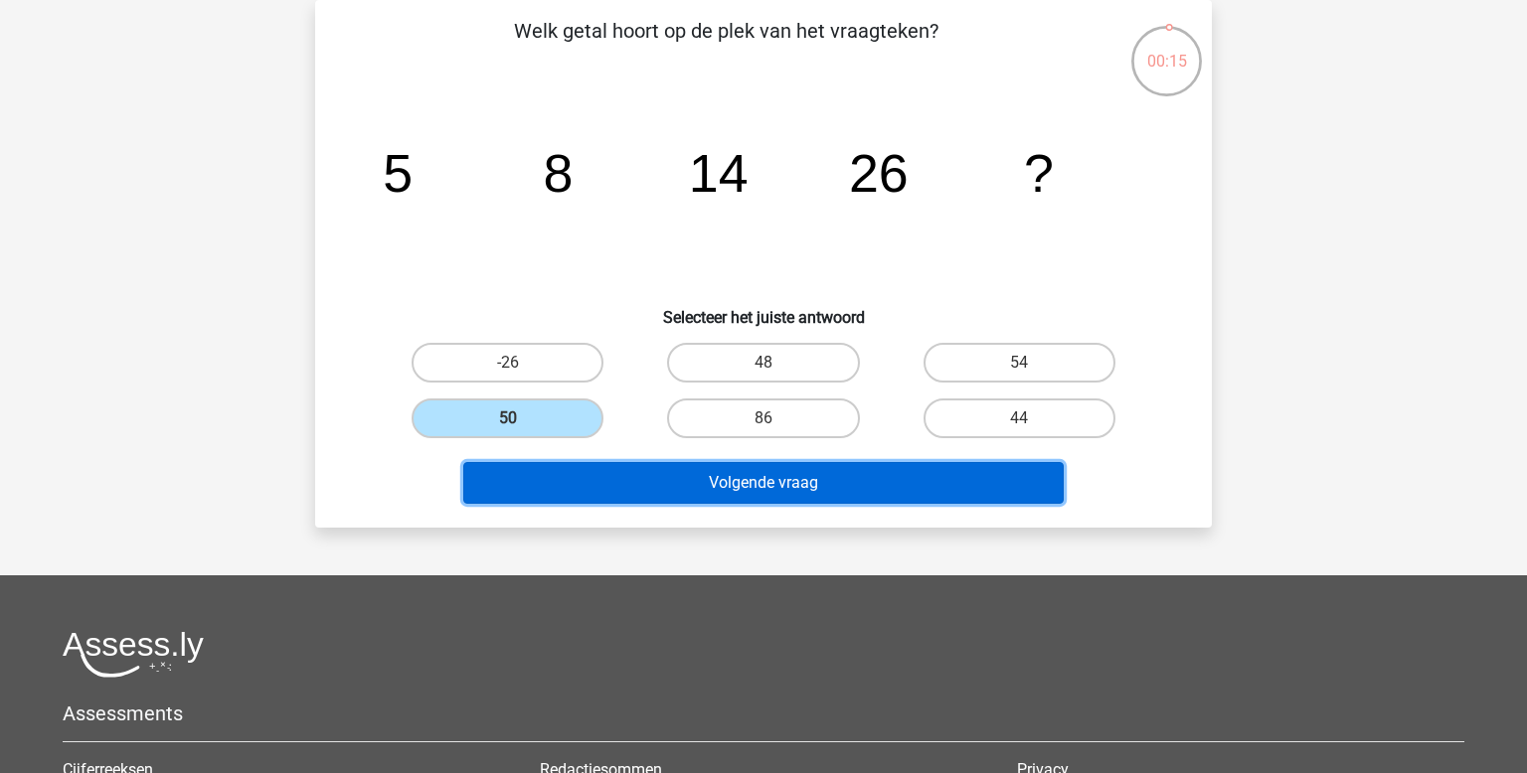
click at [688, 486] on button "Volgende vraag" at bounding box center [763, 483] width 601 height 42
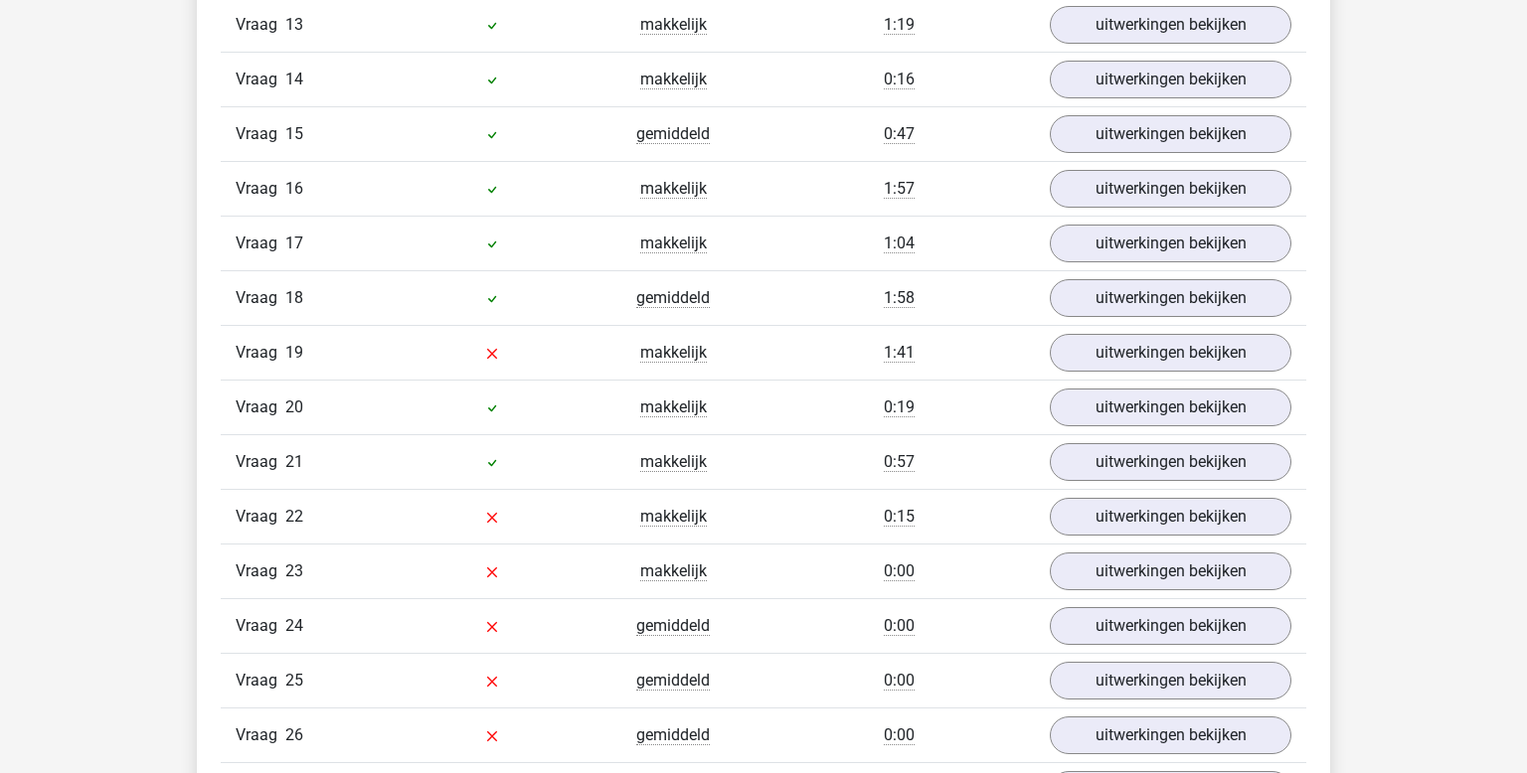
scroll to position [2048, 0]
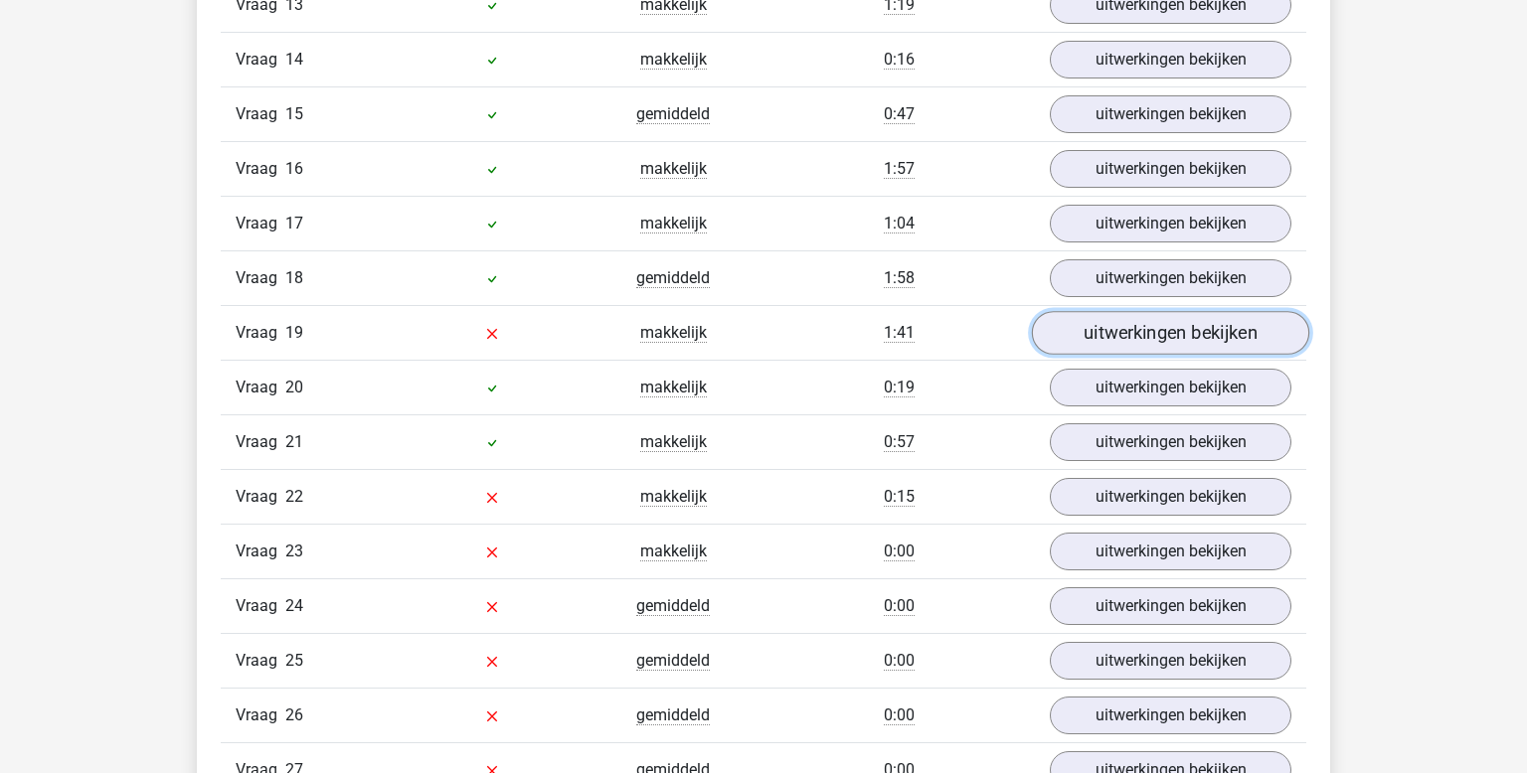
click at [1092, 315] on link "uitwerkingen bekijken" at bounding box center [1170, 333] width 277 height 44
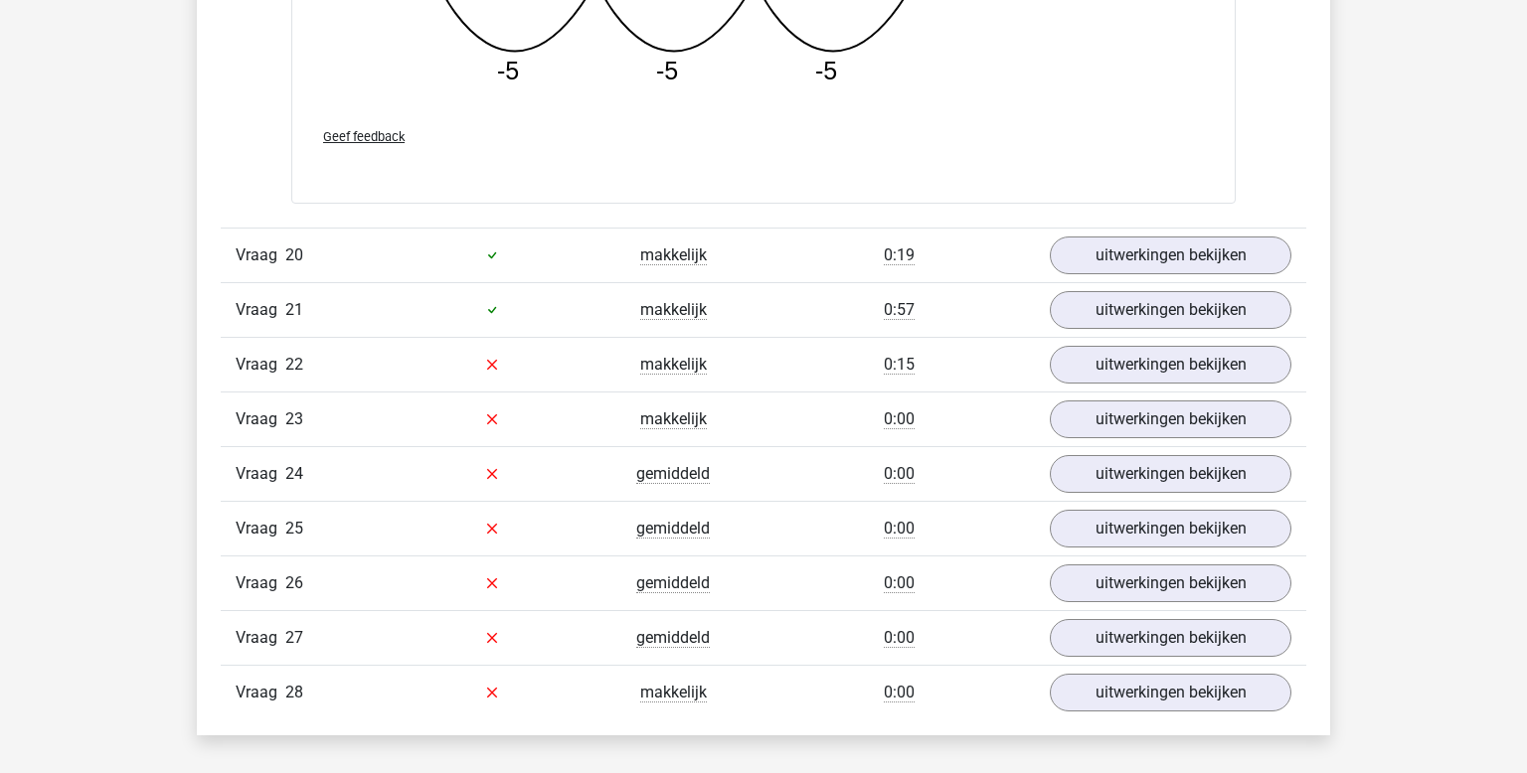
scroll to position [3197, 0]
click at [1107, 353] on link "uitwerkingen bekijken" at bounding box center [1170, 364] width 277 height 44
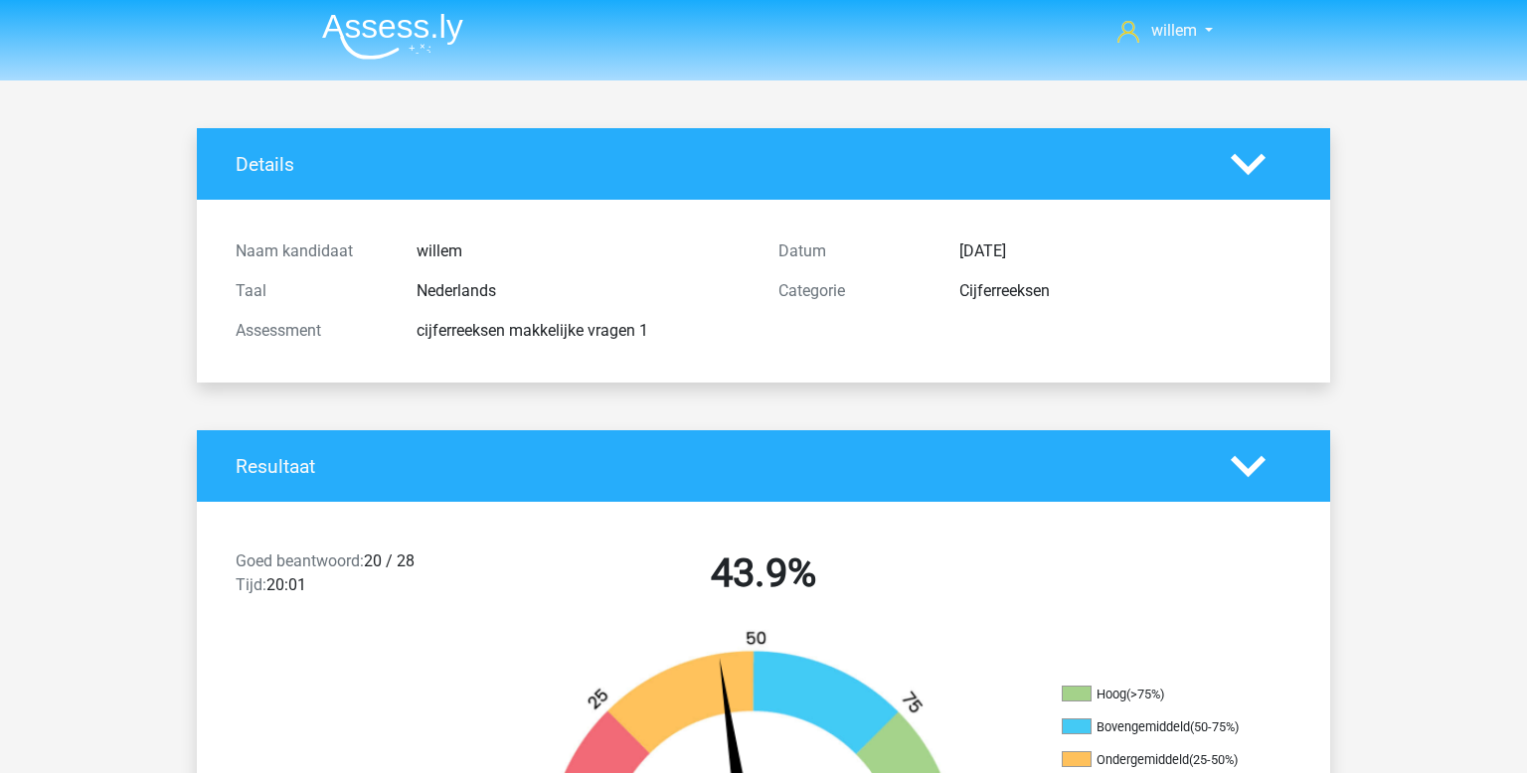
scroll to position [0, 0]
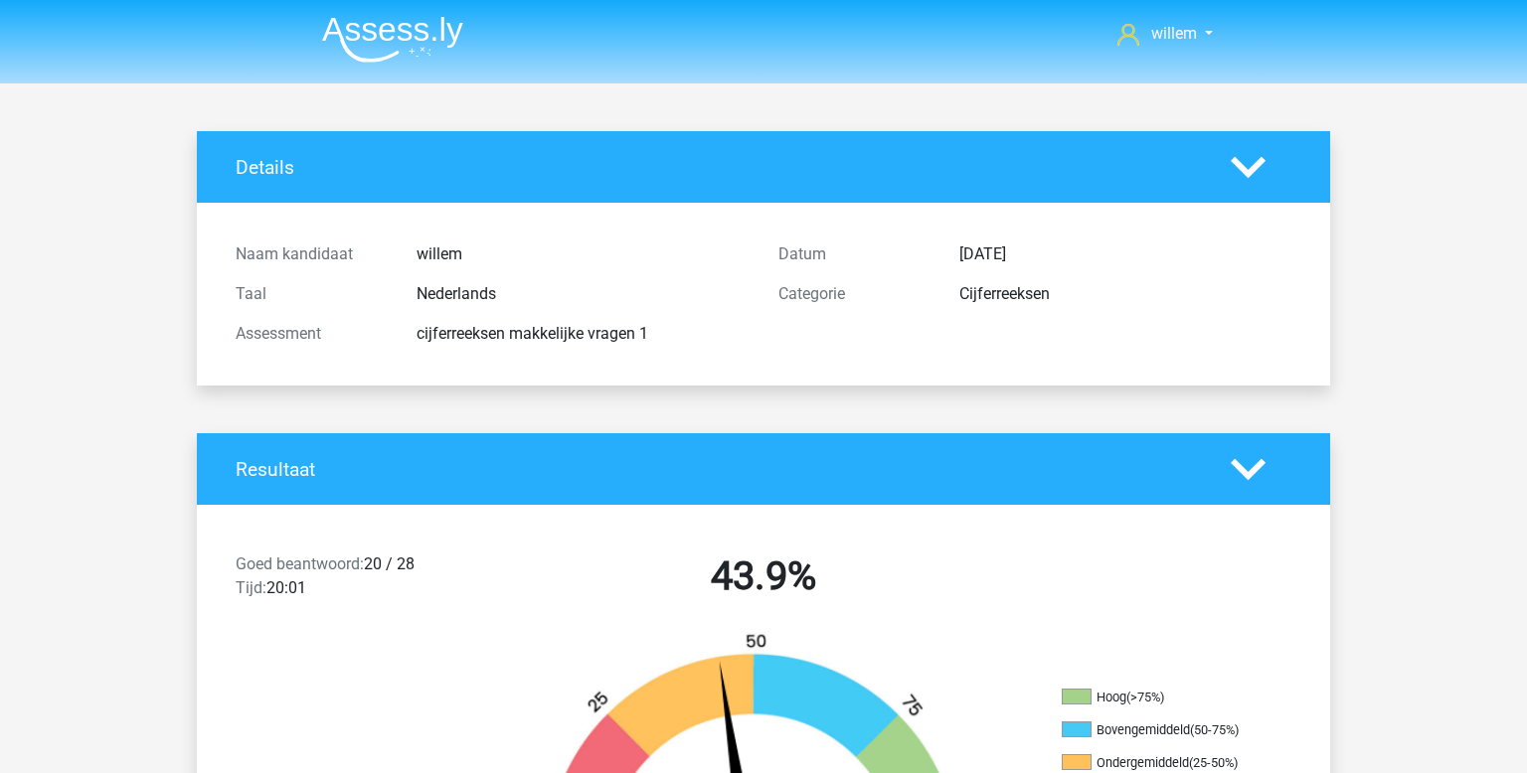
click at [370, 23] on img at bounding box center [392, 39] width 141 height 47
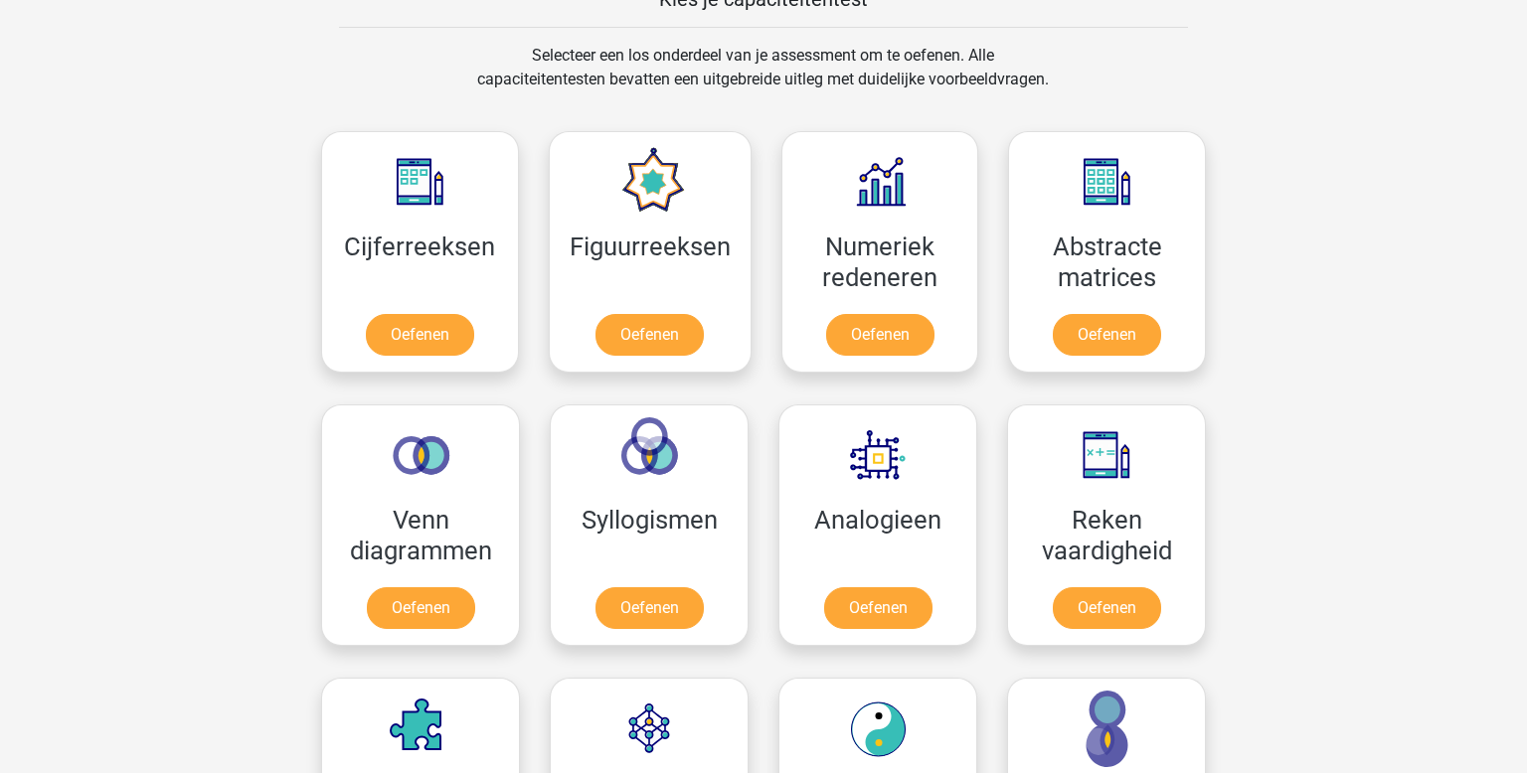
scroll to position [807, 0]
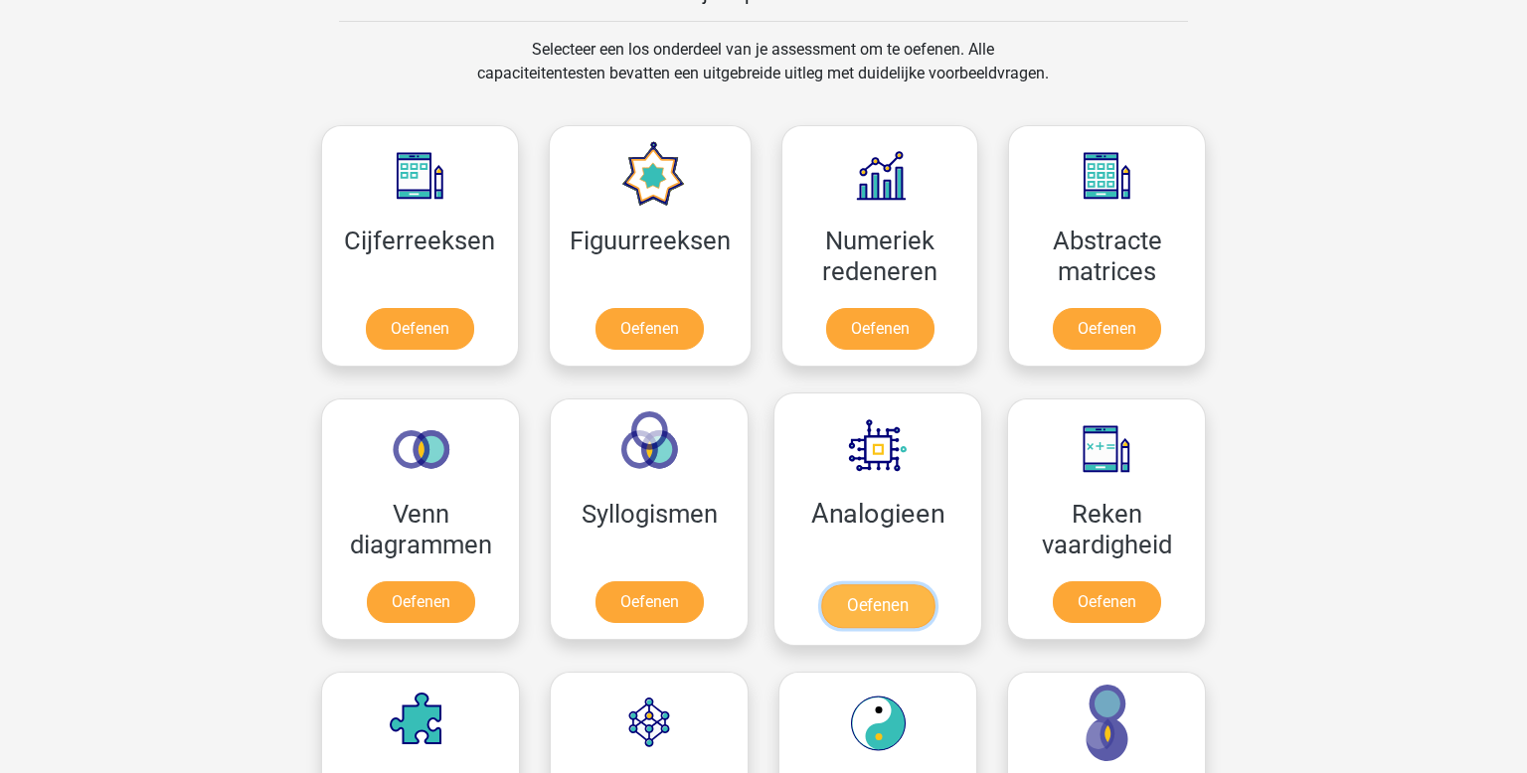
click at [849, 588] on link "Oefenen" at bounding box center [877, 607] width 113 height 44
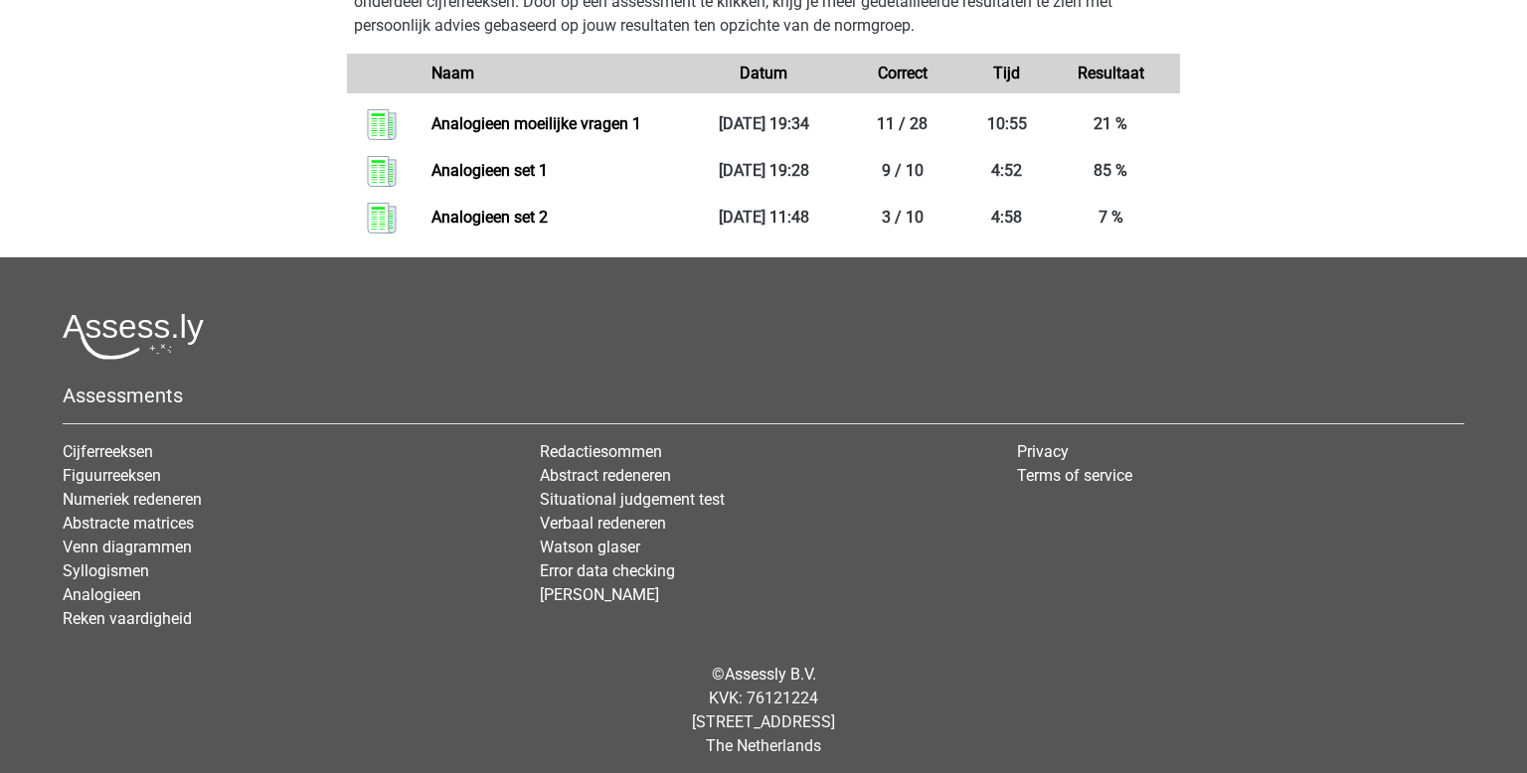
scroll to position [1009, 0]
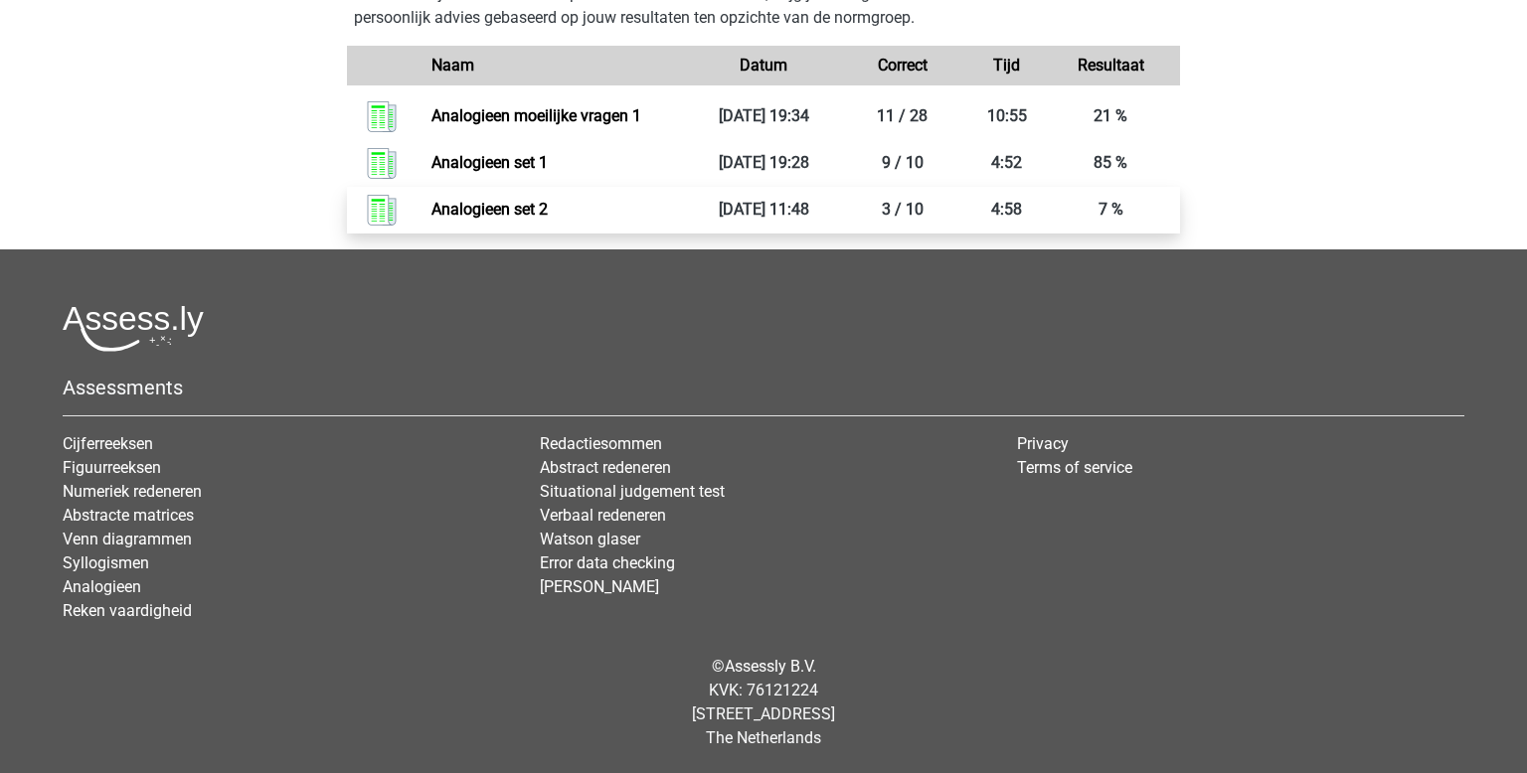
click at [480, 216] on link "Analogieen set 2" at bounding box center [489, 209] width 116 height 19
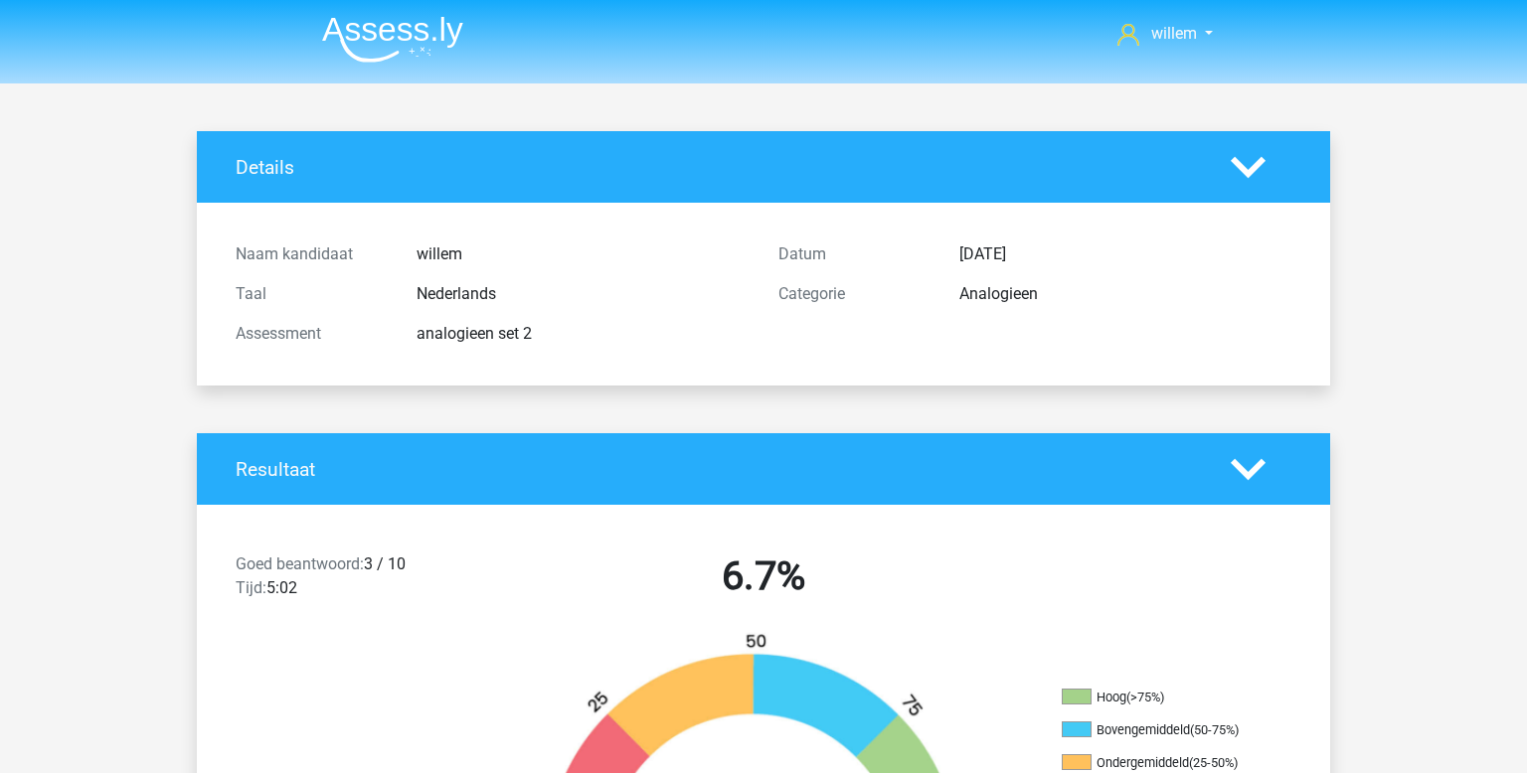
click at [386, 53] on img at bounding box center [392, 39] width 141 height 47
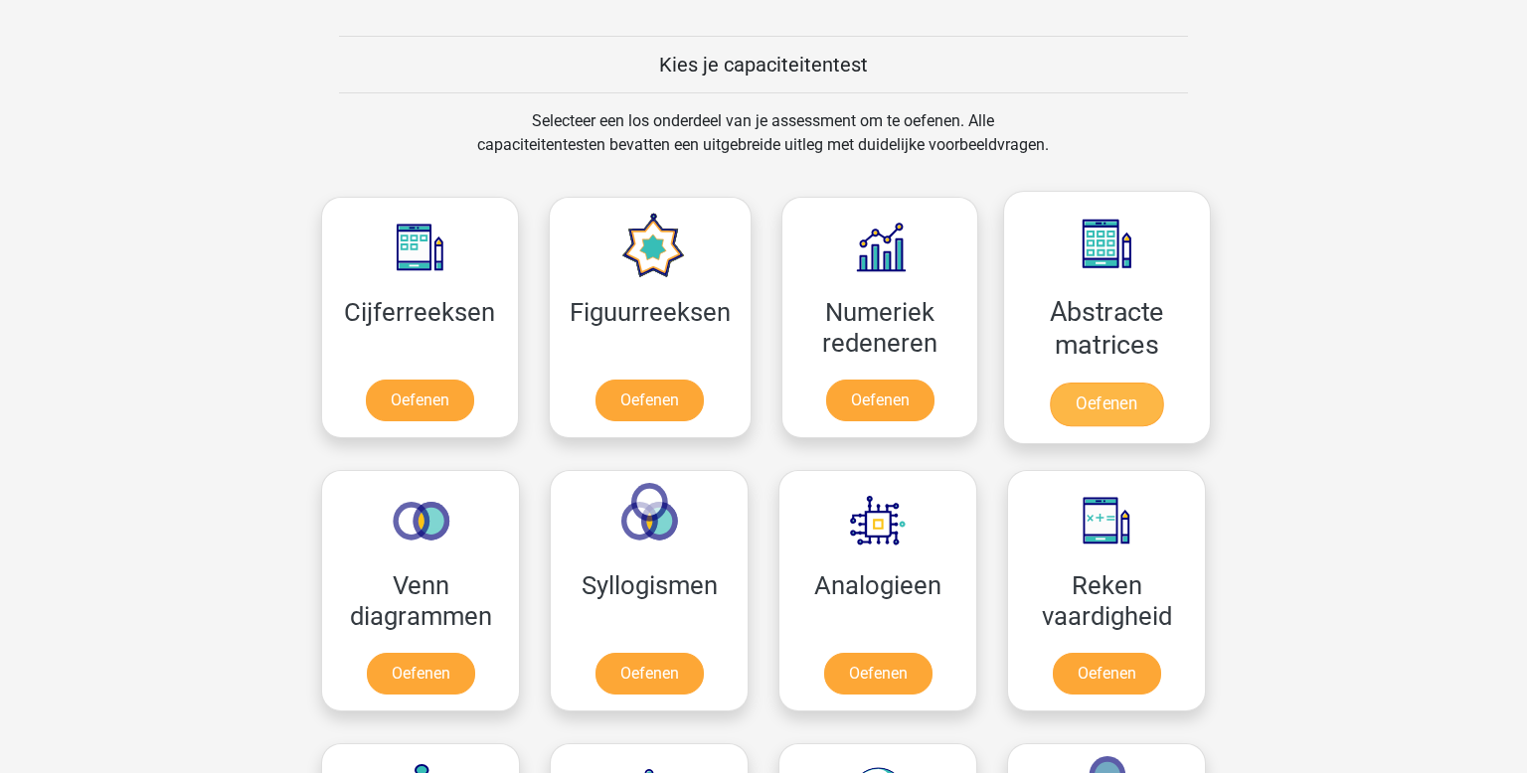
scroll to position [756, 0]
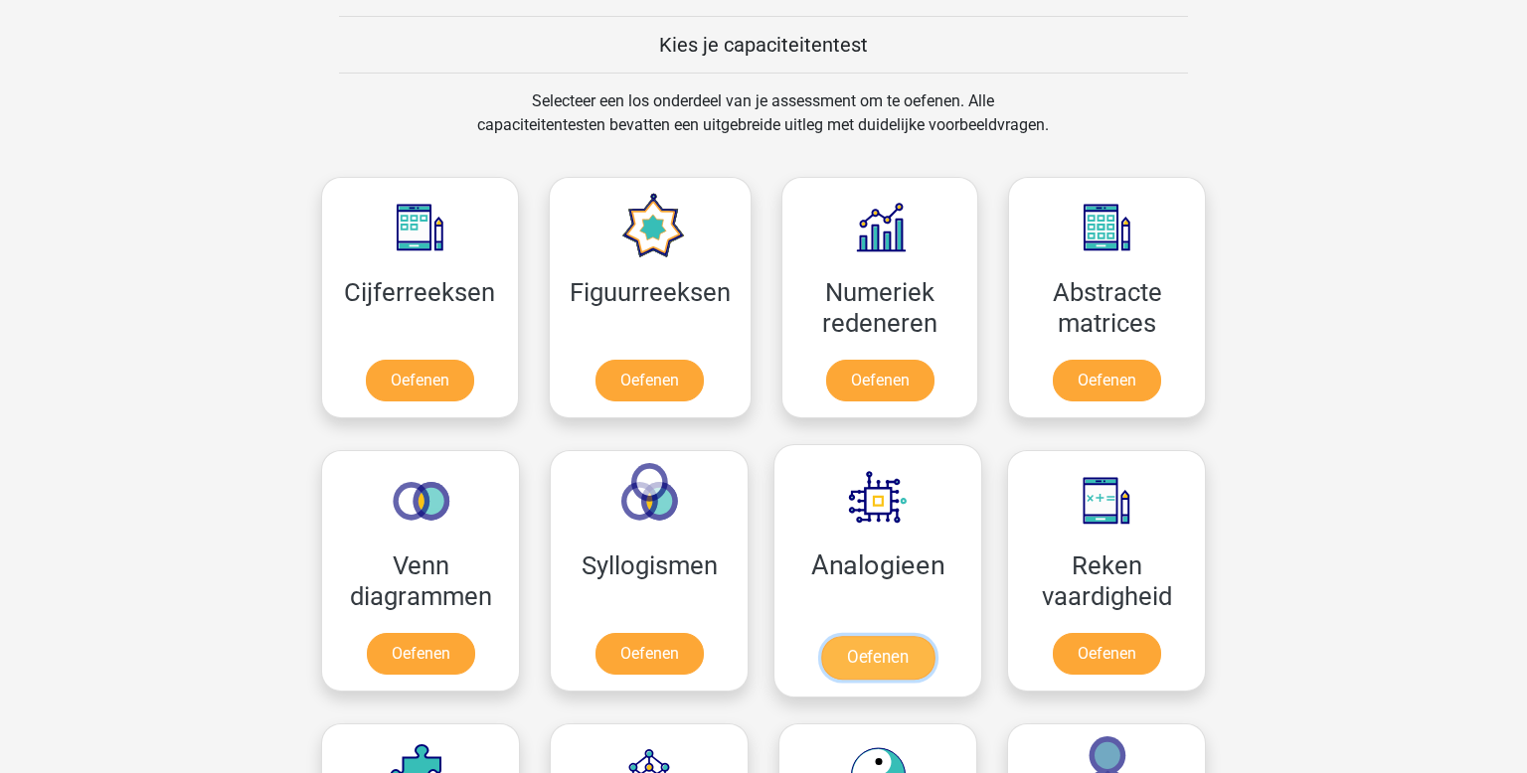
click at [865, 636] on link "Oefenen" at bounding box center [877, 658] width 113 height 44
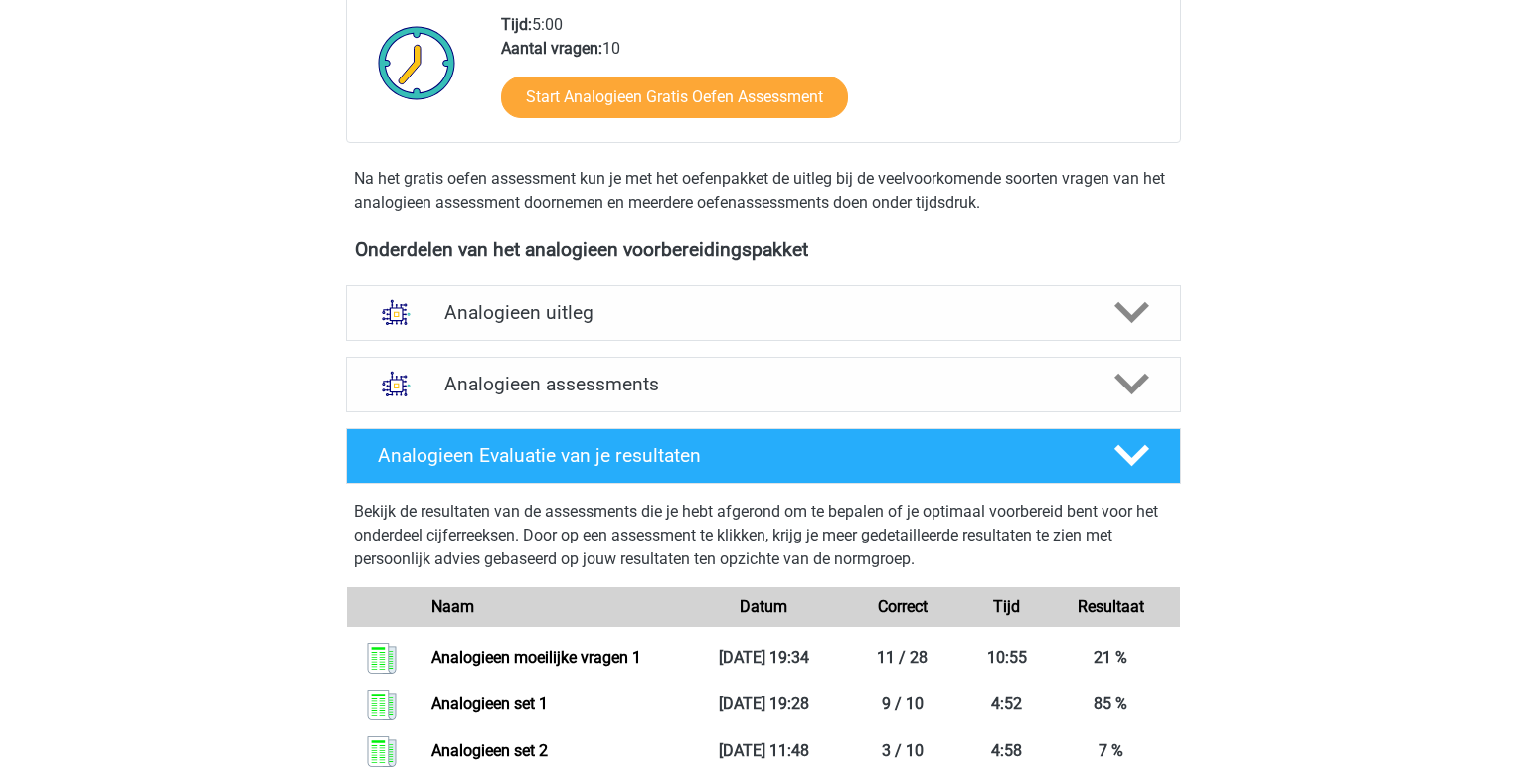
scroll to position [453, 0]
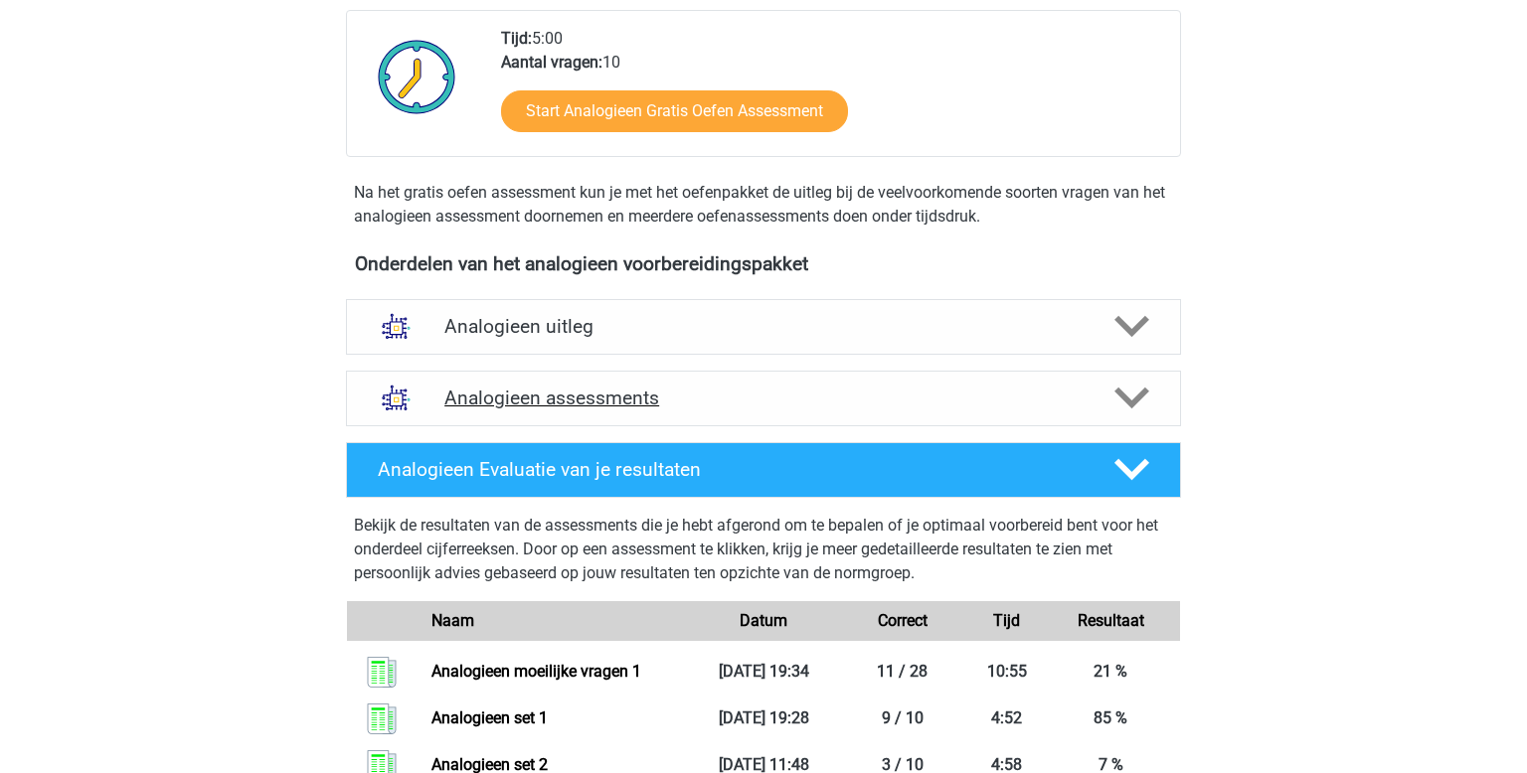
click at [630, 372] on div "Analogieen assessments" at bounding box center [763, 399] width 835 height 56
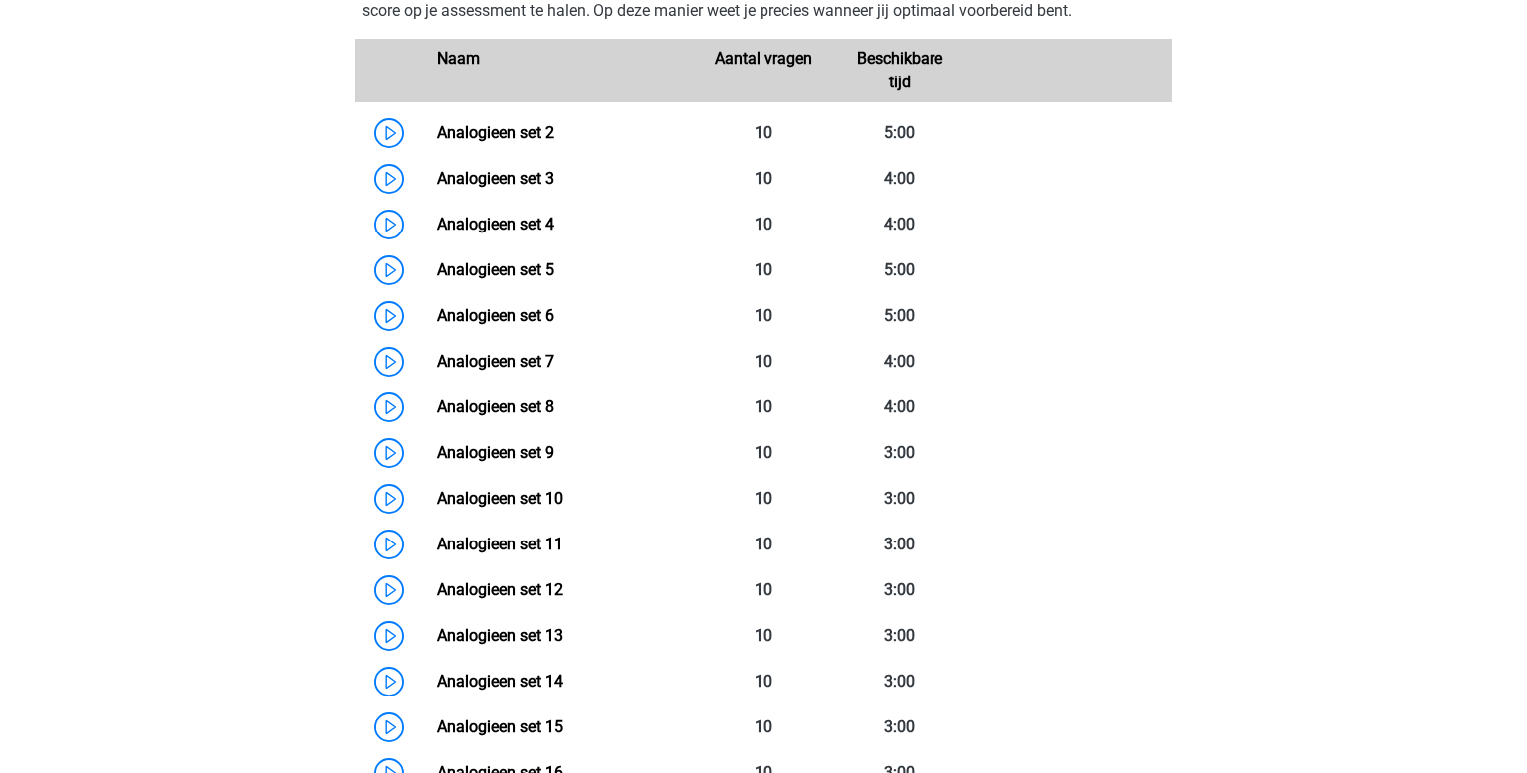
scroll to position [945, 0]
click at [437, 177] on link "Analogieen set 3" at bounding box center [495, 177] width 116 height 19
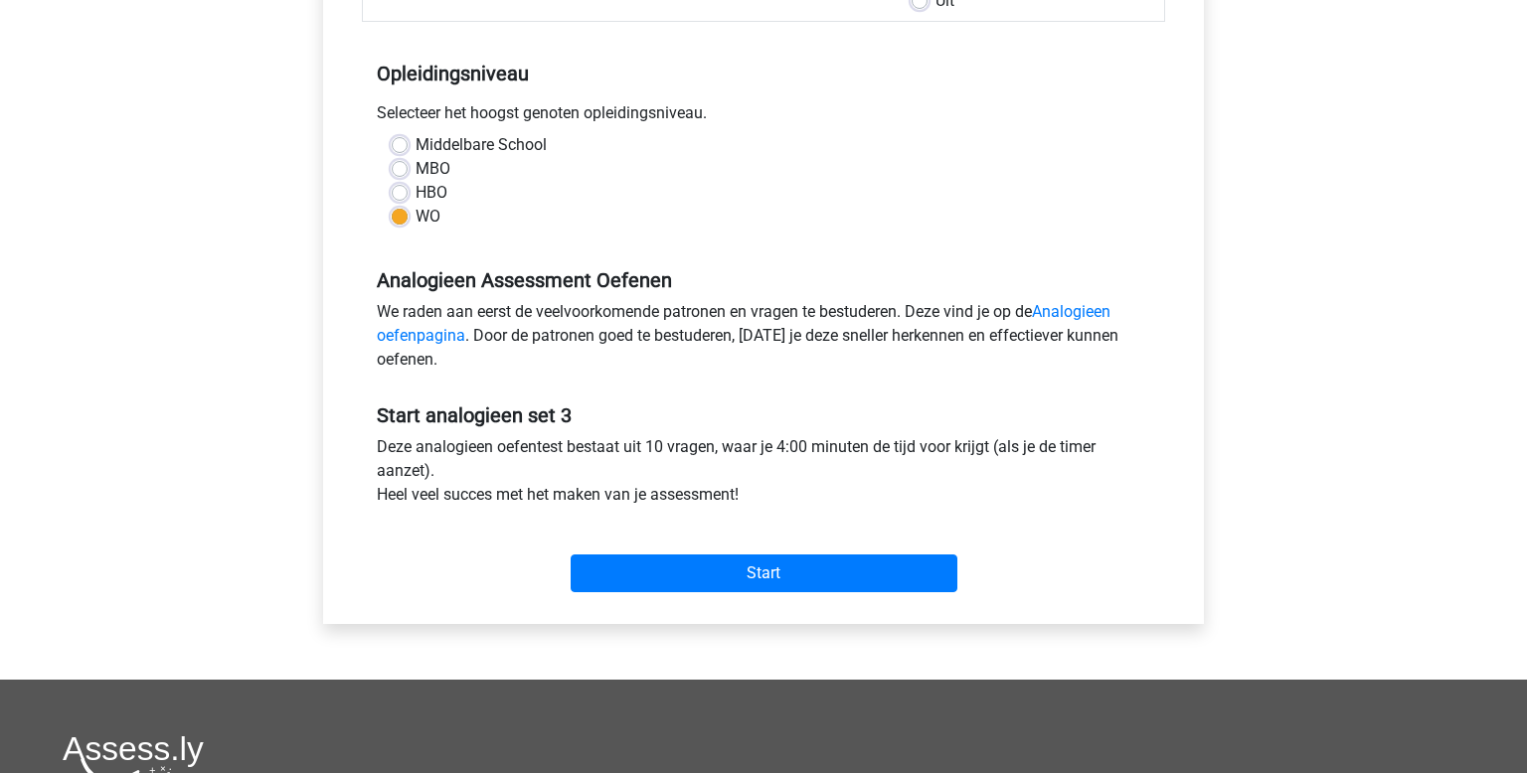
scroll to position [367, 0]
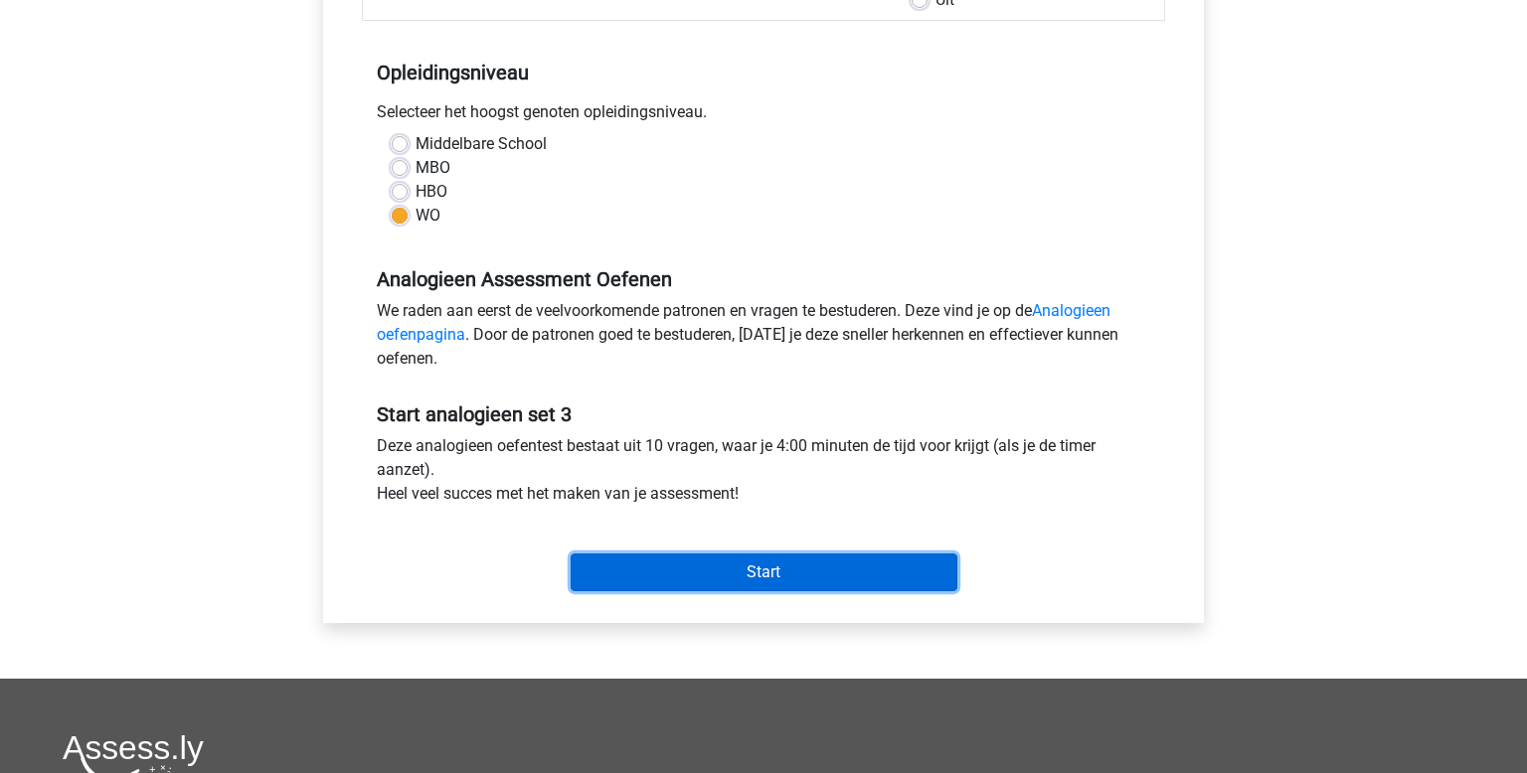
click at [780, 554] on input "Start" at bounding box center [764, 573] width 387 height 38
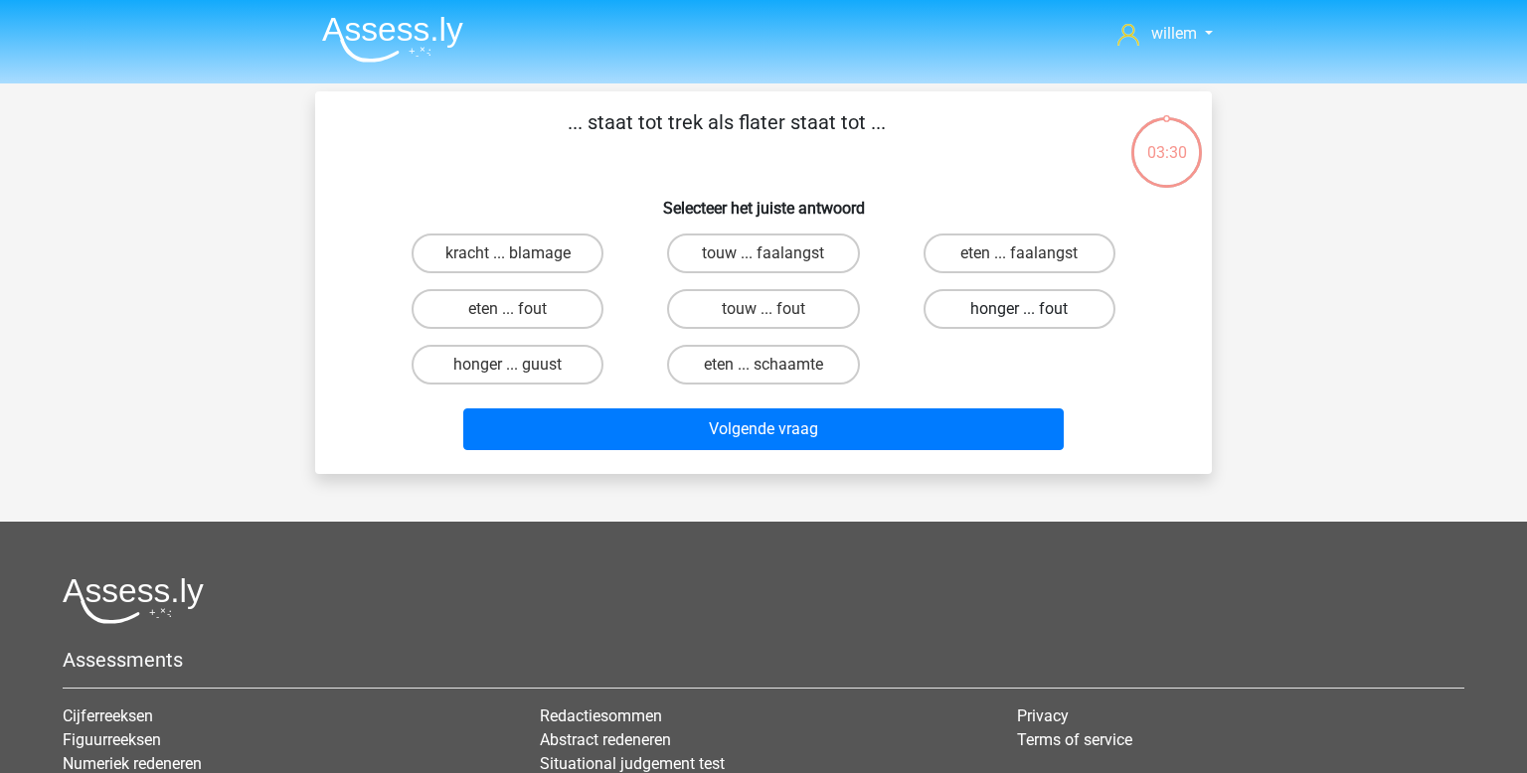
click at [1042, 323] on label "honger ... fout" at bounding box center [1020, 309] width 192 height 40
click at [1032, 322] on input "honger ... fout" at bounding box center [1025, 315] width 13 height 13
radio input "true"
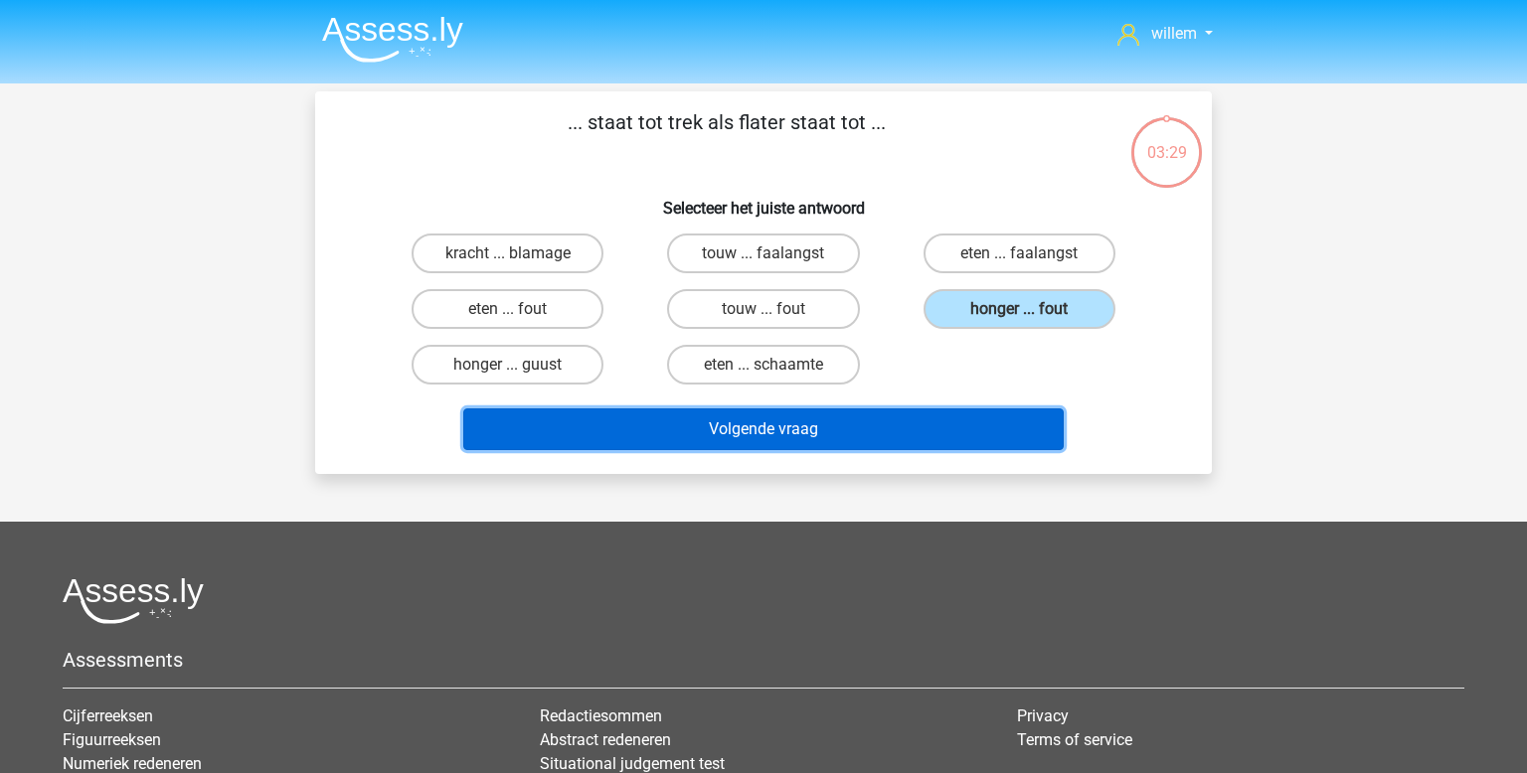
click at [870, 433] on button "Volgende vraag" at bounding box center [763, 430] width 601 height 42
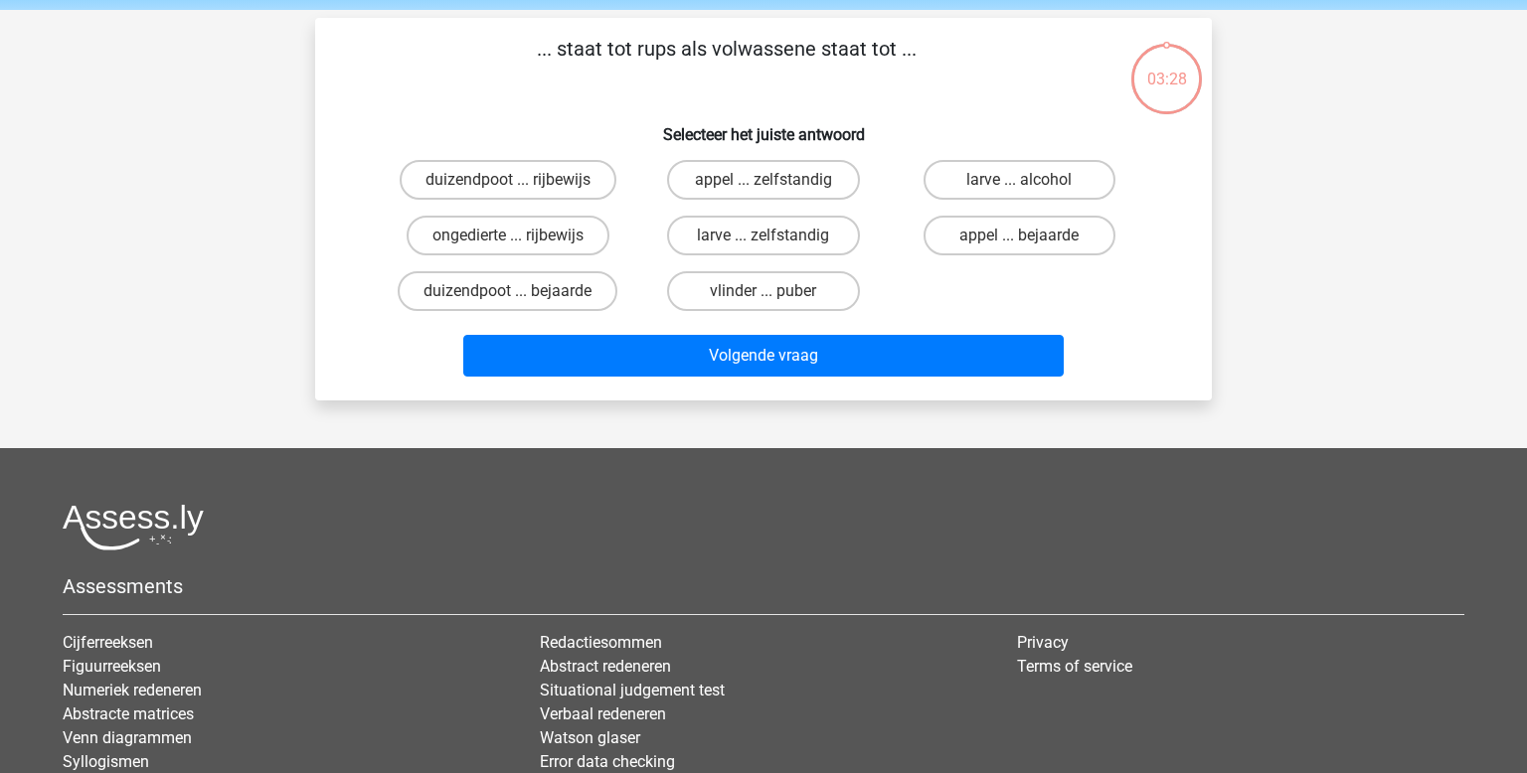
click at [870, 433] on div "willem [EMAIL_ADDRESS][DOMAIN_NAME] Nederlands English" at bounding box center [763, 449] width 1527 height 1047
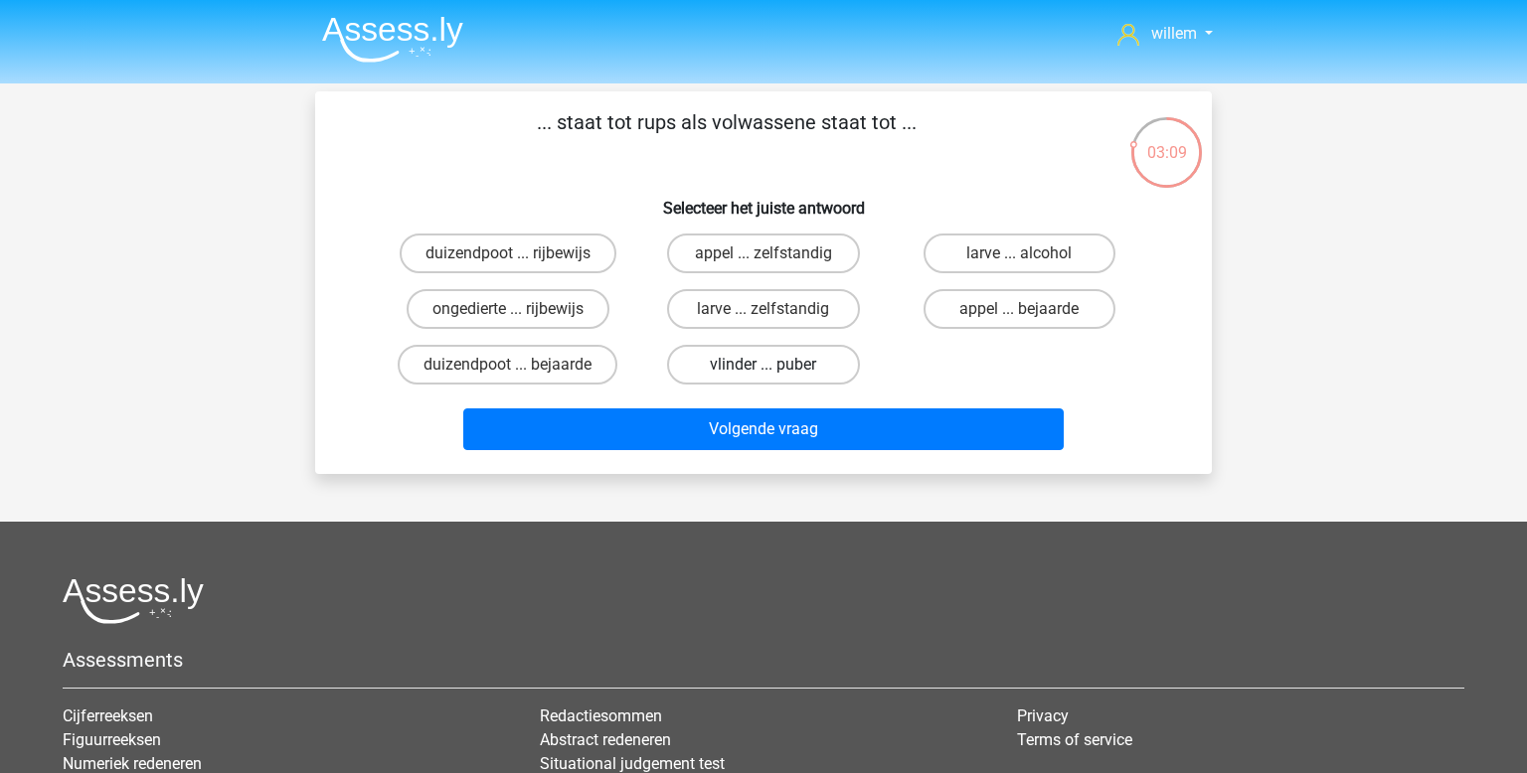
click at [818, 374] on label "vlinder ... puber" at bounding box center [763, 365] width 192 height 40
click at [776, 374] on input "vlinder ... puber" at bounding box center [770, 371] width 13 height 13
radio input "true"
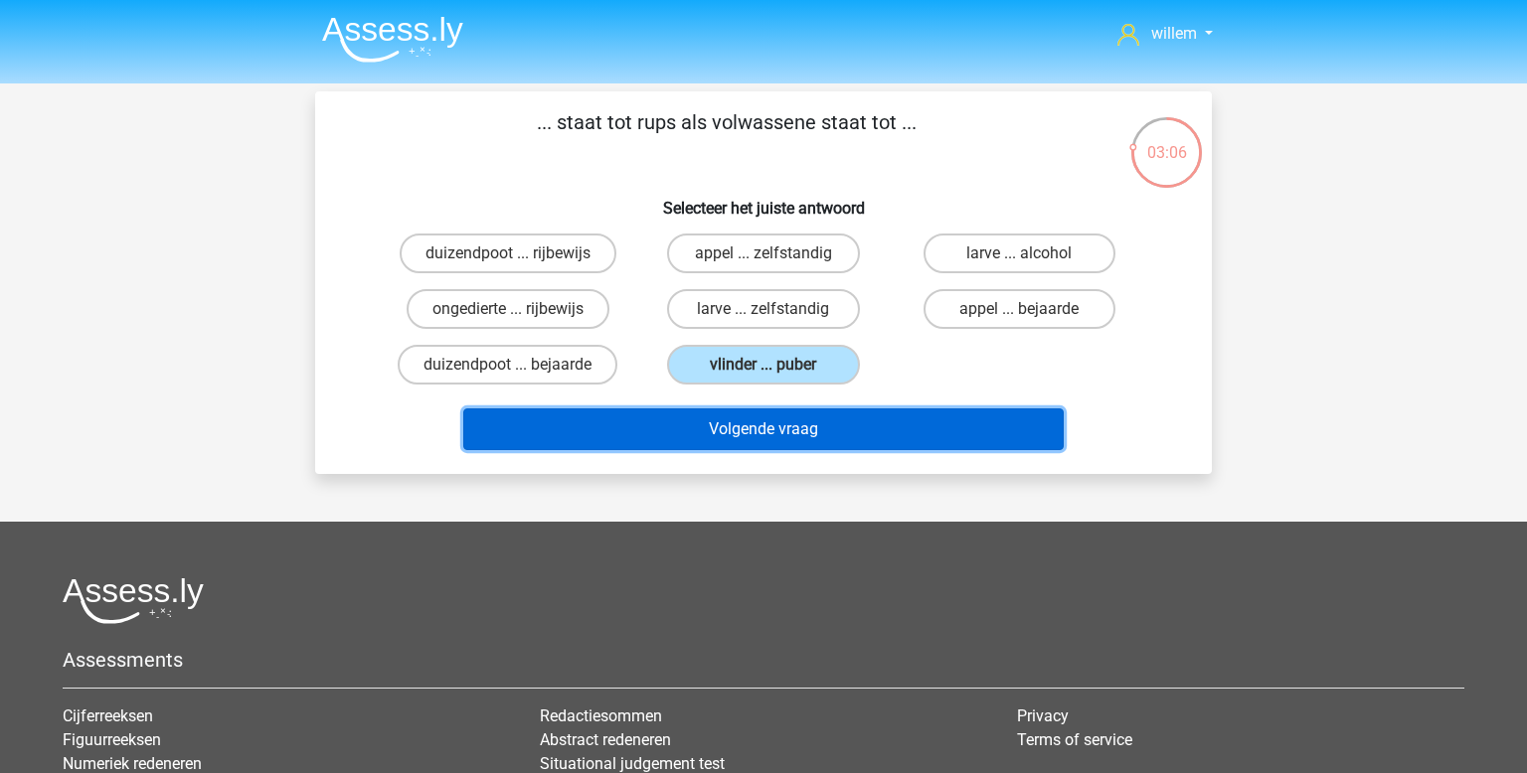
click at [666, 433] on button "Volgende vraag" at bounding box center [763, 430] width 601 height 42
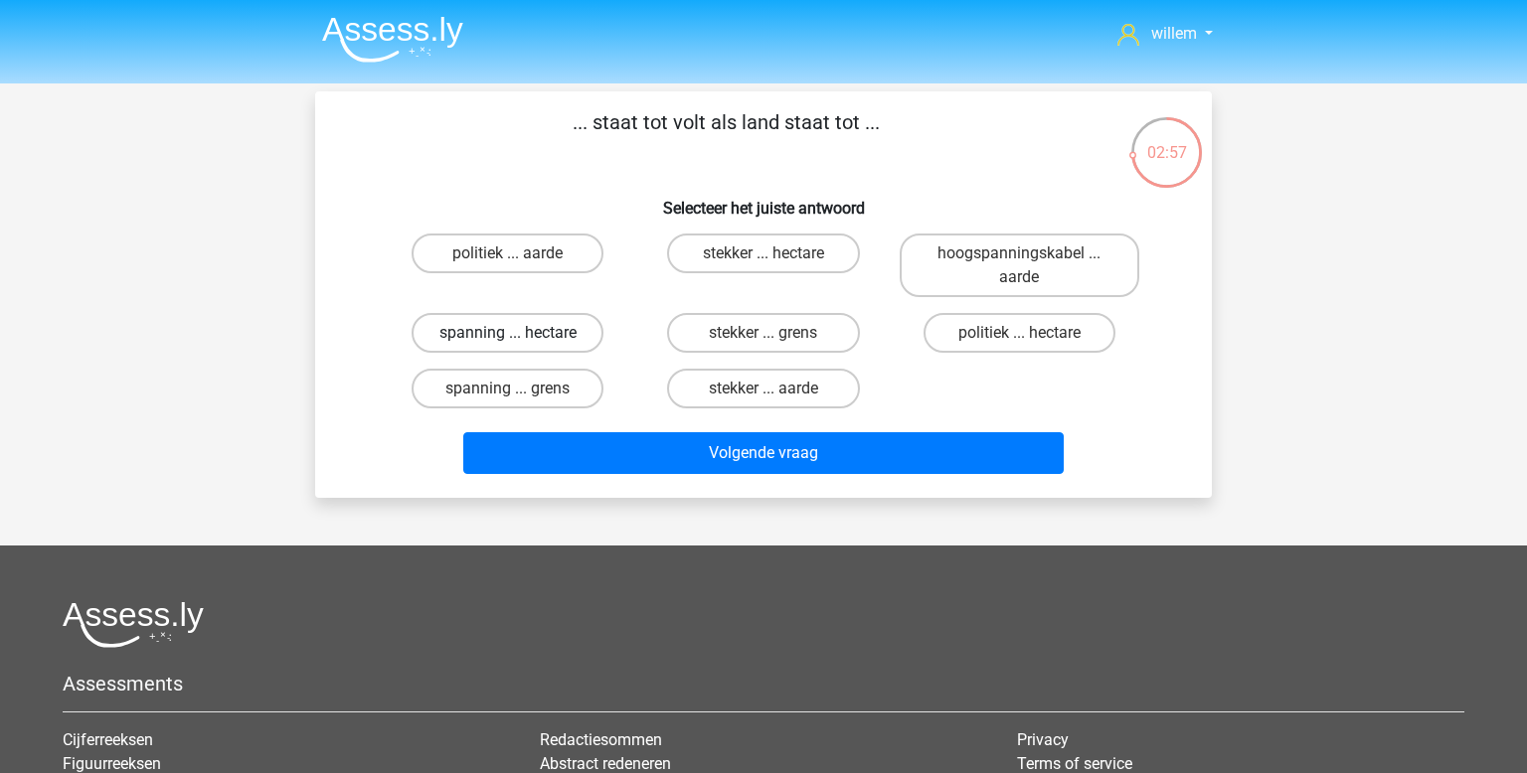
click at [472, 333] on label "spanning ... hectare" at bounding box center [508, 333] width 192 height 40
click at [508, 333] on input "spanning ... hectare" at bounding box center [514, 339] width 13 height 13
radio input "true"
click at [697, 477] on div "Volgende vraag" at bounding box center [764, 457] width 768 height 50
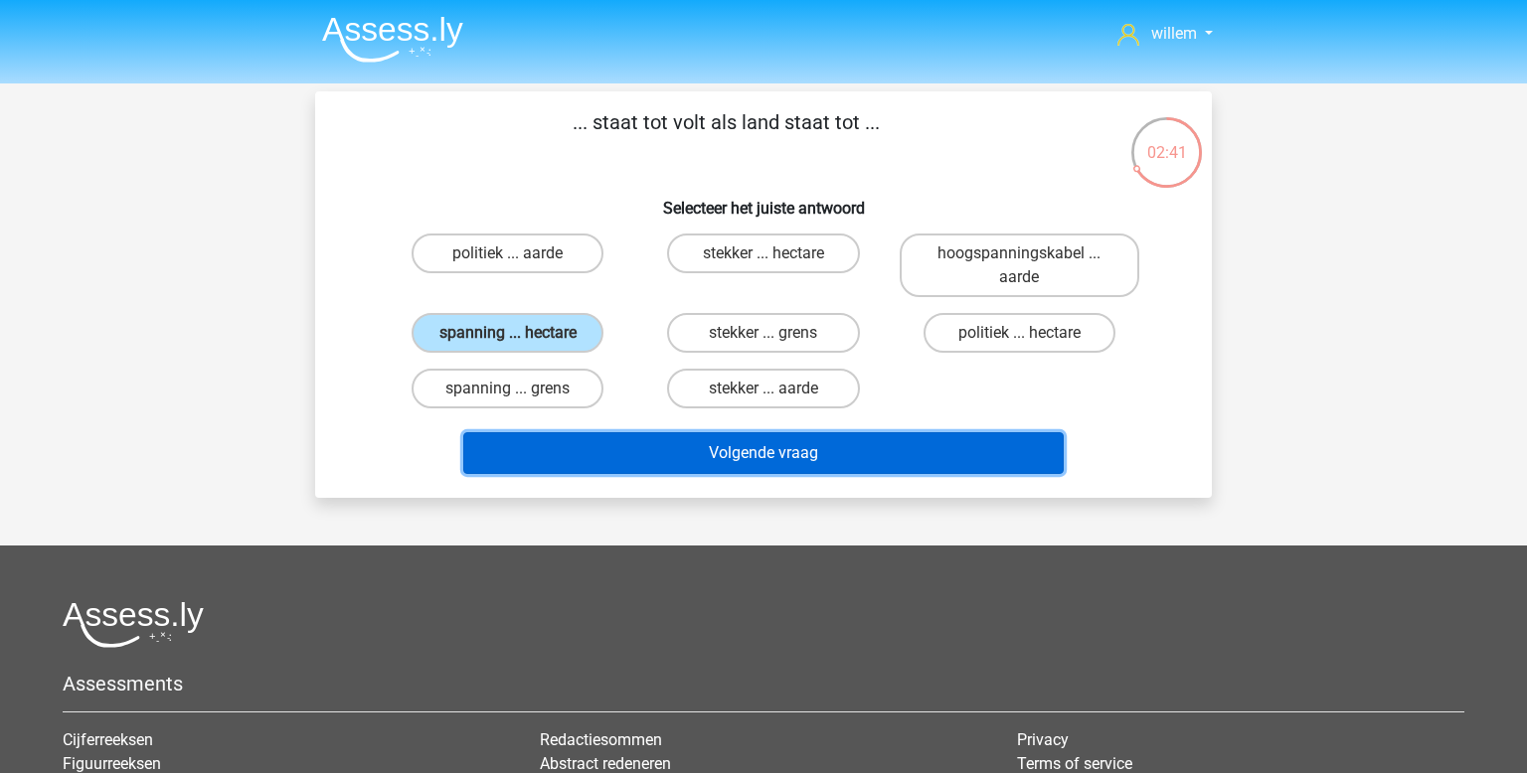
click at [785, 459] on button "Volgende vraag" at bounding box center [763, 453] width 601 height 42
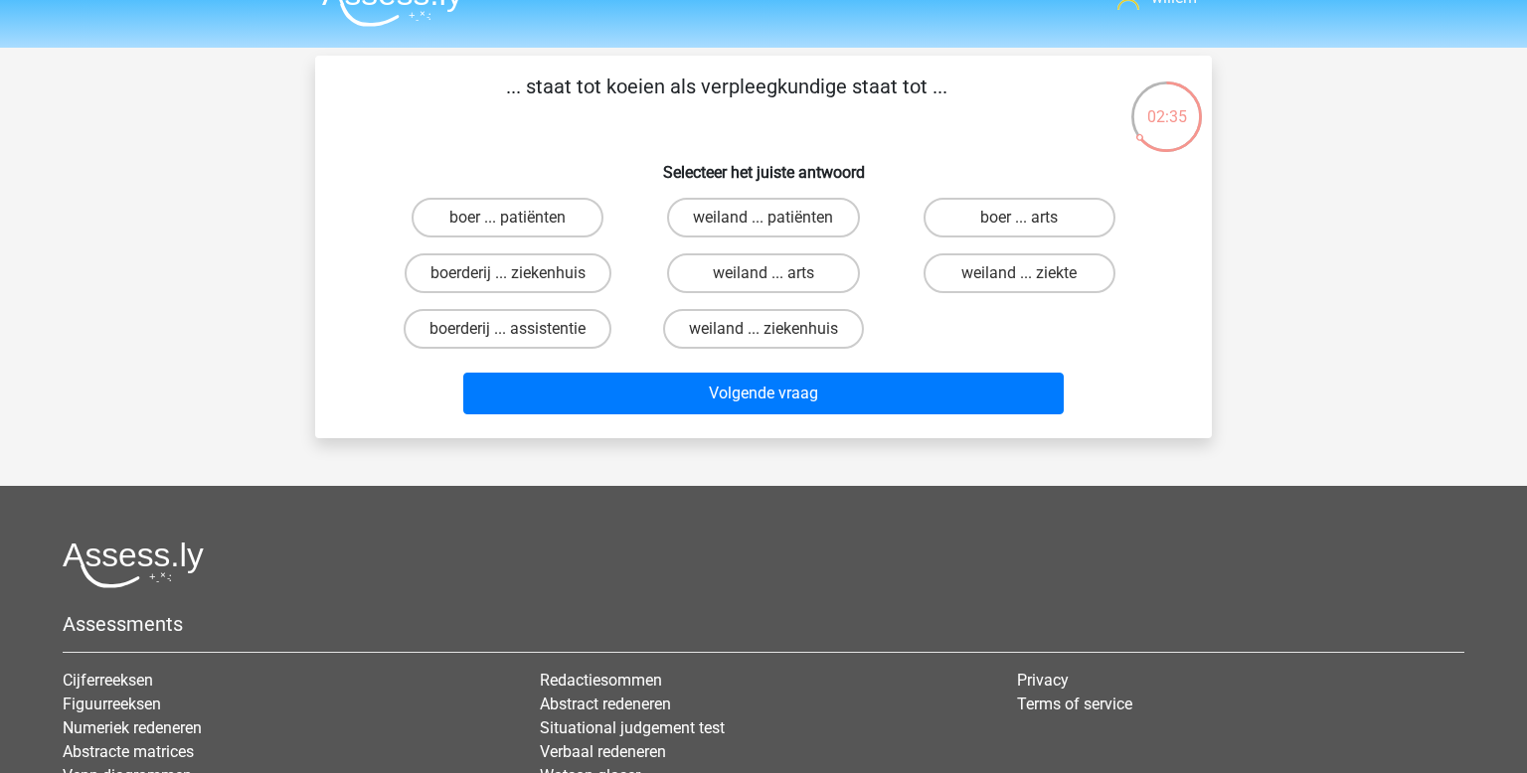
scroll to position [39, 0]
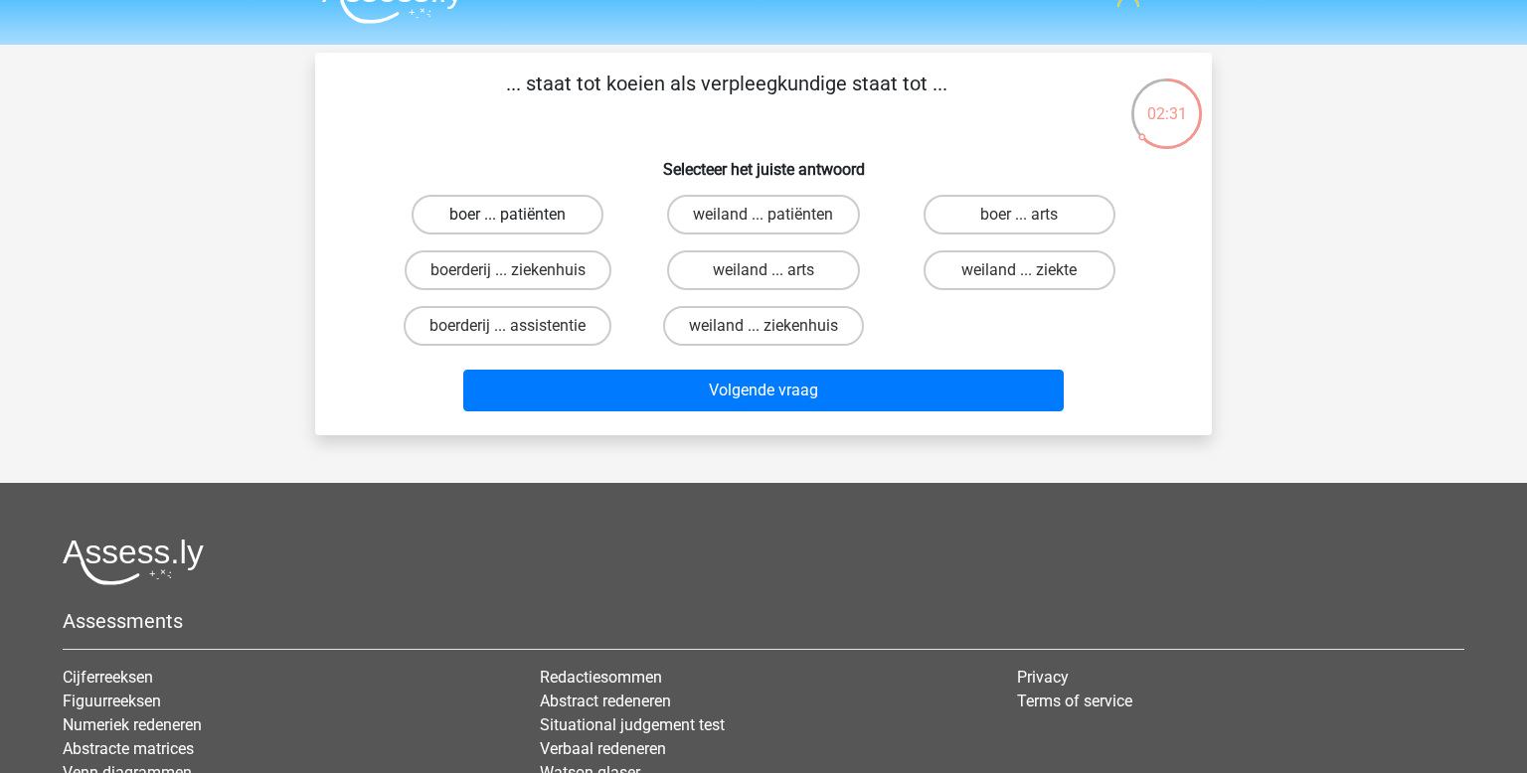
click at [557, 212] on label "boer ... patiënten" at bounding box center [508, 215] width 192 height 40
click at [521, 215] on input "boer ... patiënten" at bounding box center [514, 221] width 13 height 13
radio input "true"
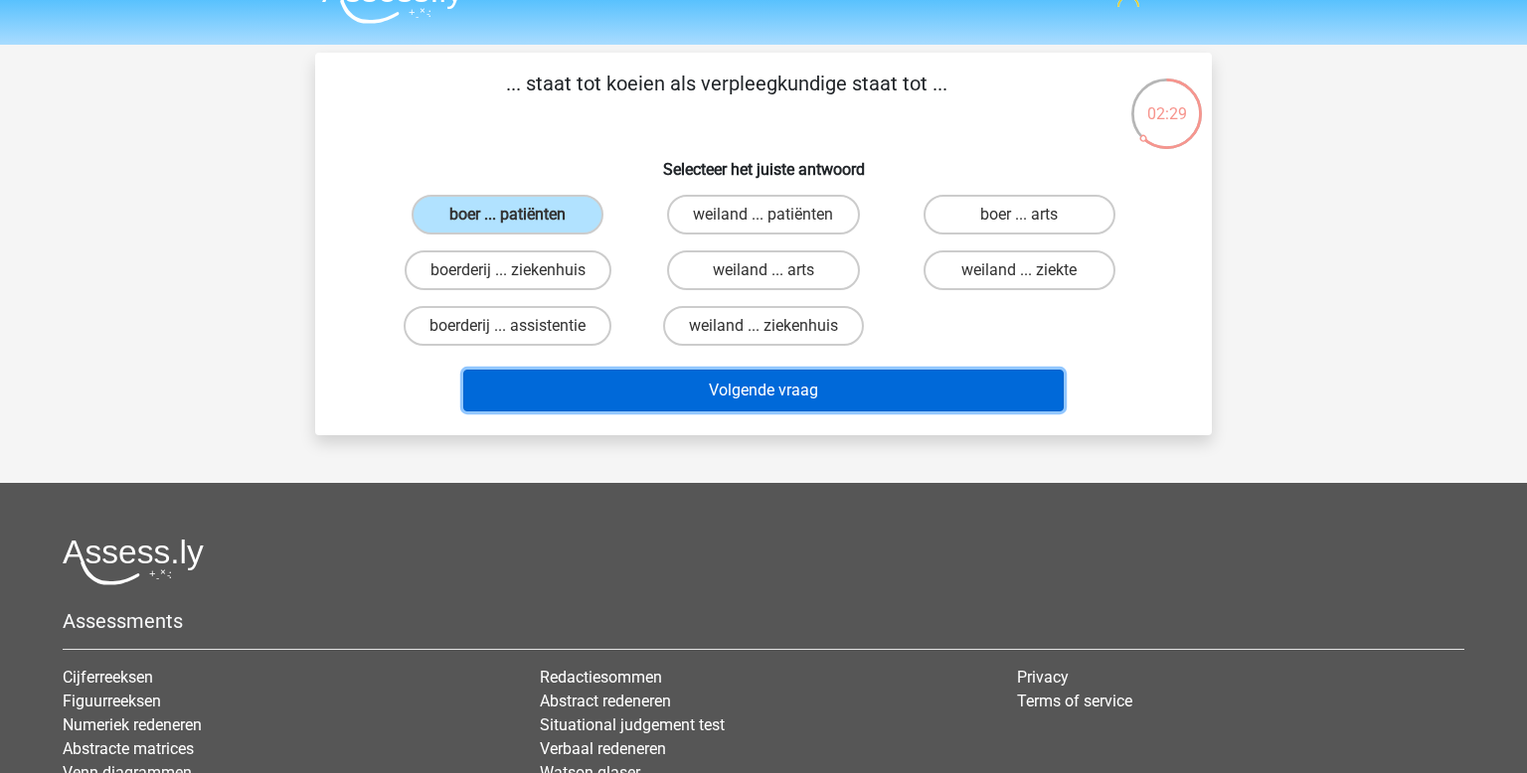
click at [710, 381] on button "Volgende vraag" at bounding box center [763, 391] width 601 height 42
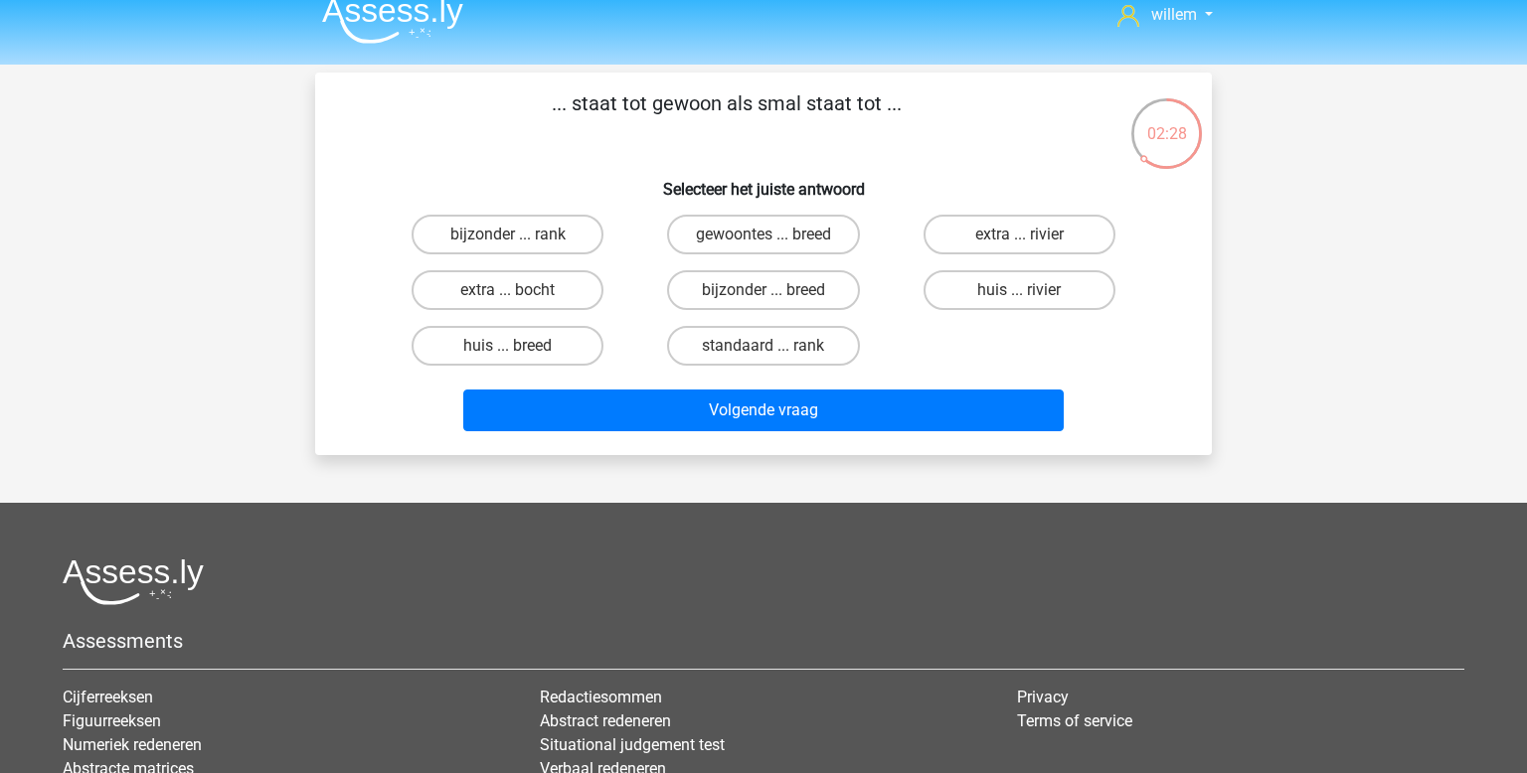
scroll to position [18, 0]
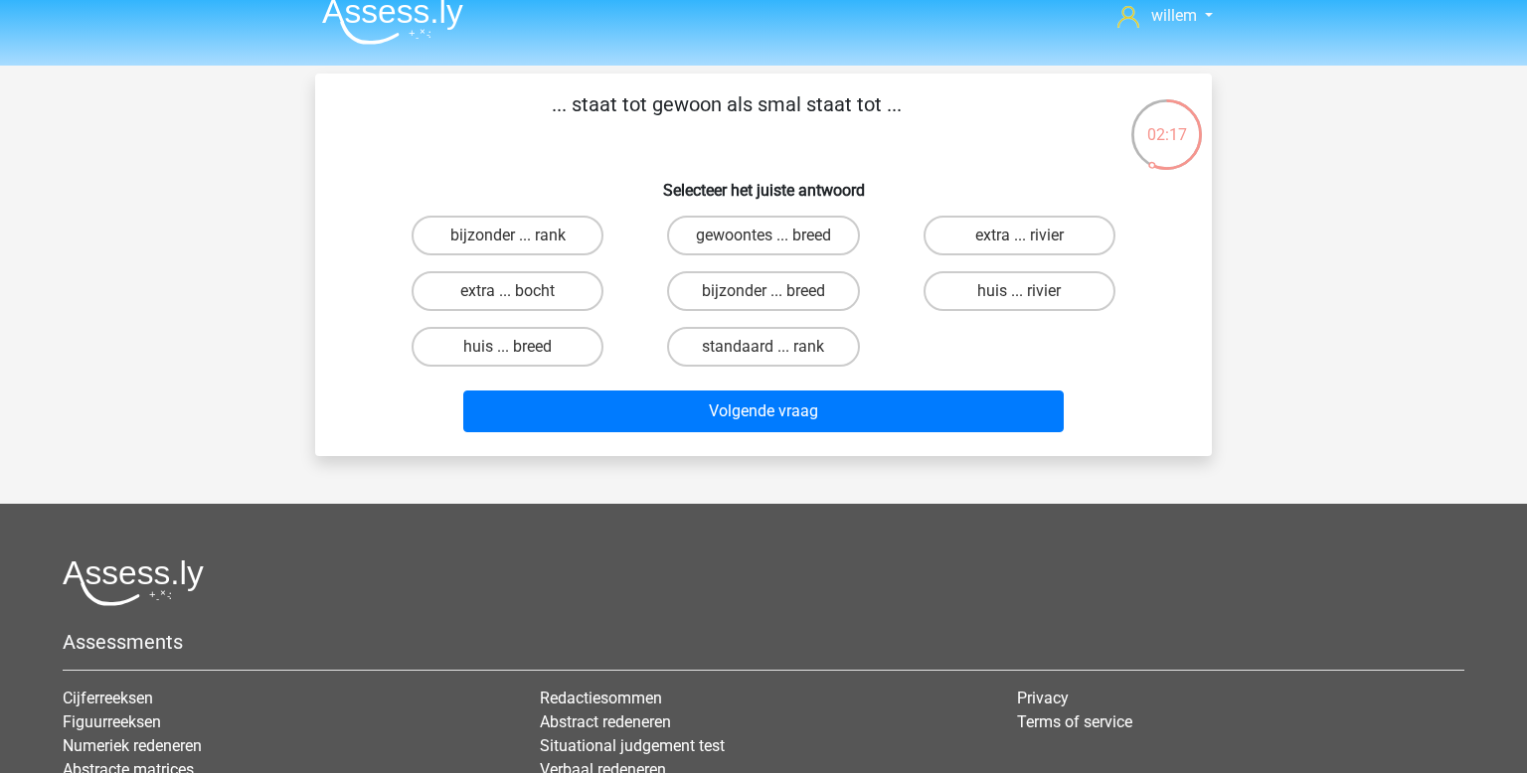
click at [770, 297] on input "bijzonder ... breed" at bounding box center [770, 297] width 13 height 13
radio input "true"
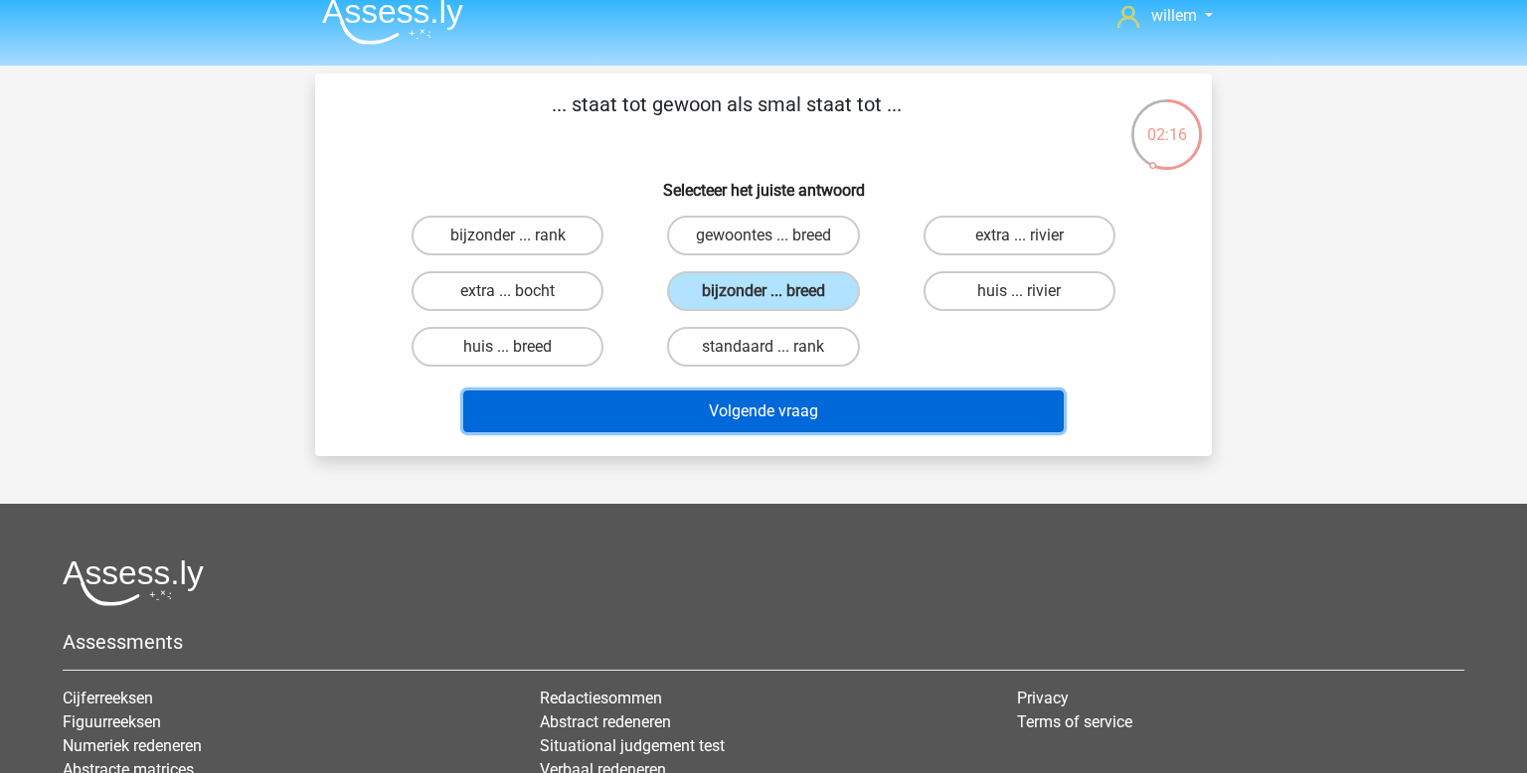
click at [789, 410] on button "Volgende vraag" at bounding box center [763, 412] width 601 height 42
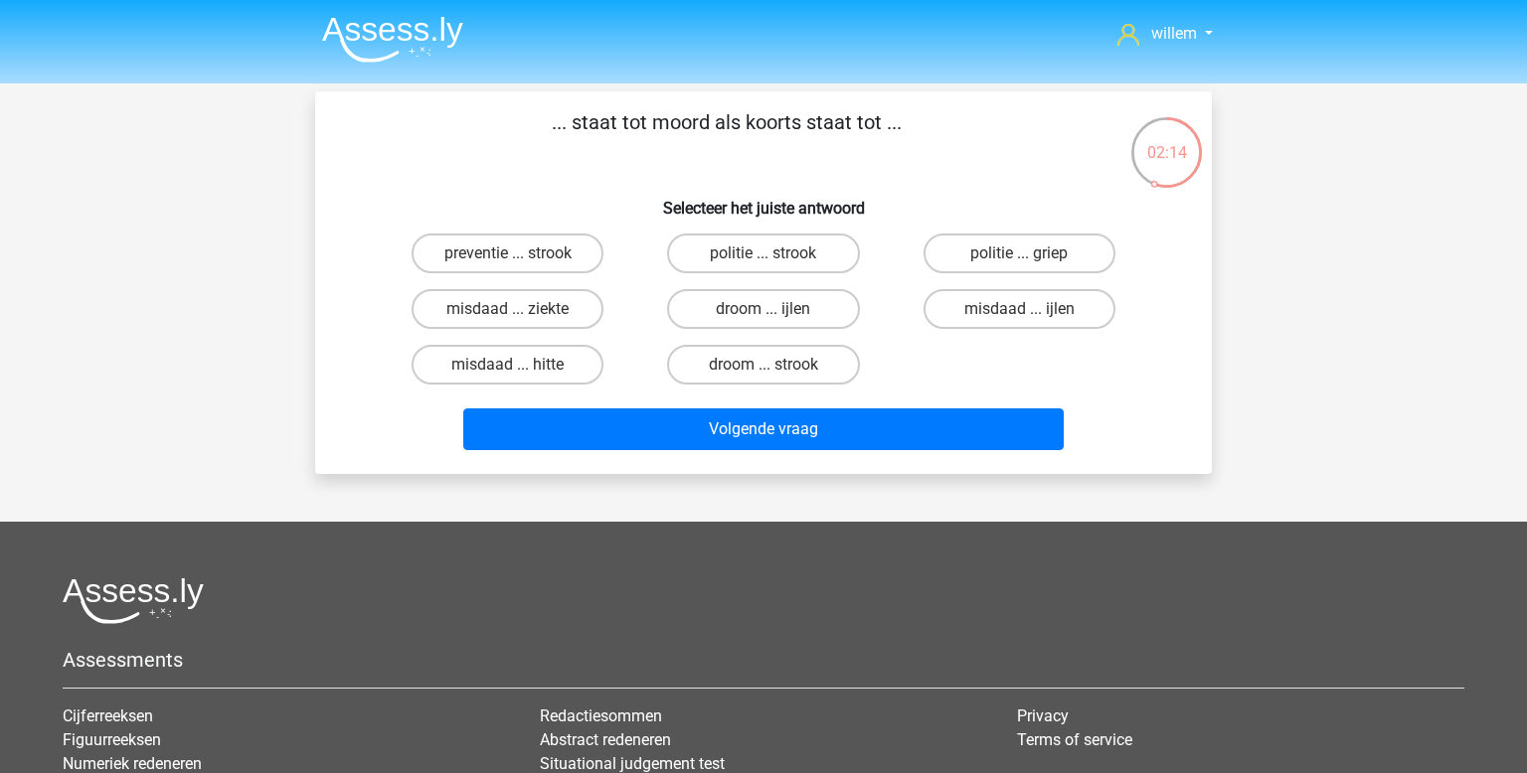
scroll to position [0, 0]
click at [995, 318] on label "misdaad ... ijlen" at bounding box center [1020, 309] width 192 height 40
click at [1019, 318] on input "misdaad ... ijlen" at bounding box center [1025, 315] width 13 height 13
radio input "true"
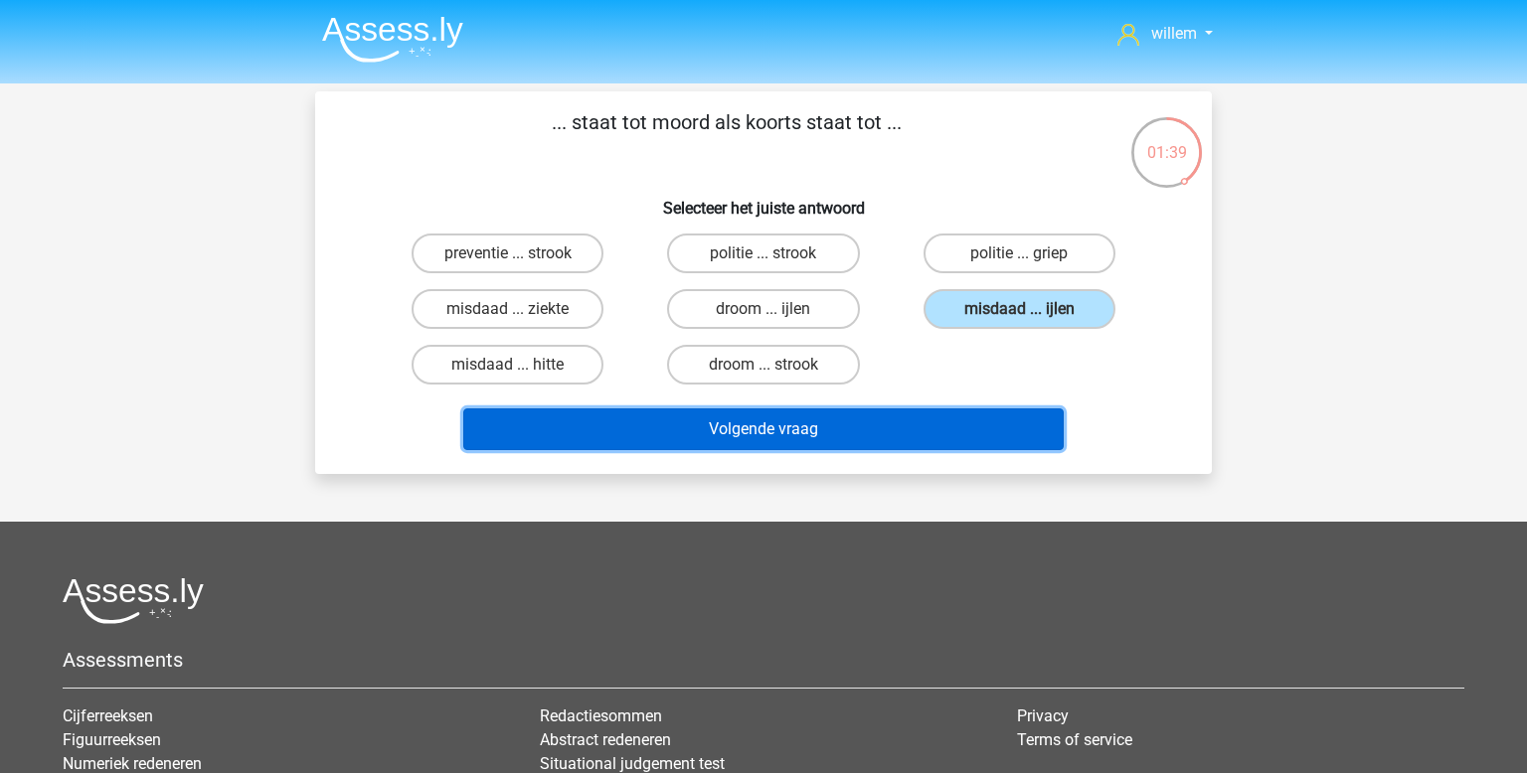
click at [791, 438] on button "Volgende vraag" at bounding box center [763, 430] width 601 height 42
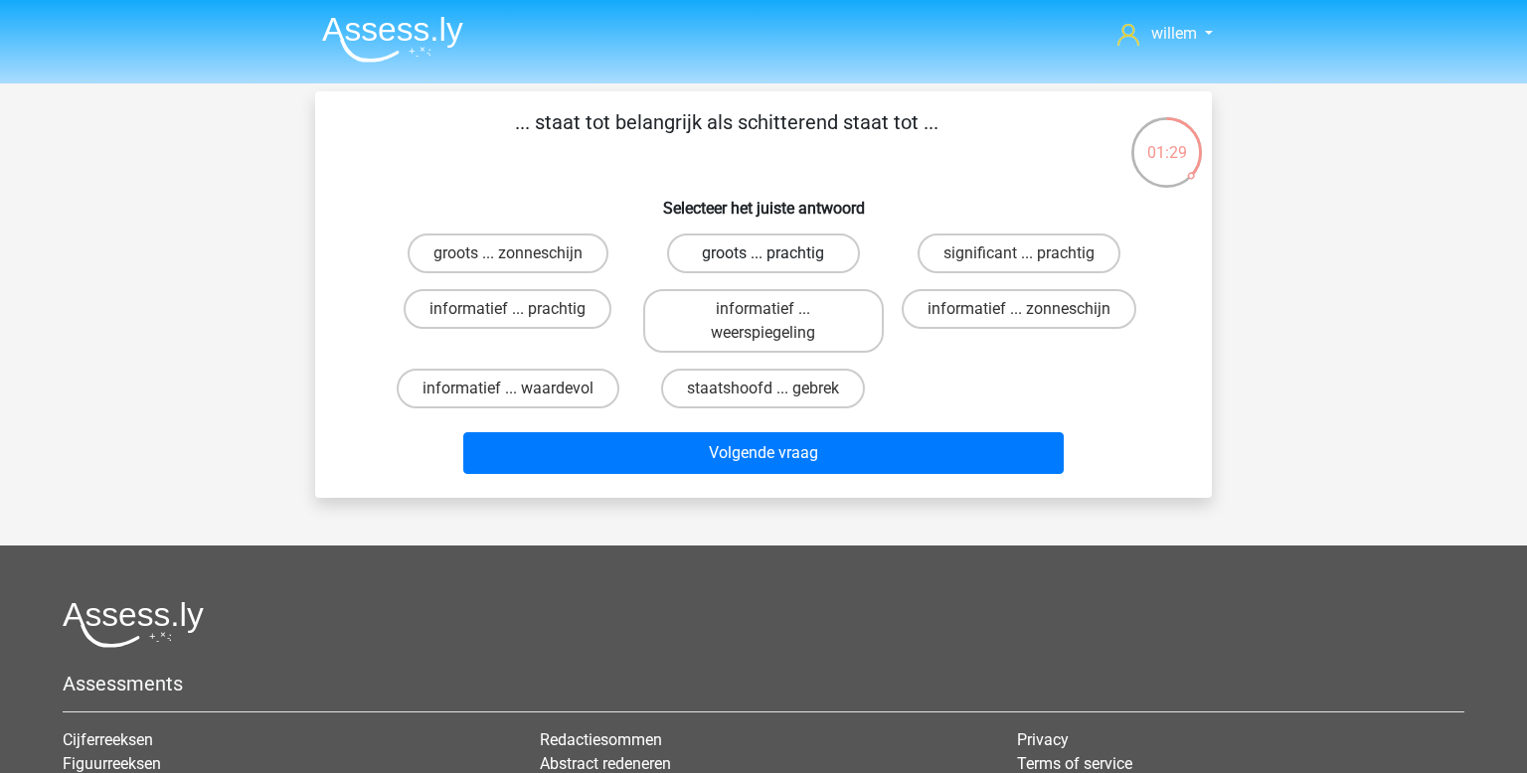
click at [721, 258] on label "groots ... prachtig" at bounding box center [763, 254] width 192 height 40
click at [764, 258] on input "groots ... prachtig" at bounding box center [770, 260] width 13 height 13
radio input "true"
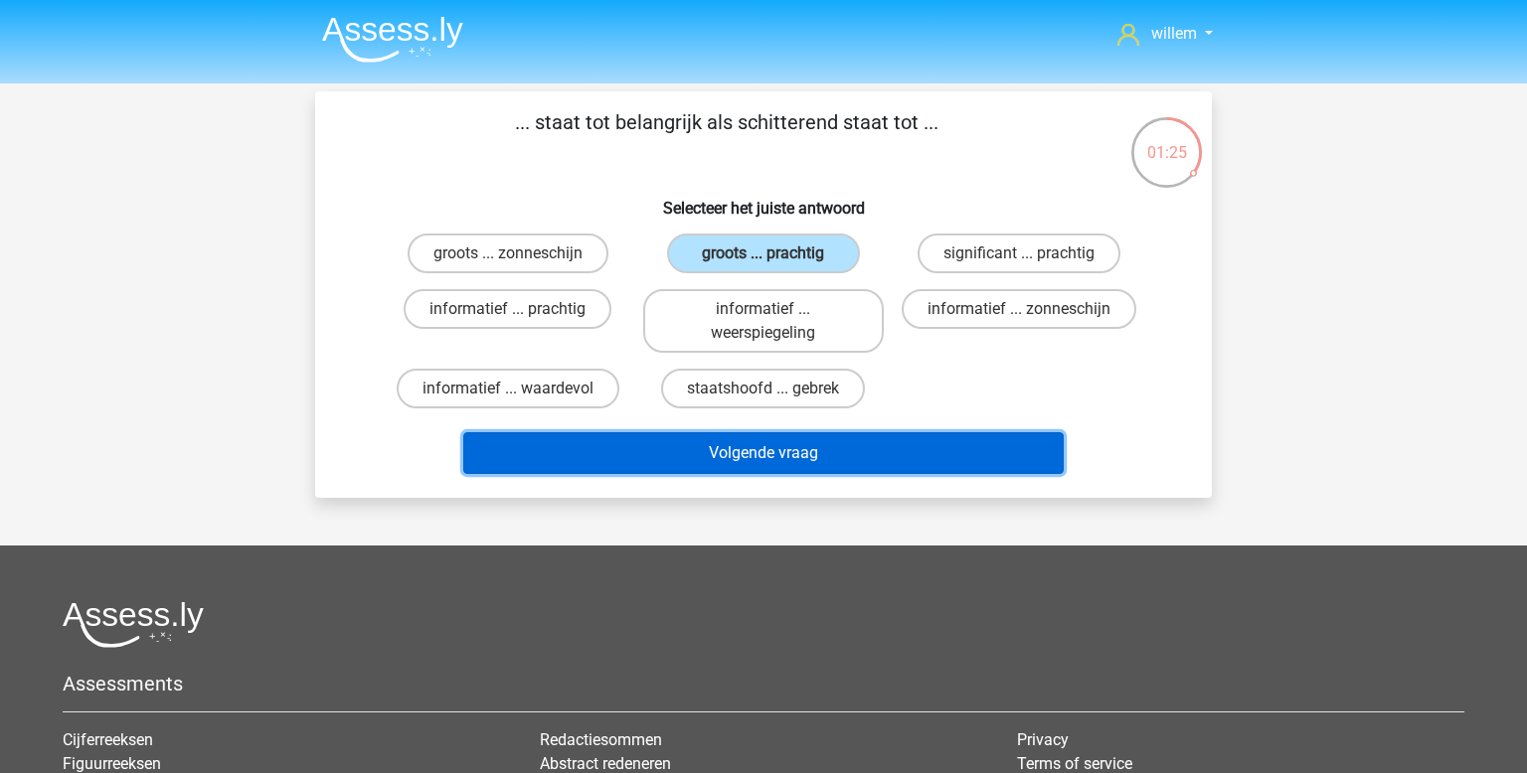
click at [722, 463] on button "Volgende vraag" at bounding box center [763, 453] width 601 height 42
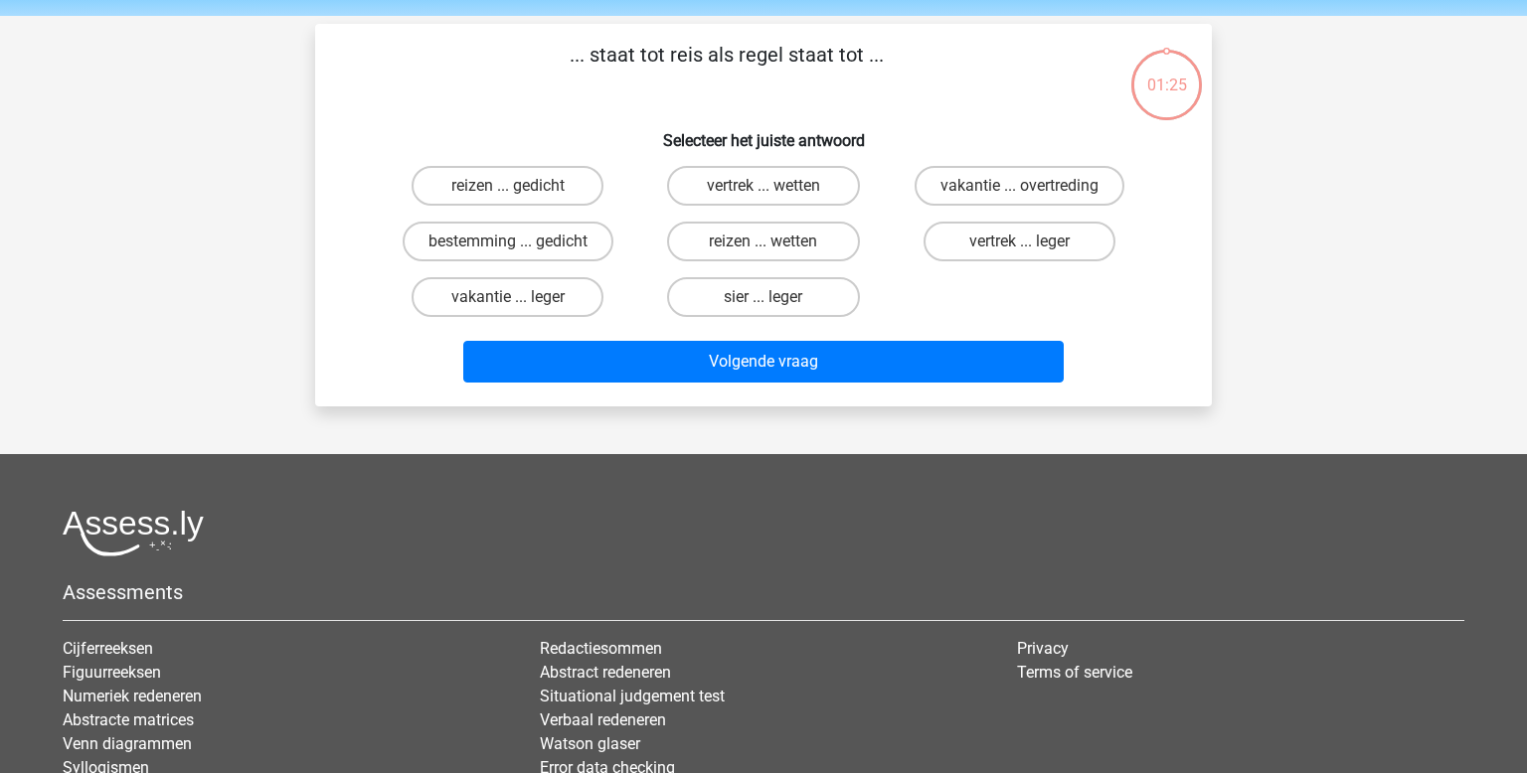
scroll to position [91, 0]
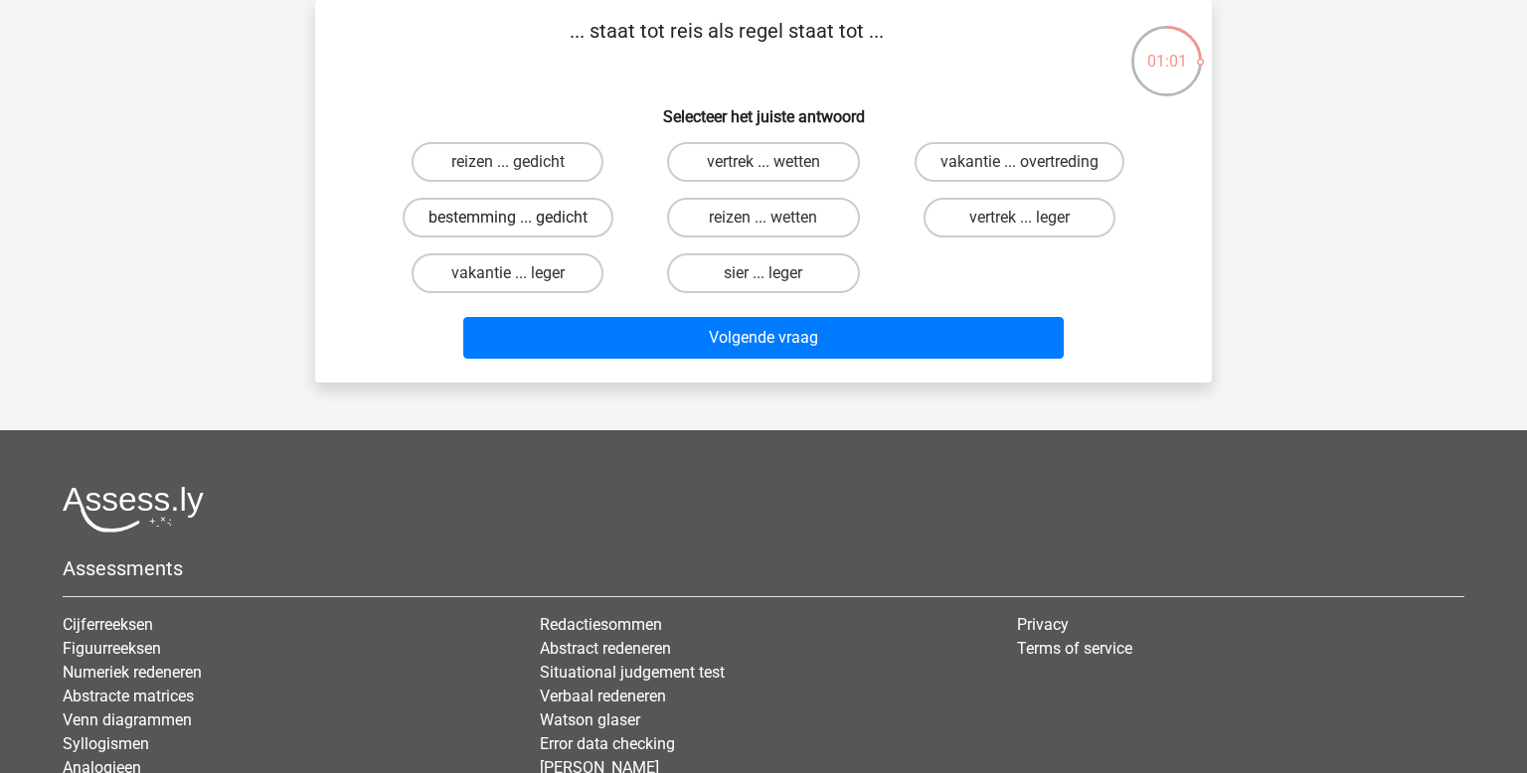
click at [584, 211] on label "bestemming ... gedicht" at bounding box center [508, 218] width 211 height 40
click at [521, 218] on input "bestemming ... gedicht" at bounding box center [514, 224] width 13 height 13
radio input "true"
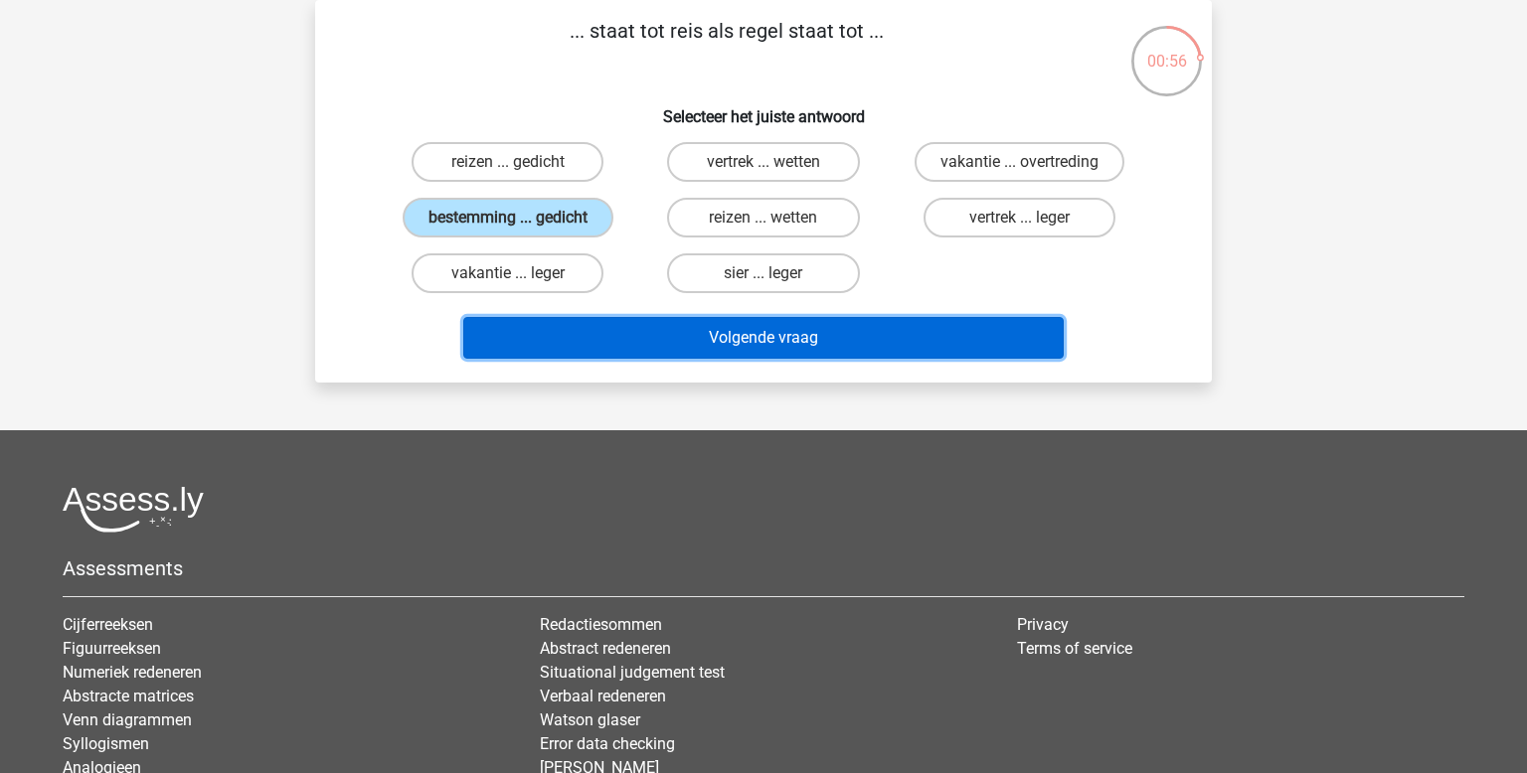
click at [776, 348] on button "Volgende vraag" at bounding box center [763, 338] width 601 height 42
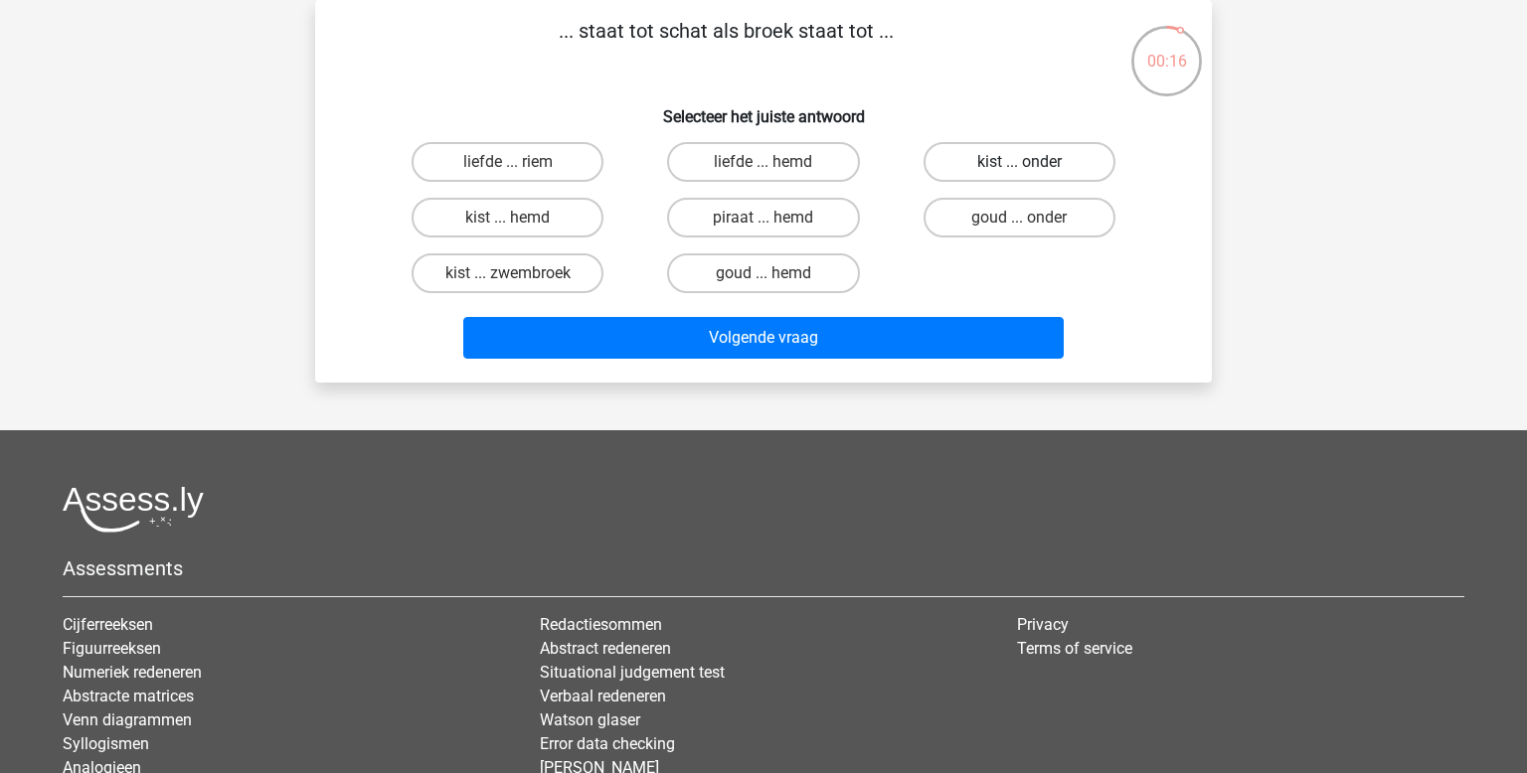
click at [1019, 154] on label "kist ... onder" at bounding box center [1020, 162] width 192 height 40
click at [1019, 162] on input "kist ... onder" at bounding box center [1025, 168] width 13 height 13
radio input "true"
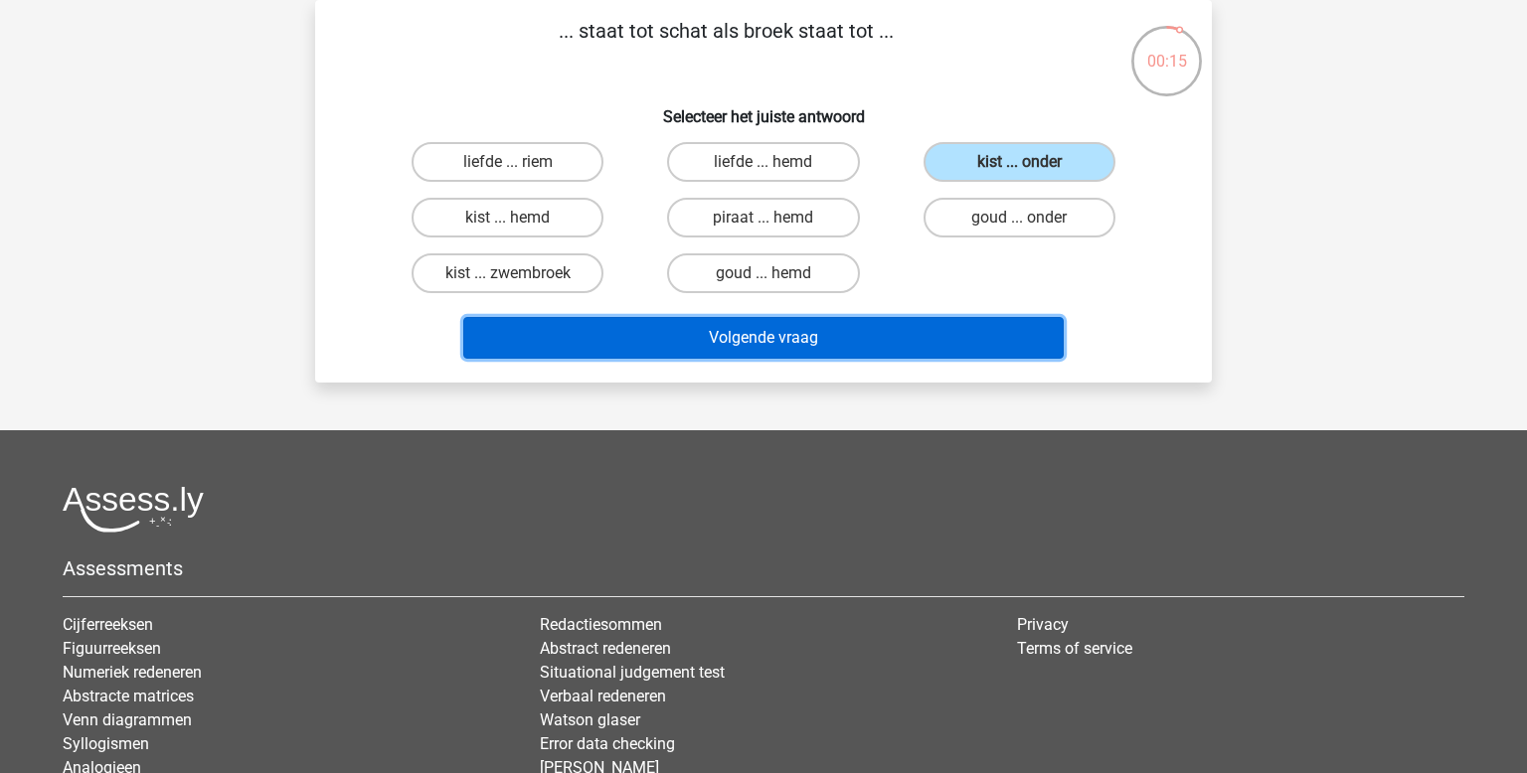
click at [807, 331] on button "Volgende vraag" at bounding box center [763, 338] width 601 height 42
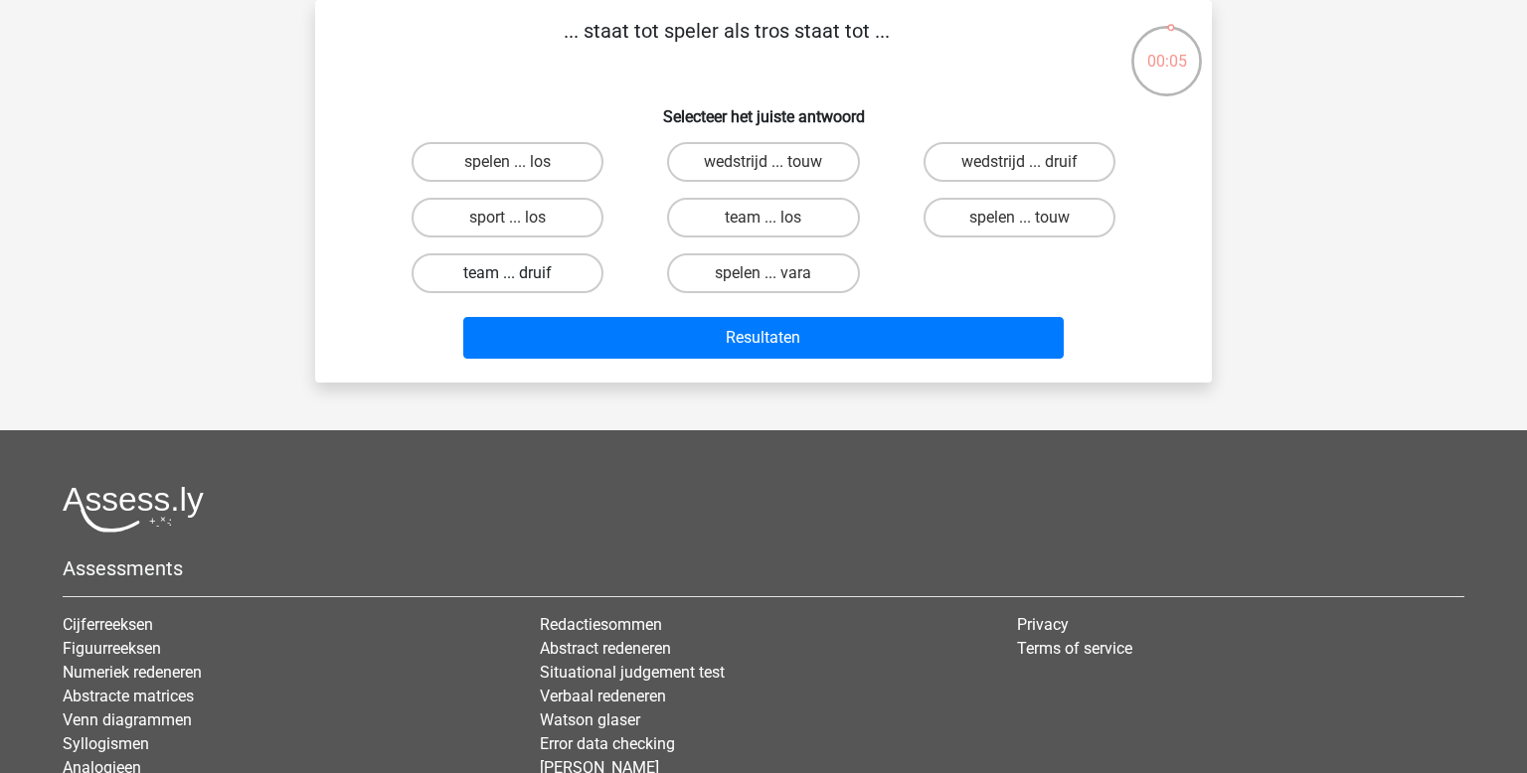
click at [565, 267] on label "team ... druif" at bounding box center [508, 274] width 192 height 40
click at [521, 273] on input "team ... druif" at bounding box center [514, 279] width 13 height 13
radio input "true"
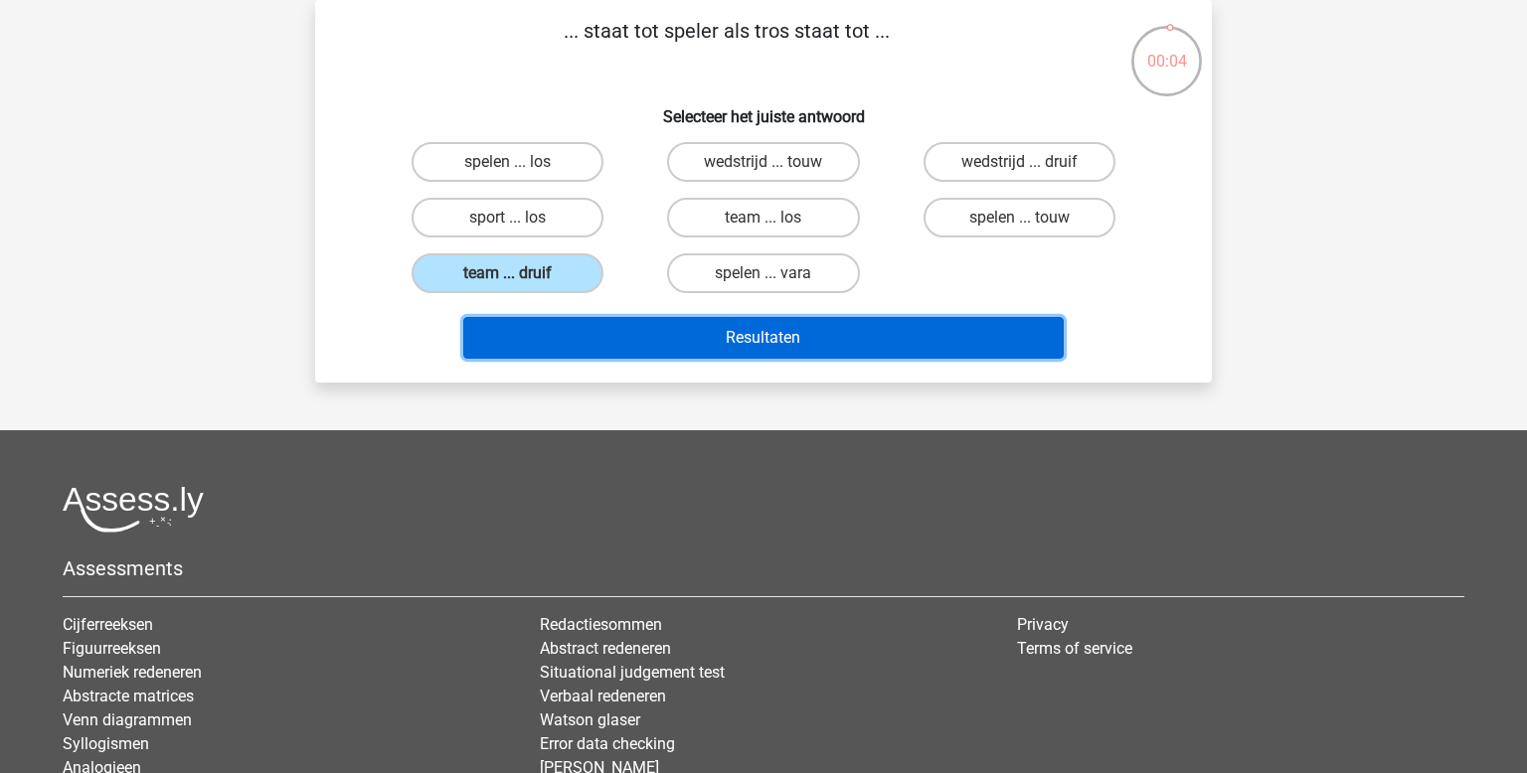
click at [685, 325] on button "Resultaten" at bounding box center [763, 338] width 601 height 42
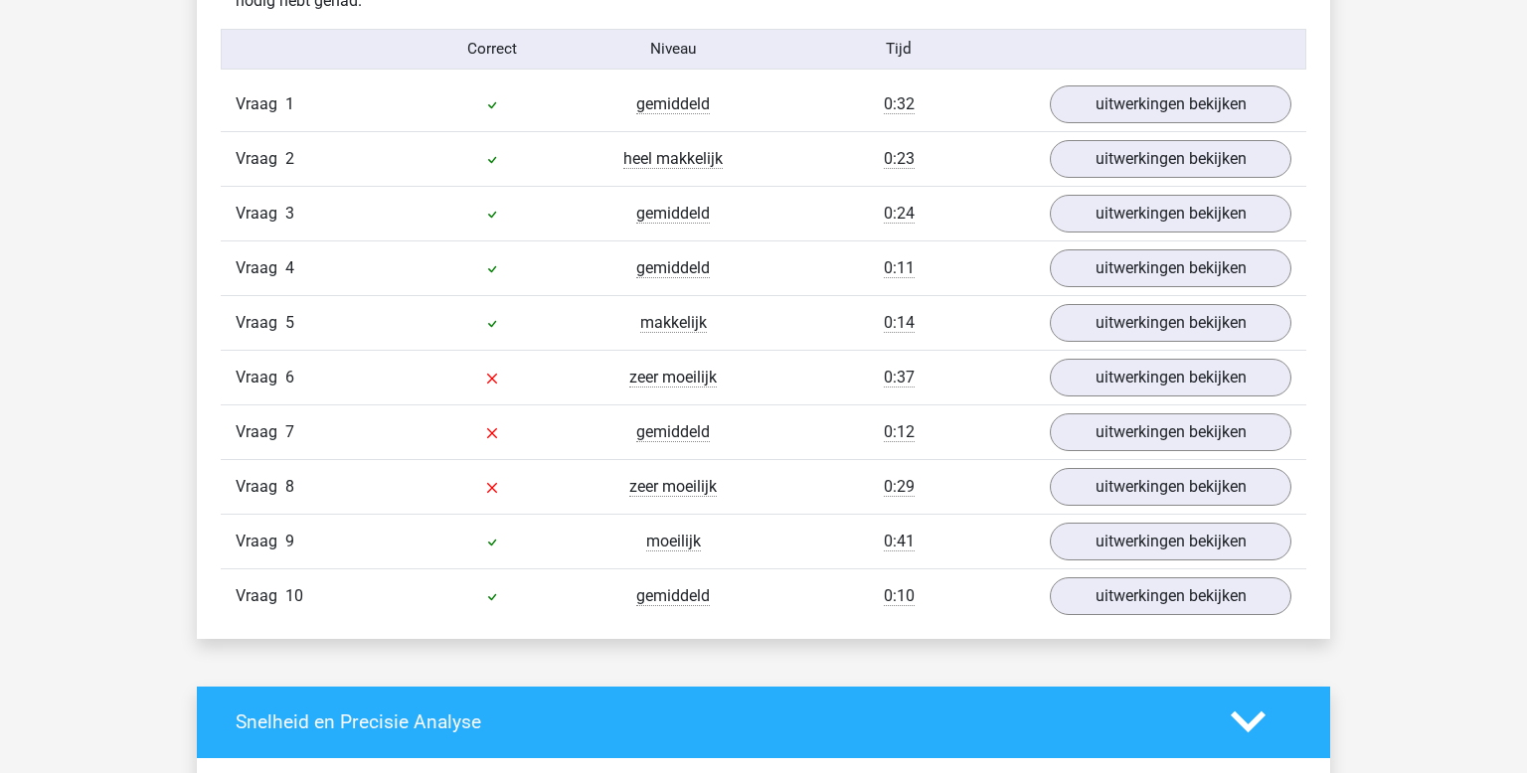
scroll to position [1294, 0]
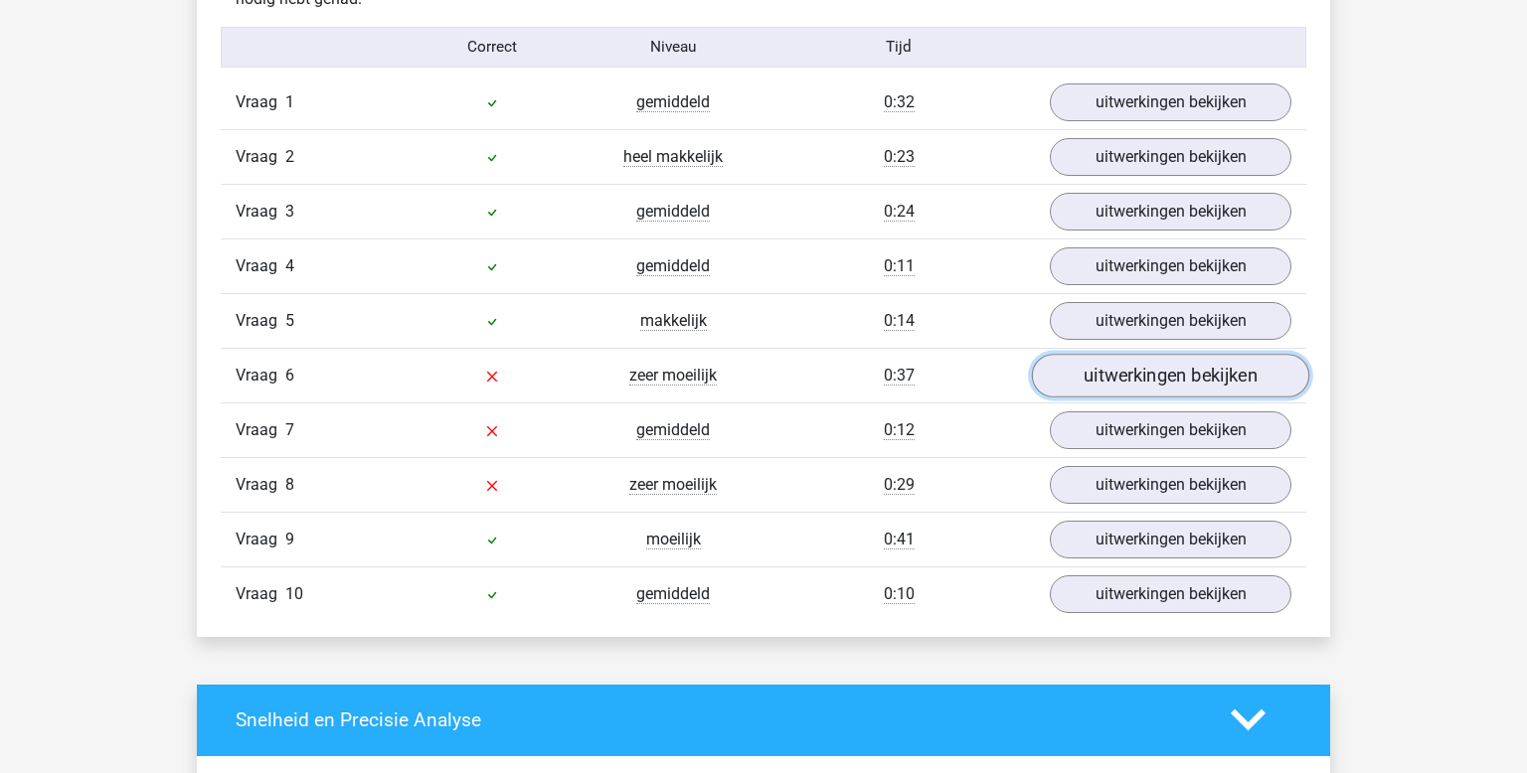
click at [1106, 374] on link "uitwerkingen bekijken" at bounding box center [1170, 376] width 277 height 44
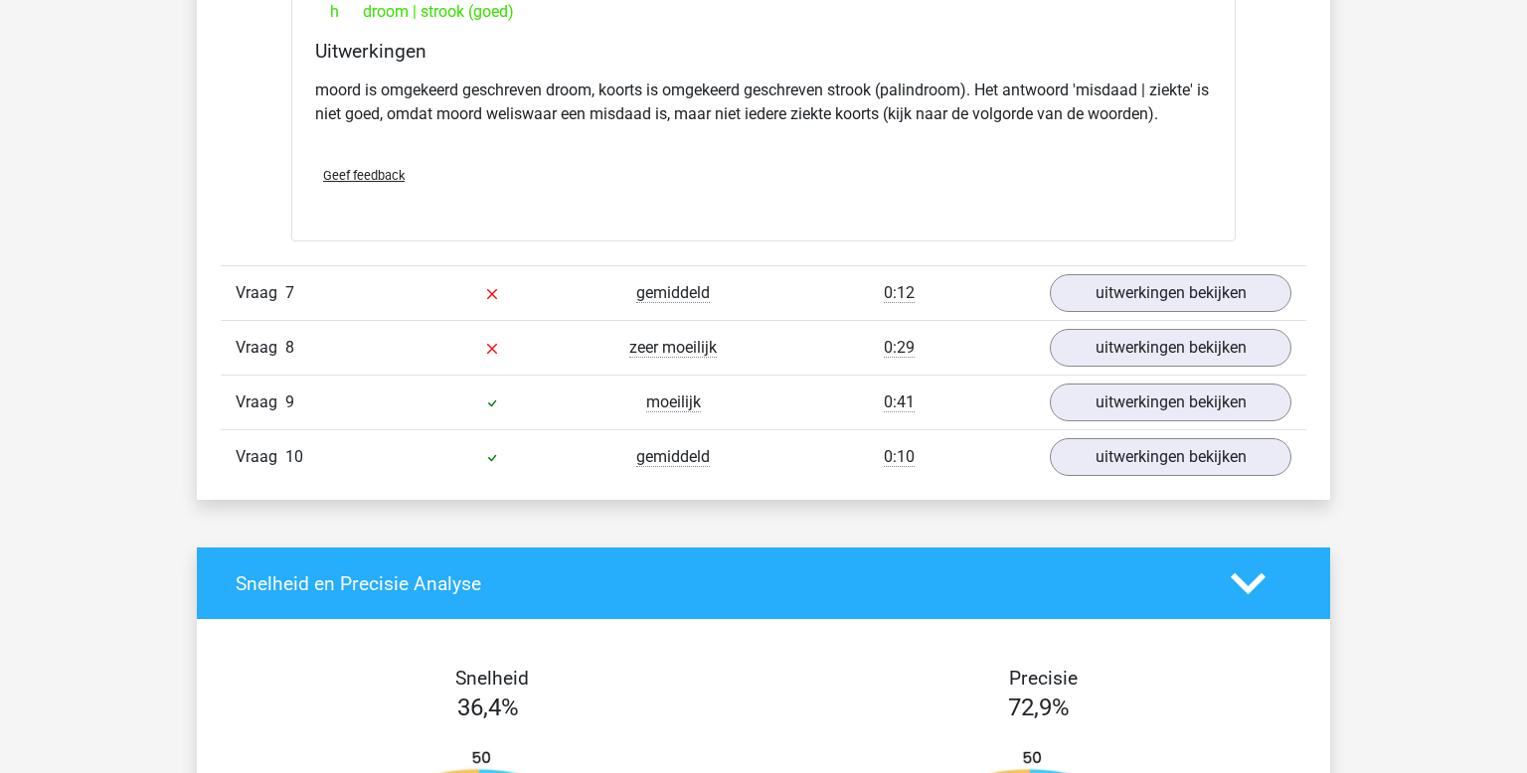
scroll to position [1958, 0]
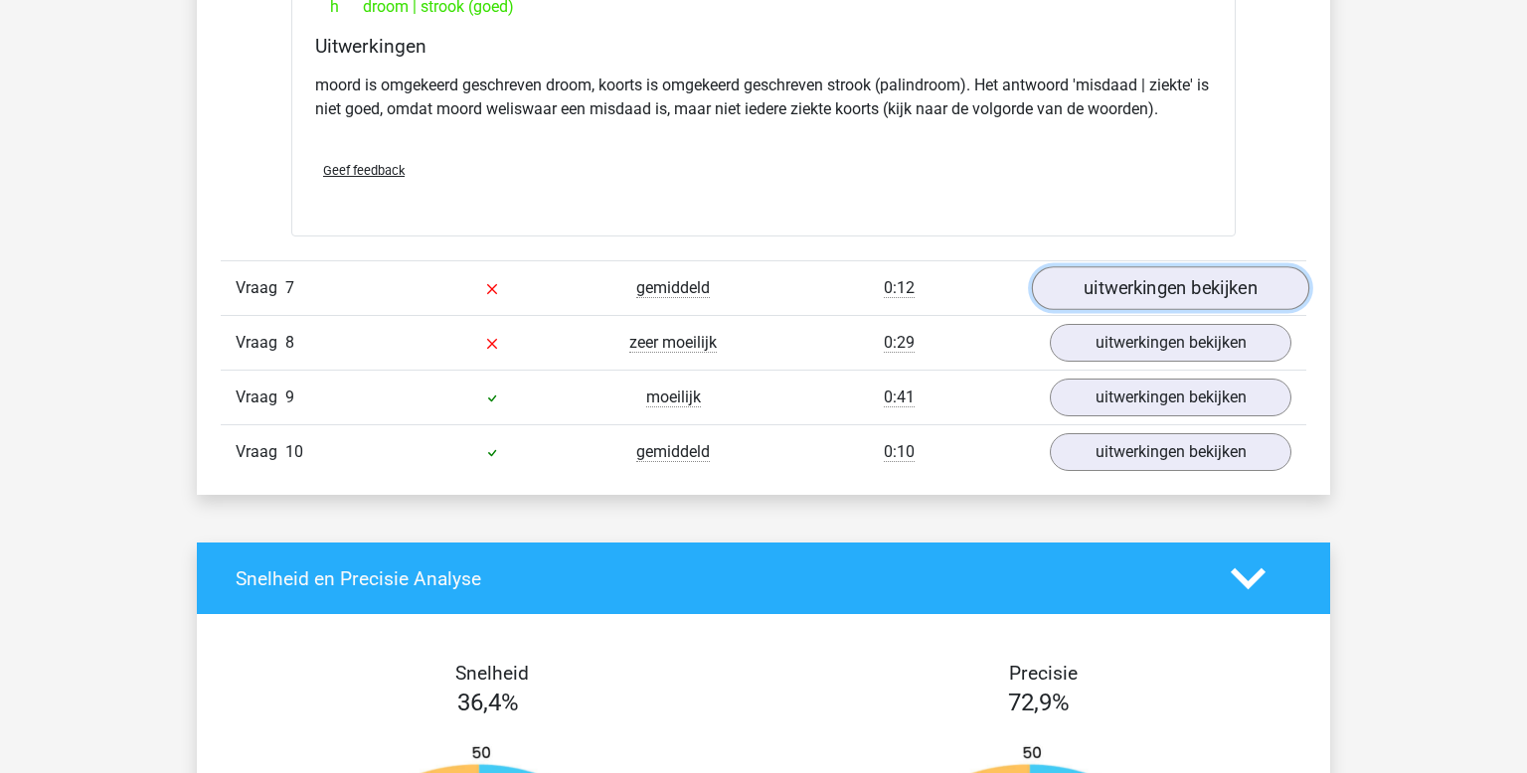
click at [1132, 298] on link "uitwerkingen bekijken" at bounding box center [1170, 288] width 277 height 44
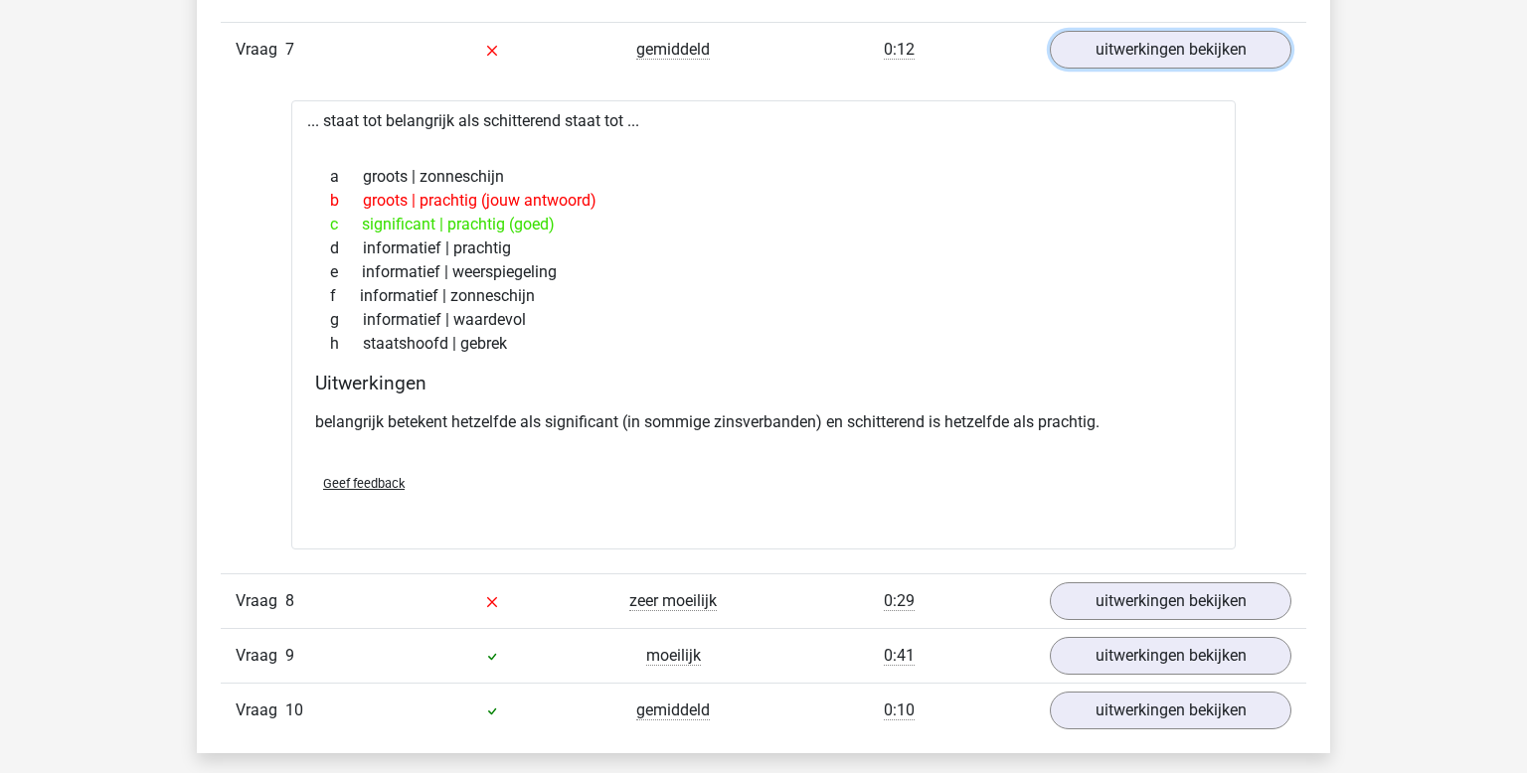
scroll to position [2198, 0]
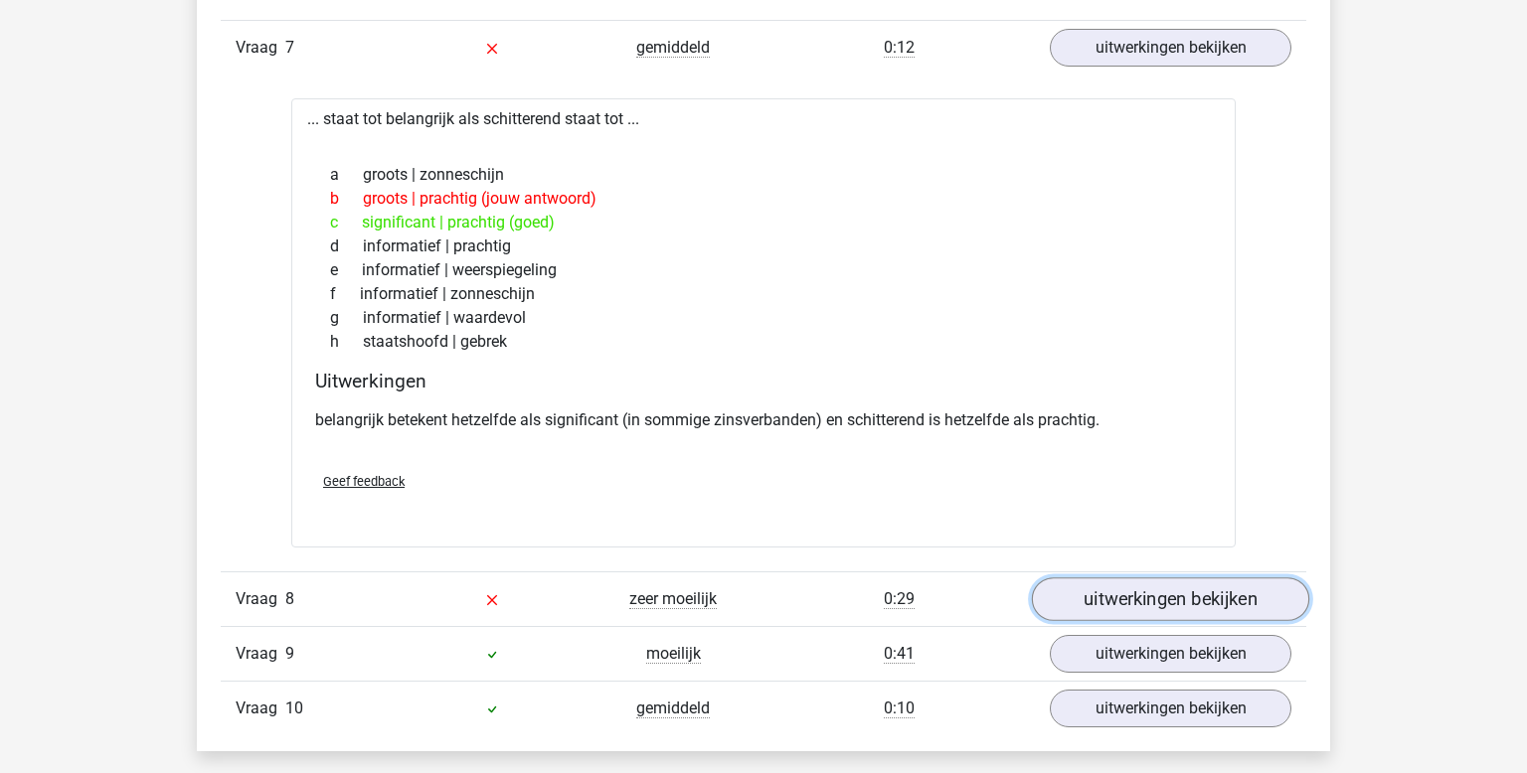
click at [1212, 604] on link "uitwerkingen bekijken" at bounding box center [1170, 600] width 277 height 44
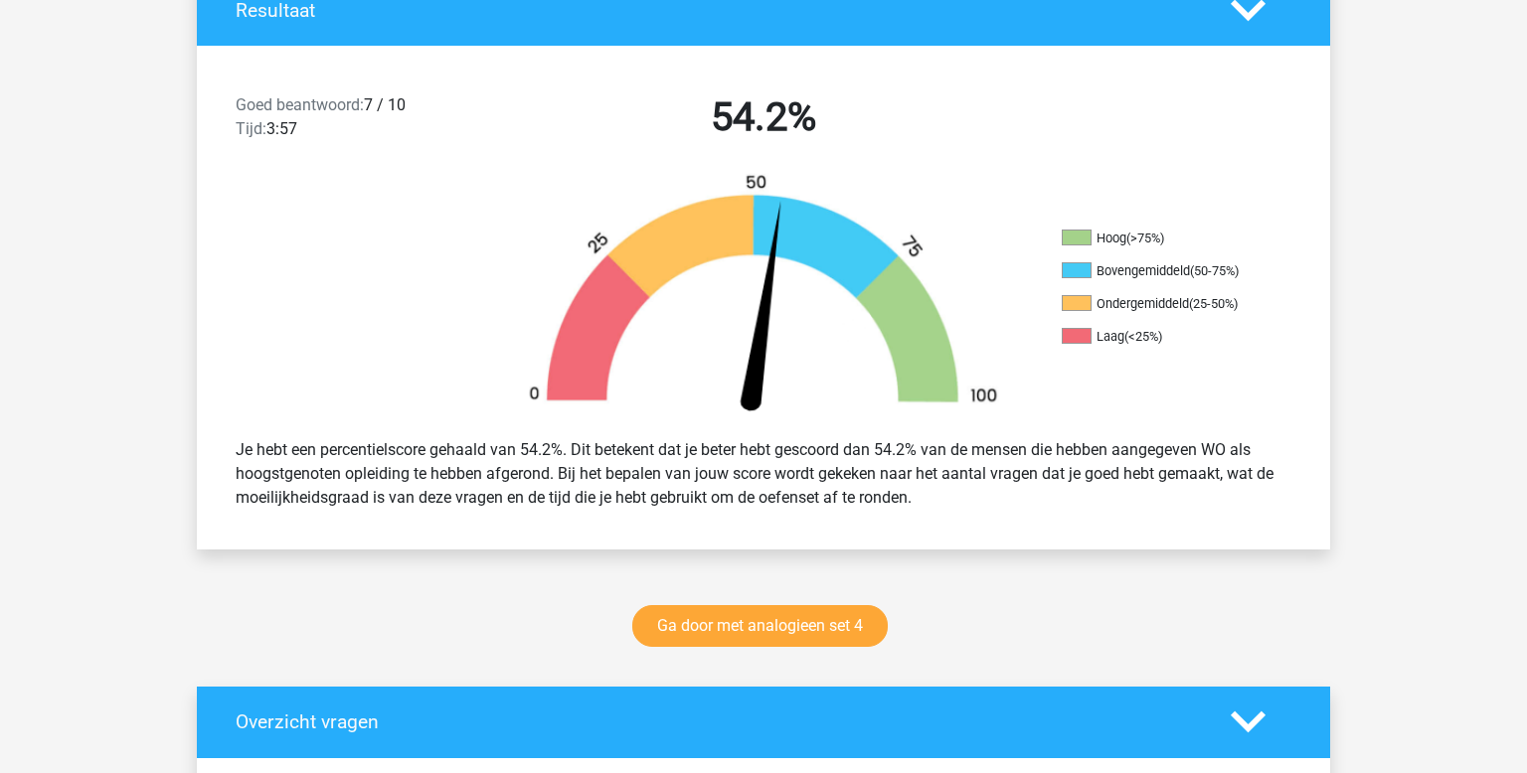
scroll to position [419, 0]
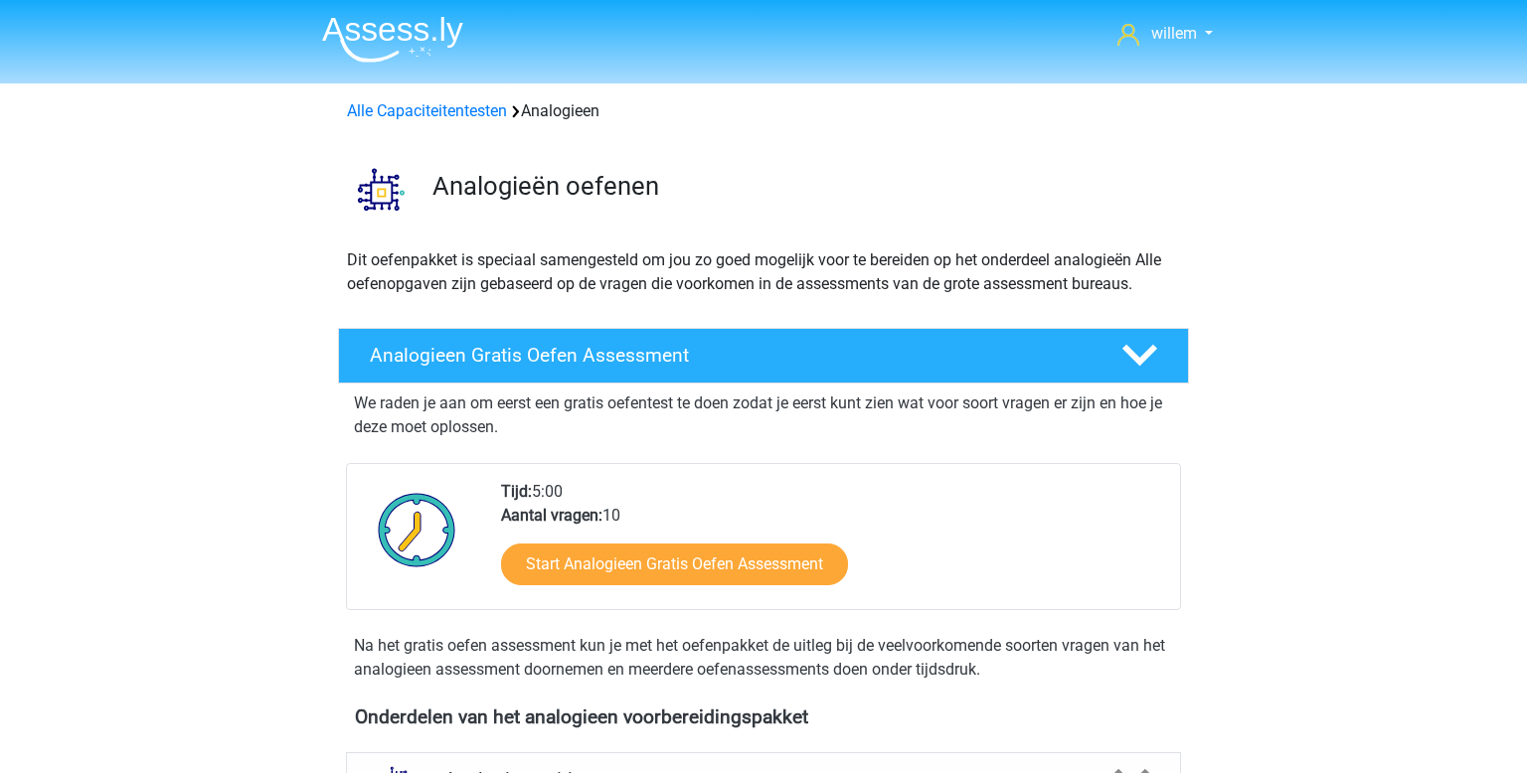
click at [375, 44] on img at bounding box center [392, 39] width 141 height 47
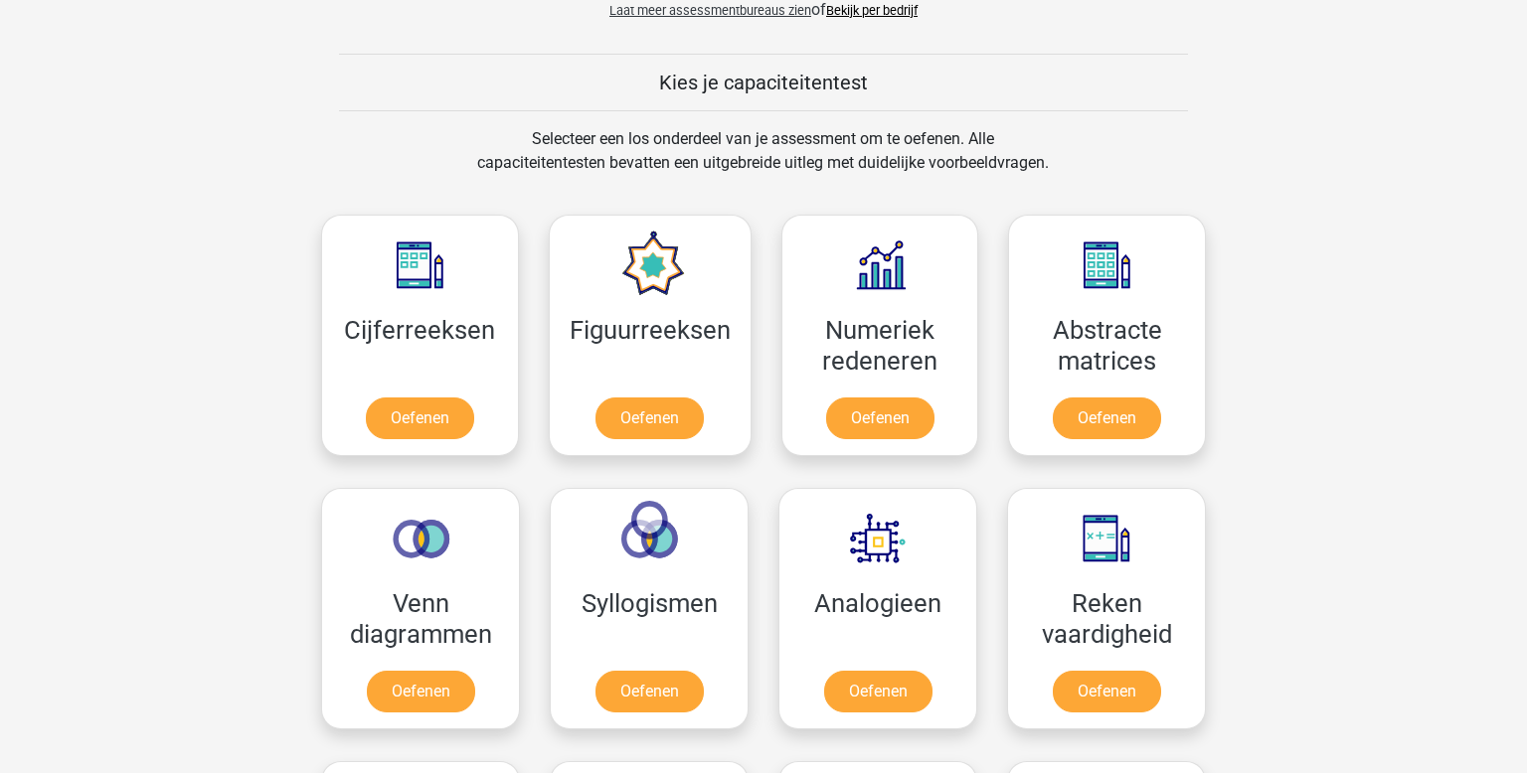
scroll to position [745, 0]
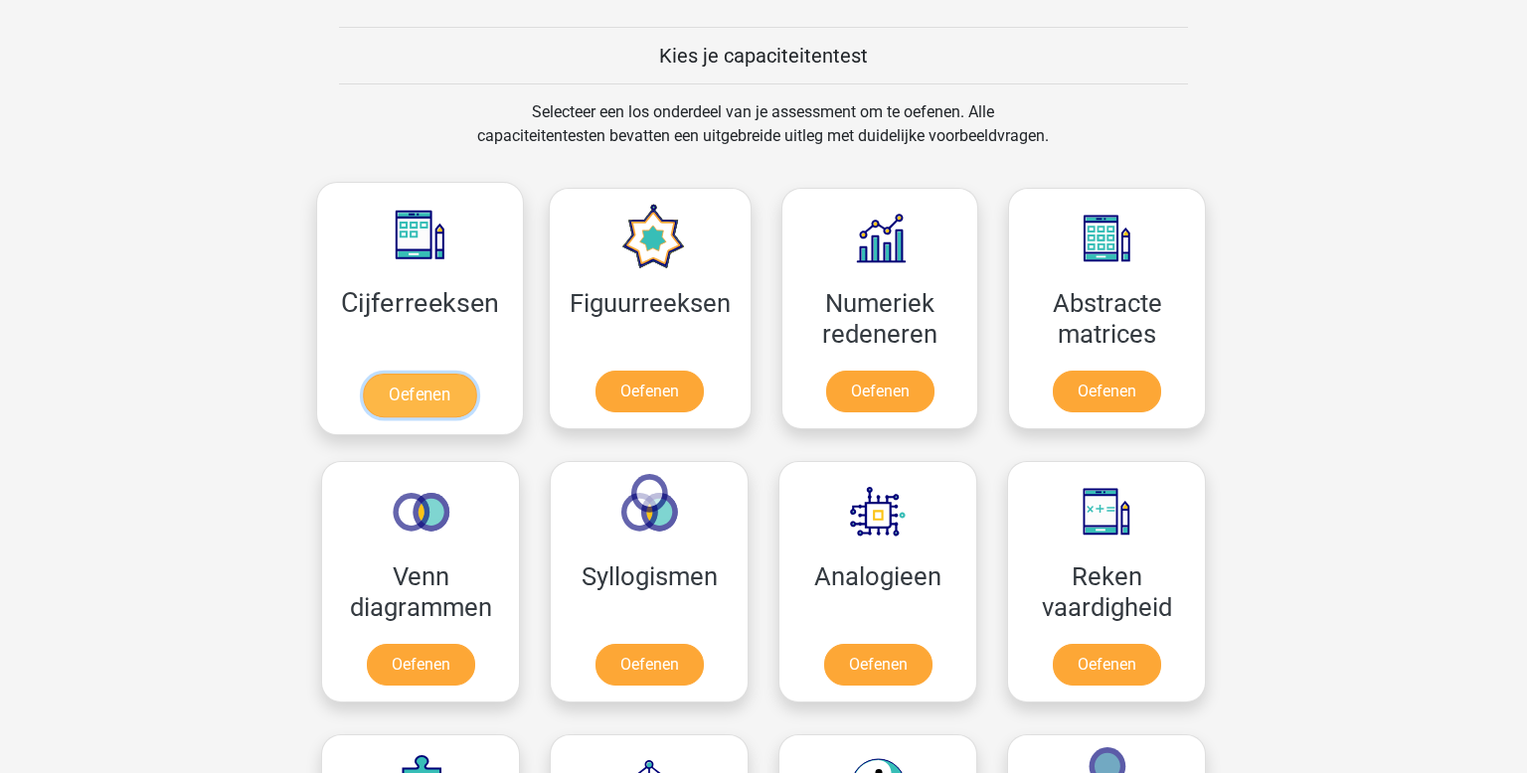
click at [396, 374] on link "Oefenen" at bounding box center [419, 396] width 113 height 44
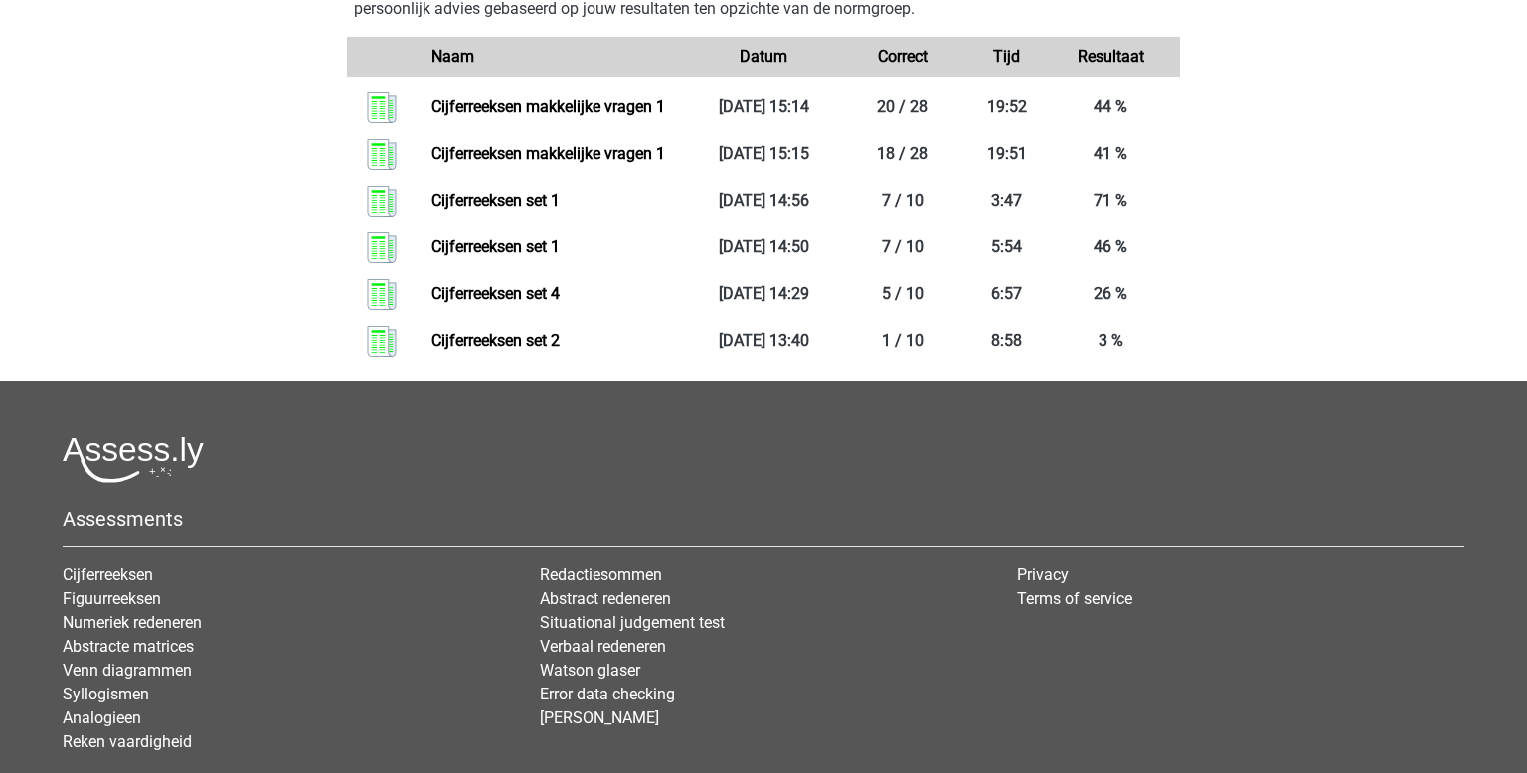
scroll to position [1071, 0]
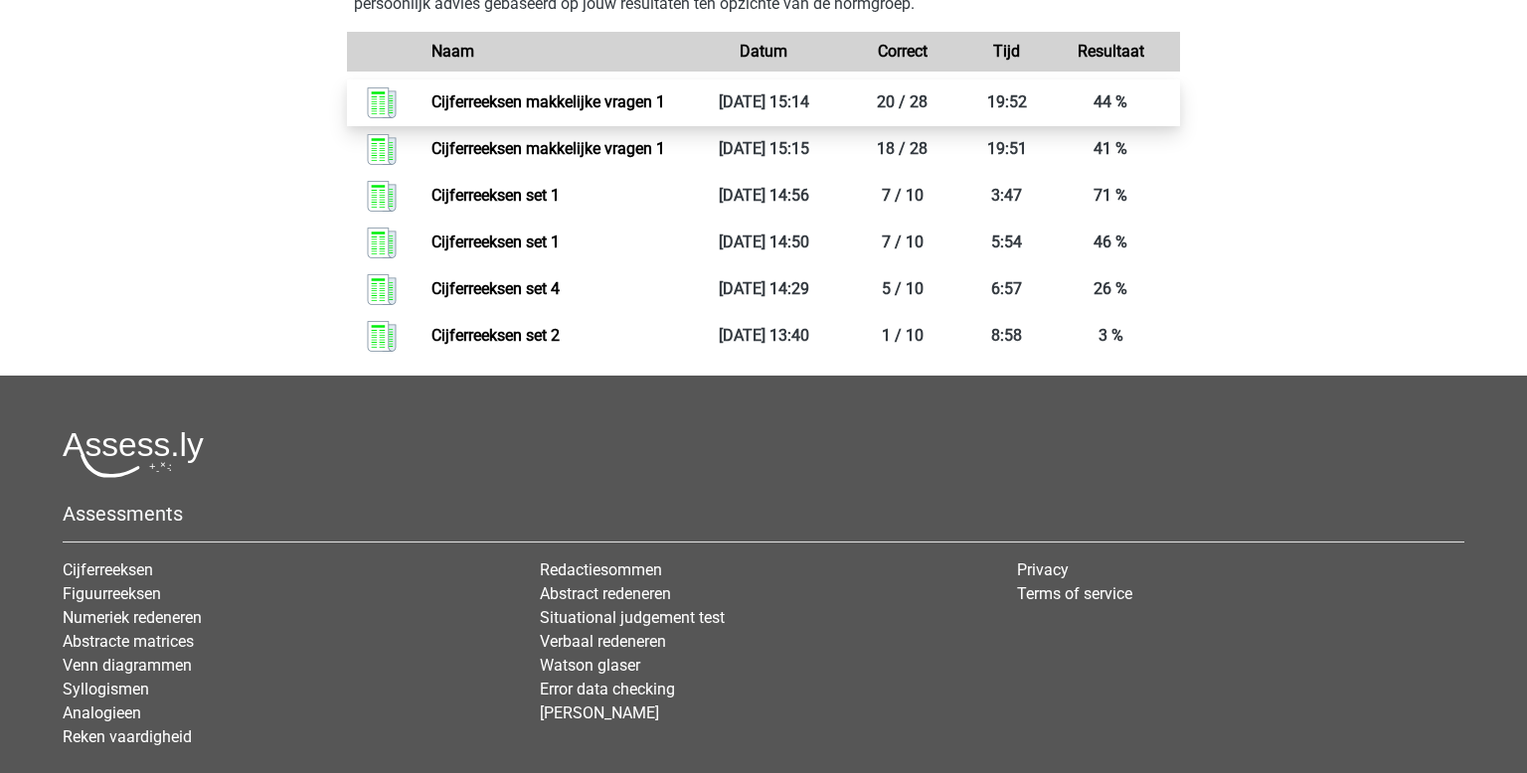
click at [529, 111] on link "Cijferreeksen makkelijke vragen 1" at bounding box center [548, 101] width 234 height 19
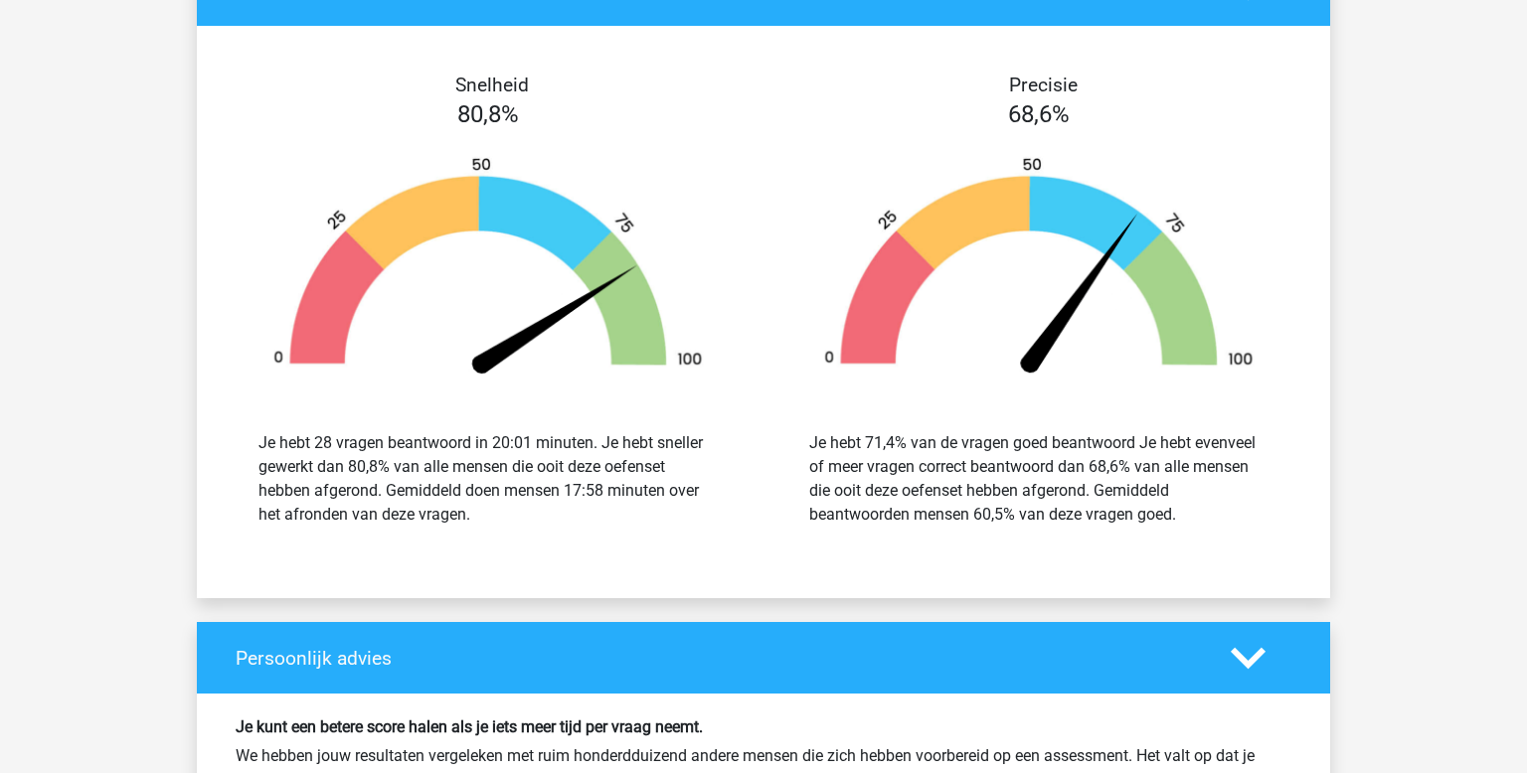
scroll to position [3015, 0]
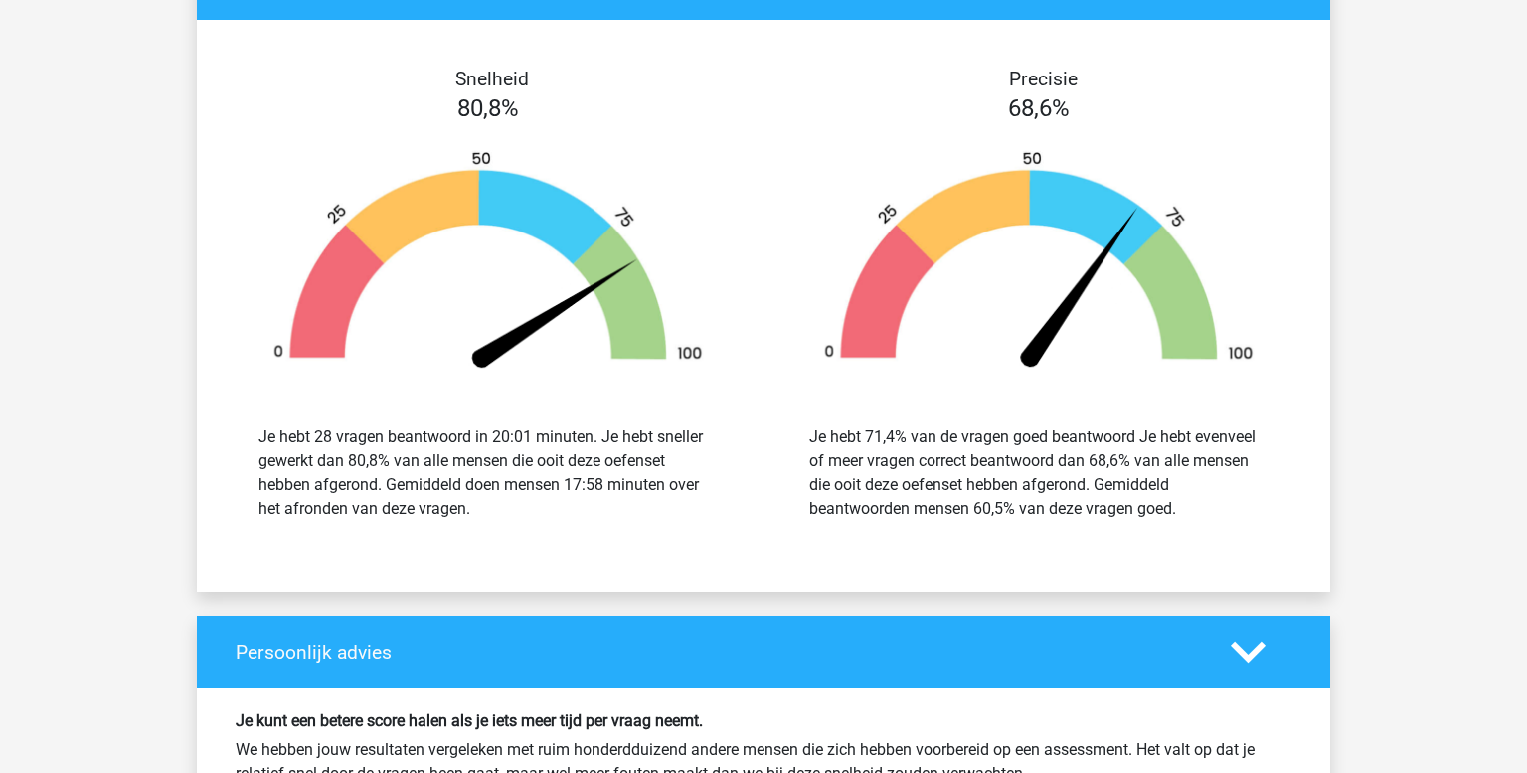
click at [508, 173] on img at bounding box center [488, 264] width 491 height 228
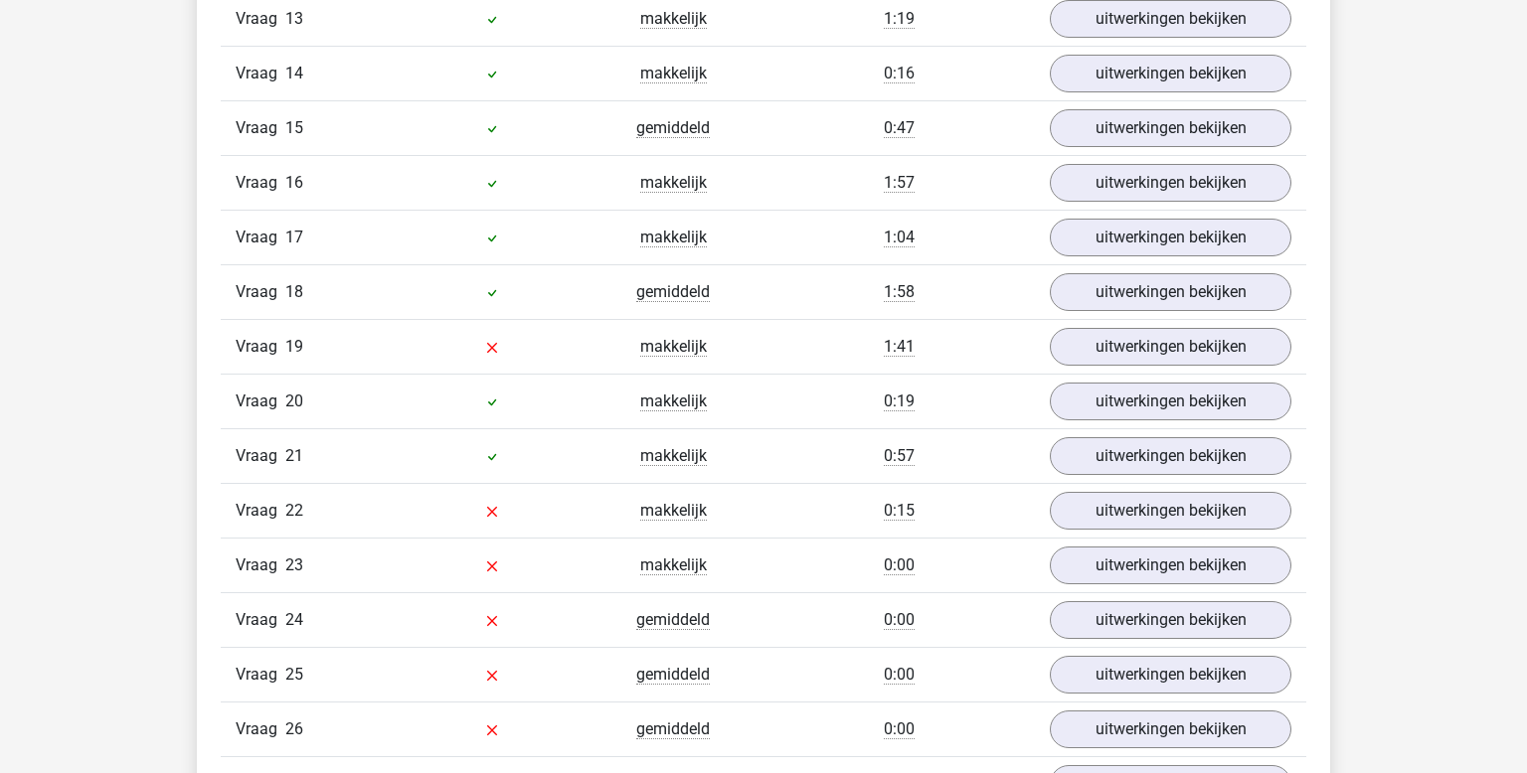
scroll to position [2017, 0]
